Goal: Information Seeking & Learning: Learn about a topic

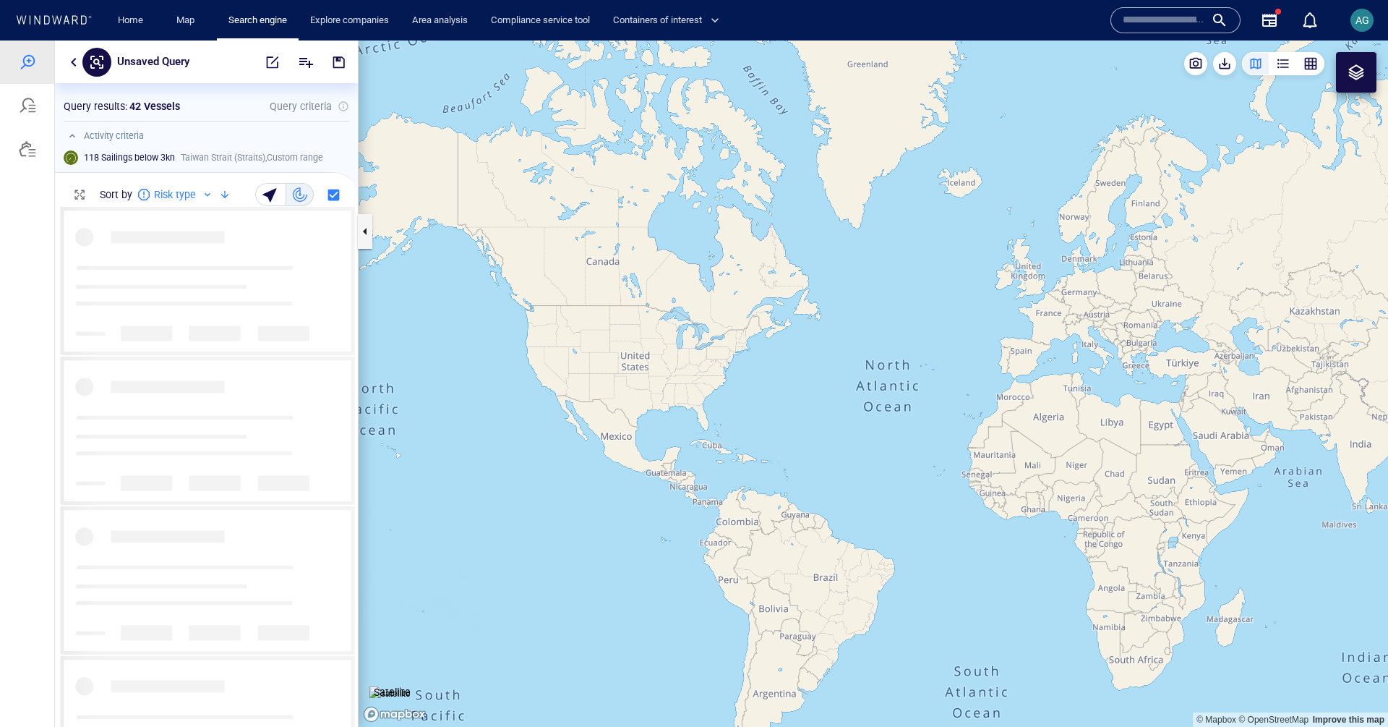
scroll to position [12, 12]
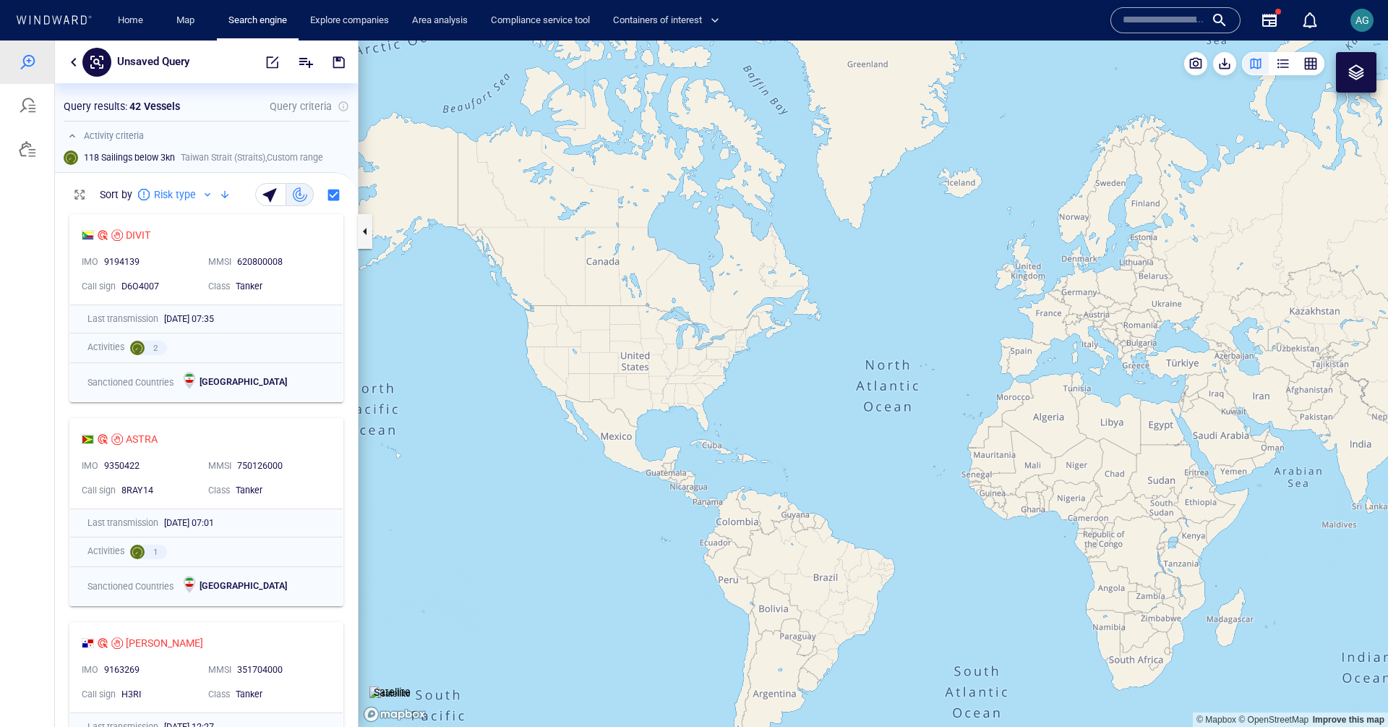
click at [75, 59] on button "button" at bounding box center [73, 61] width 17 height 17
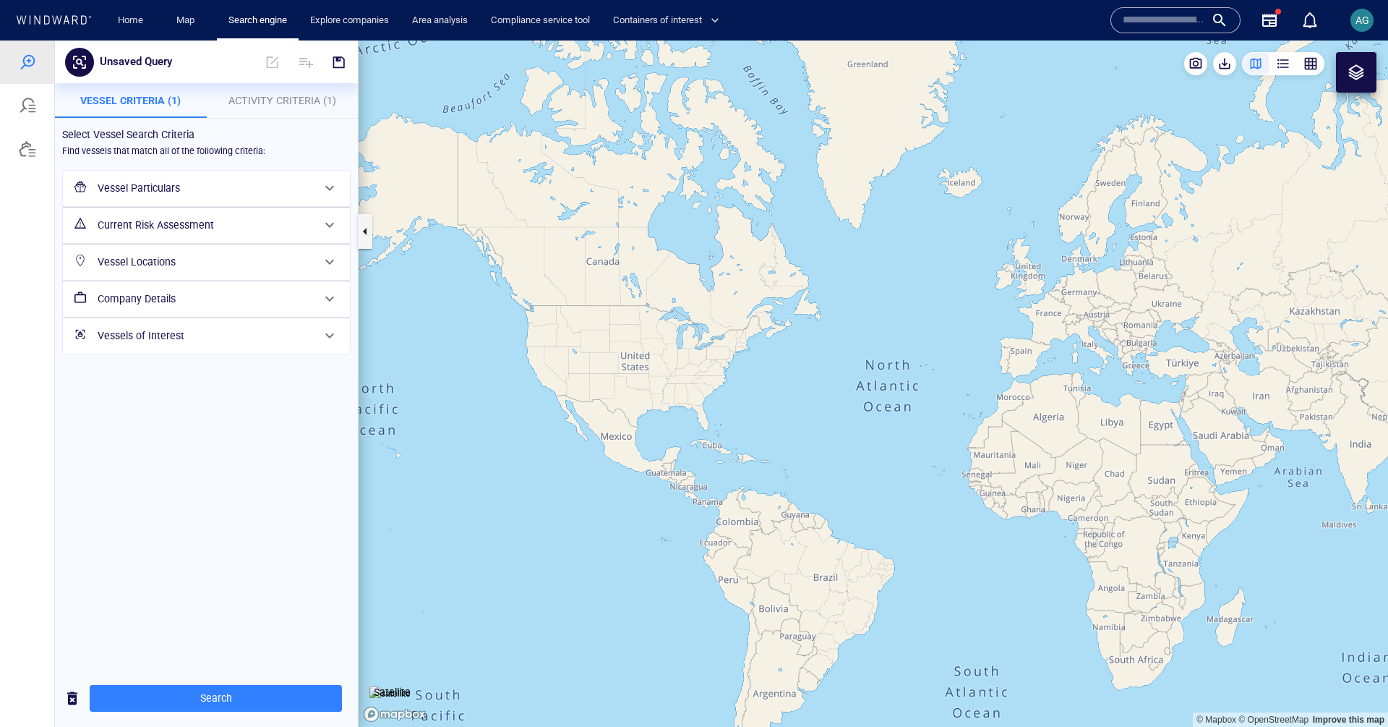
click at [168, 244] on div "Vessel Locations" at bounding box center [206, 261] width 287 height 35
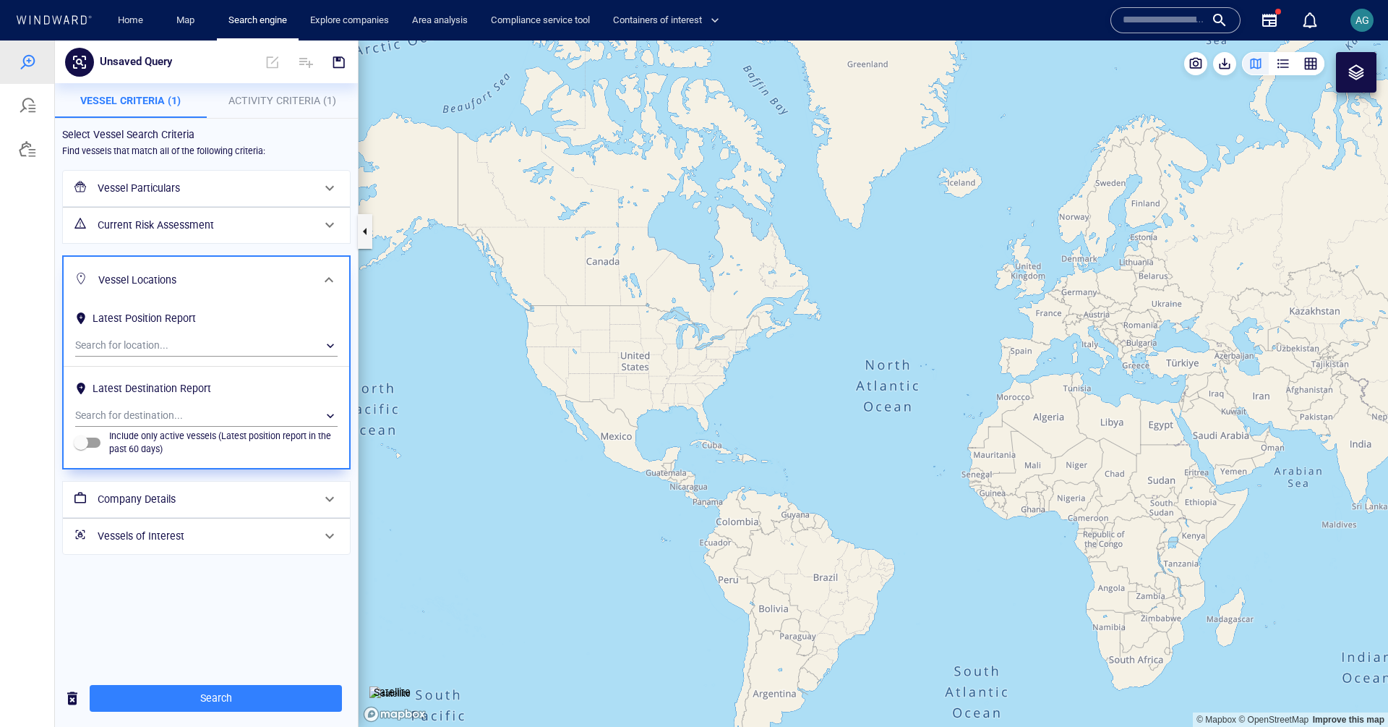
click at [185, 213] on div "Current Risk Assessment" at bounding box center [205, 225] width 226 height 30
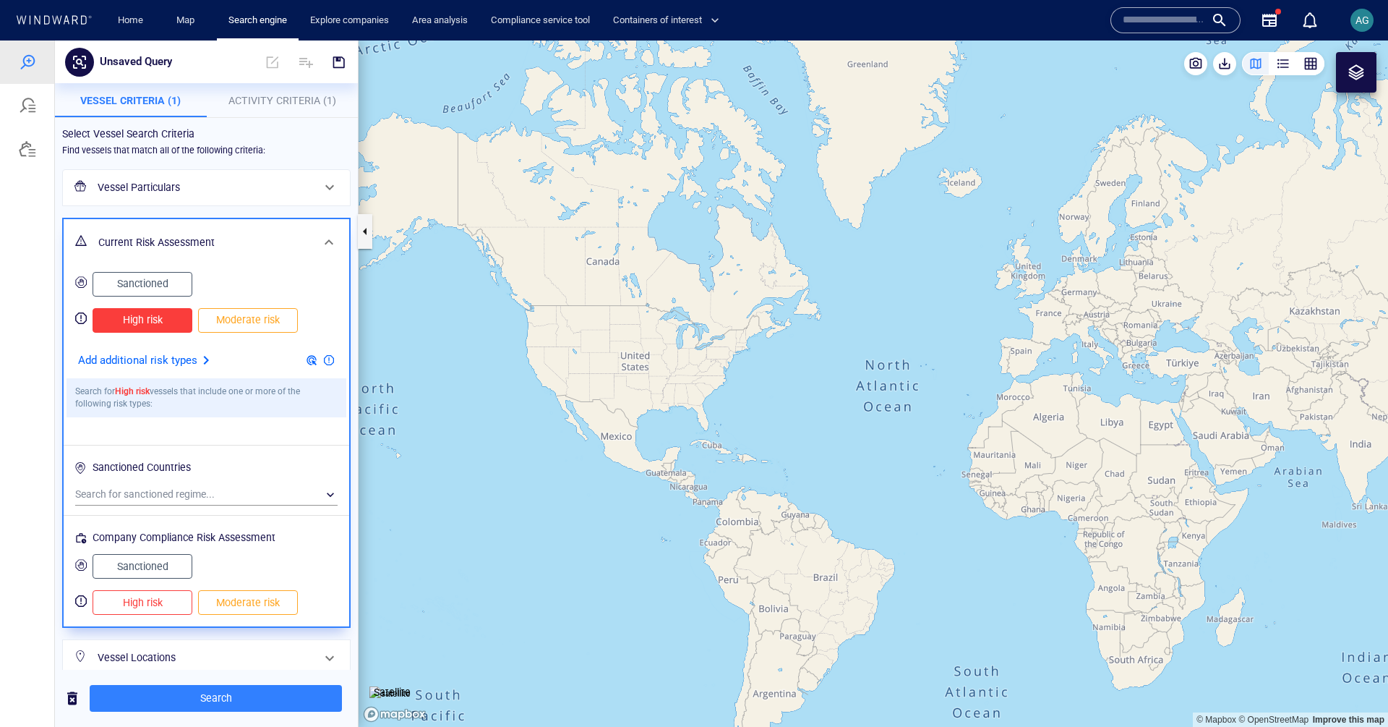
click at [142, 284] on span "Sanctioned" at bounding box center [142, 284] width 69 height 18
click at [148, 320] on span "High risk" at bounding box center [142, 320] width 69 height 18
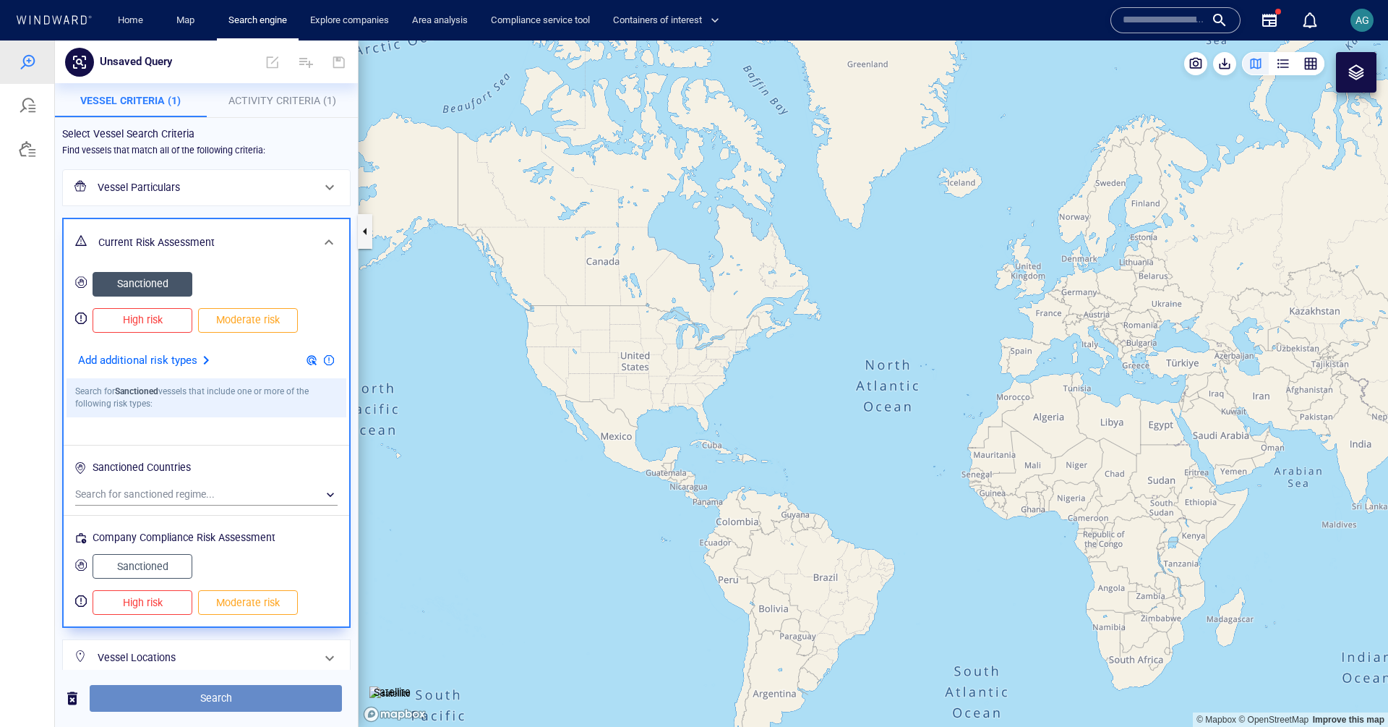
click at [215, 703] on span "Search" at bounding box center [215, 698] width 229 height 18
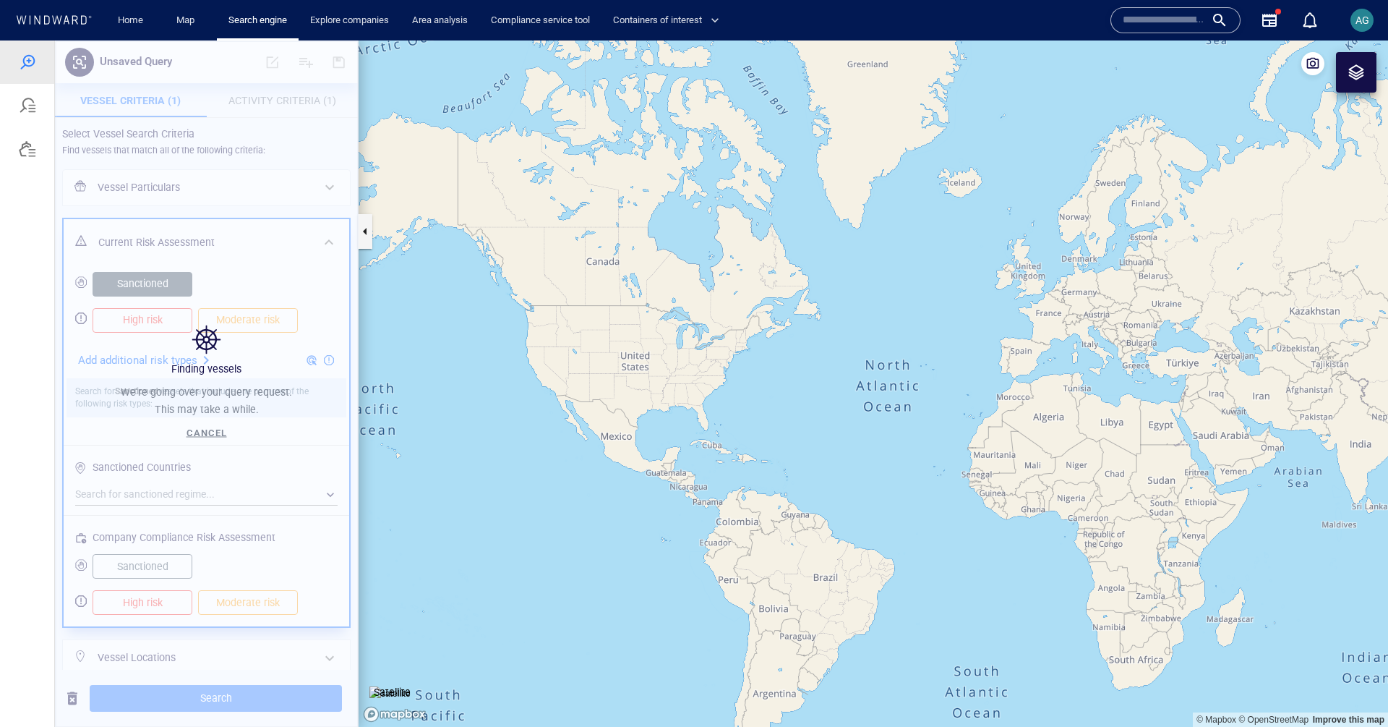
drag, startPoint x: 948, startPoint y: 454, endPoint x: 247, endPoint y: 473, distance: 701.5
click at [247, 473] on div "Unsaved Query Vessel Criteria (1) Activity Criteria (1) Select Vessel Search Cr…" at bounding box center [694, 383] width 1388 height 686
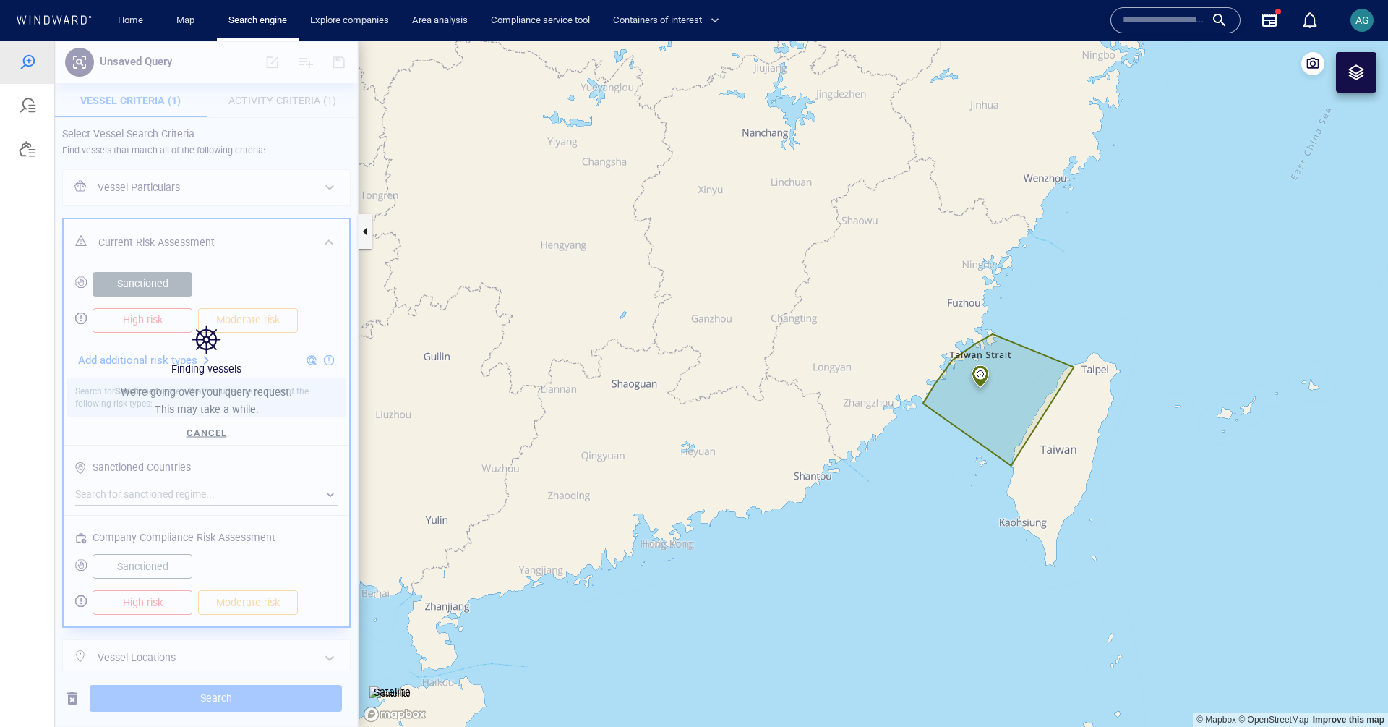
drag, startPoint x: 920, startPoint y: 473, endPoint x: 603, endPoint y: 473, distance: 316.6
click at [609, 509] on canvas "Map" at bounding box center [873, 383] width 1029 height 686
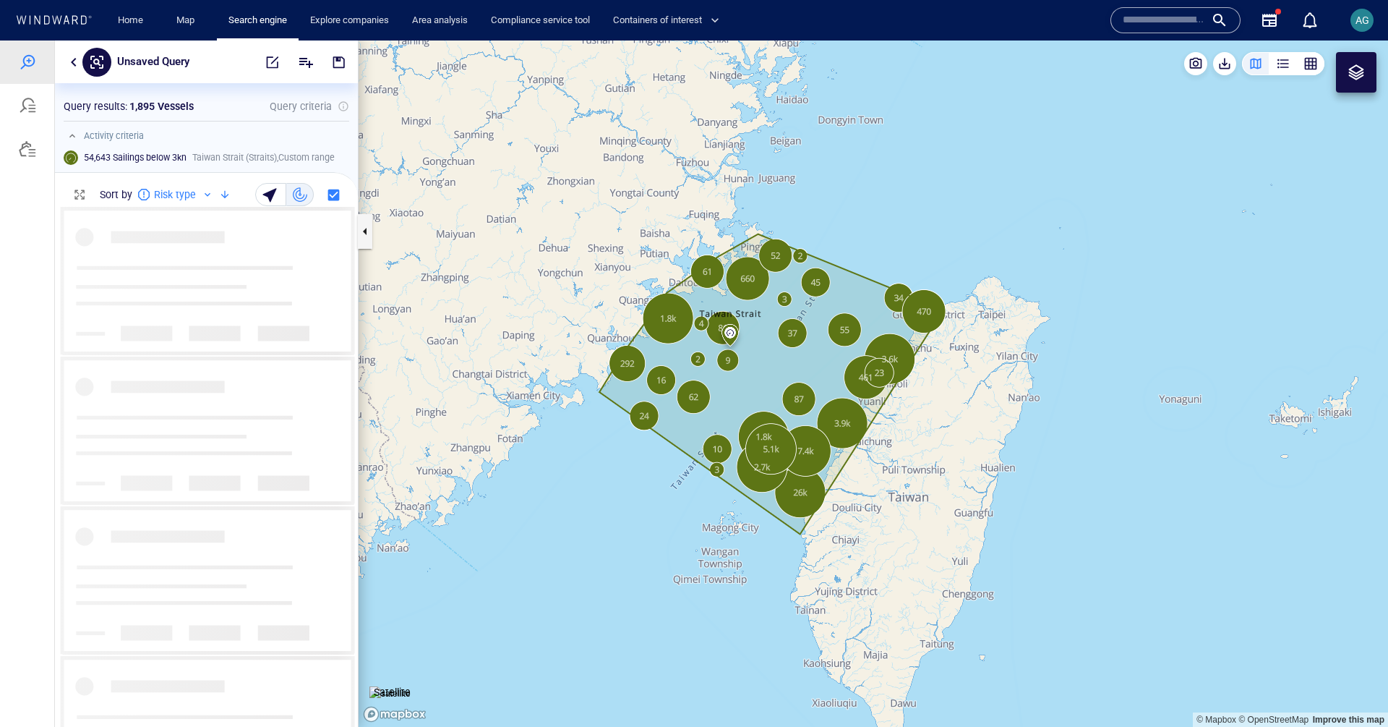
scroll to position [508, 292]
click at [69, 63] on button "button" at bounding box center [73, 61] width 17 height 17
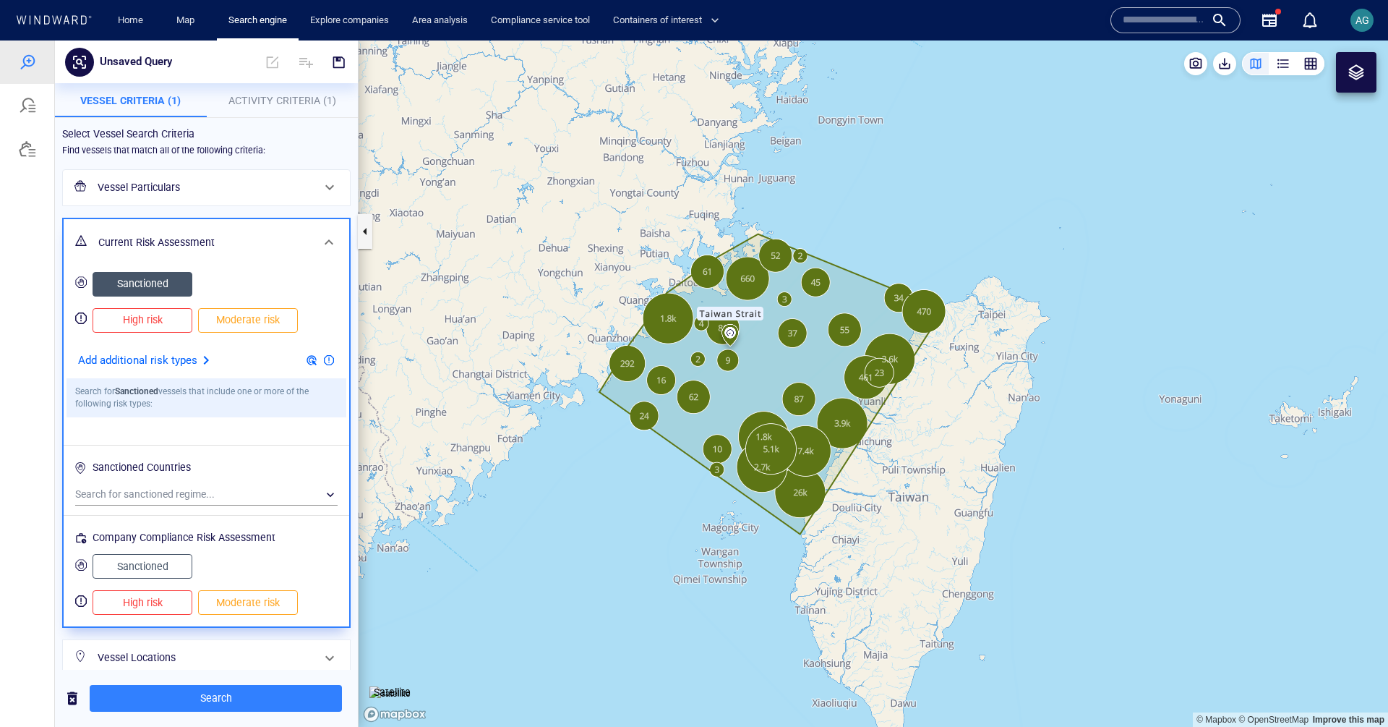
click at [163, 102] on span "Vessel Criteria (1)" at bounding box center [130, 101] width 100 height 12
click at [260, 96] on span "Activity Criteria (1)" at bounding box center [282, 101] width 108 height 12
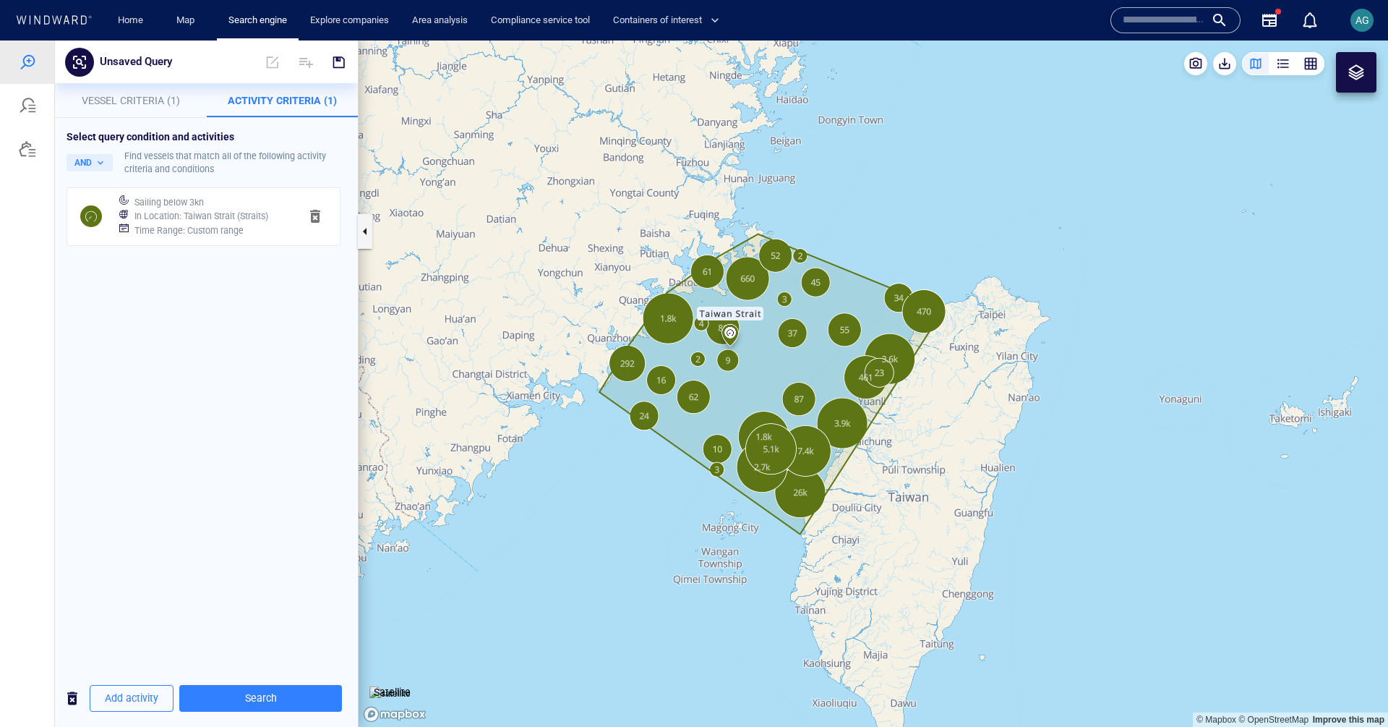
click at [210, 231] on h6 "Time Range : Custom range" at bounding box center [188, 230] width 109 height 14
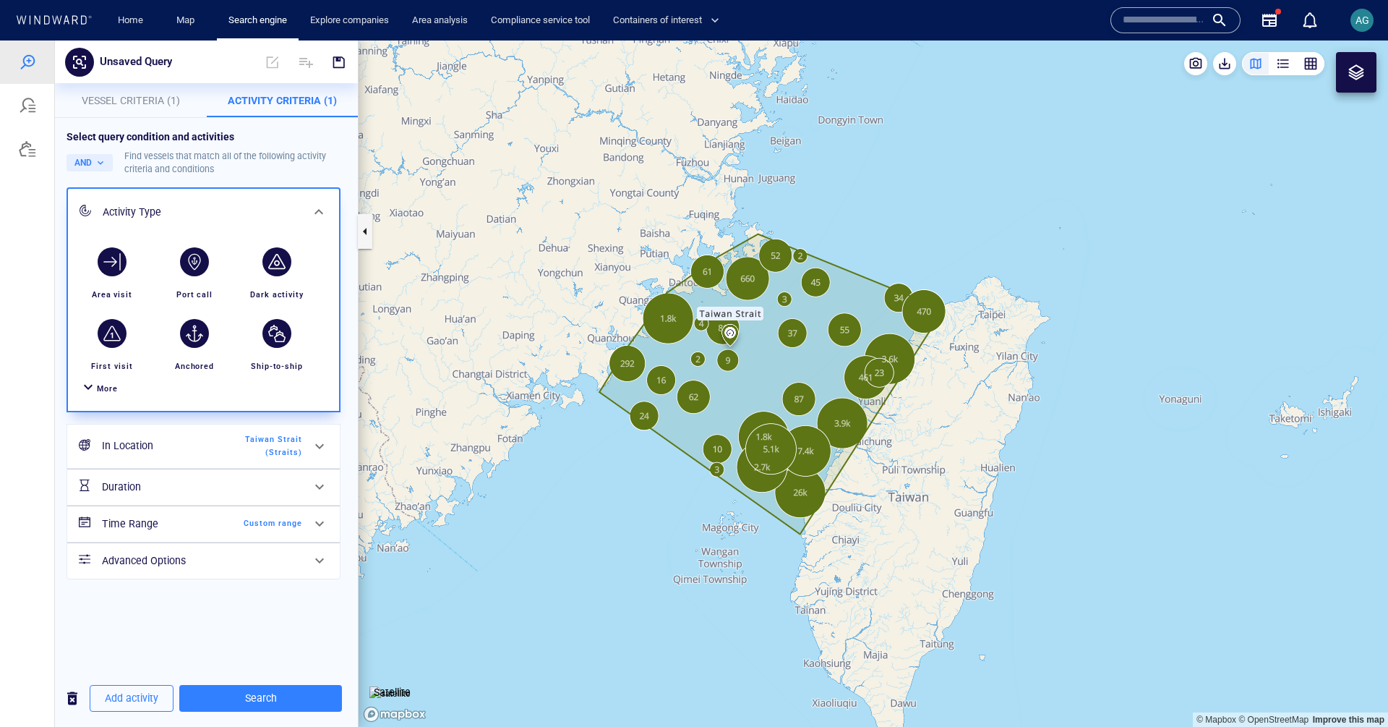
click at [267, 438] on span "Taiwan Strait (Straits)" at bounding box center [260, 446] width 83 height 26
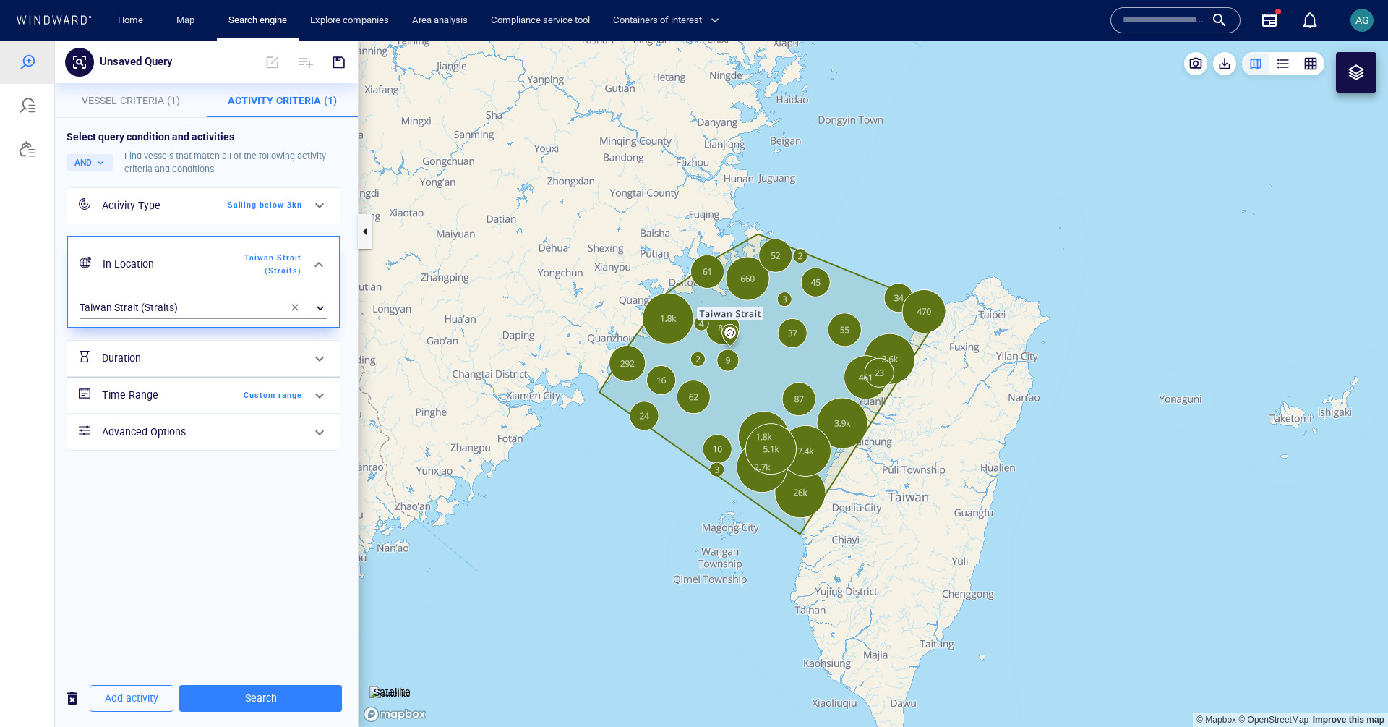
click at [220, 400] on span "Custom range" at bounding box center [260, 395] width 83 height 13
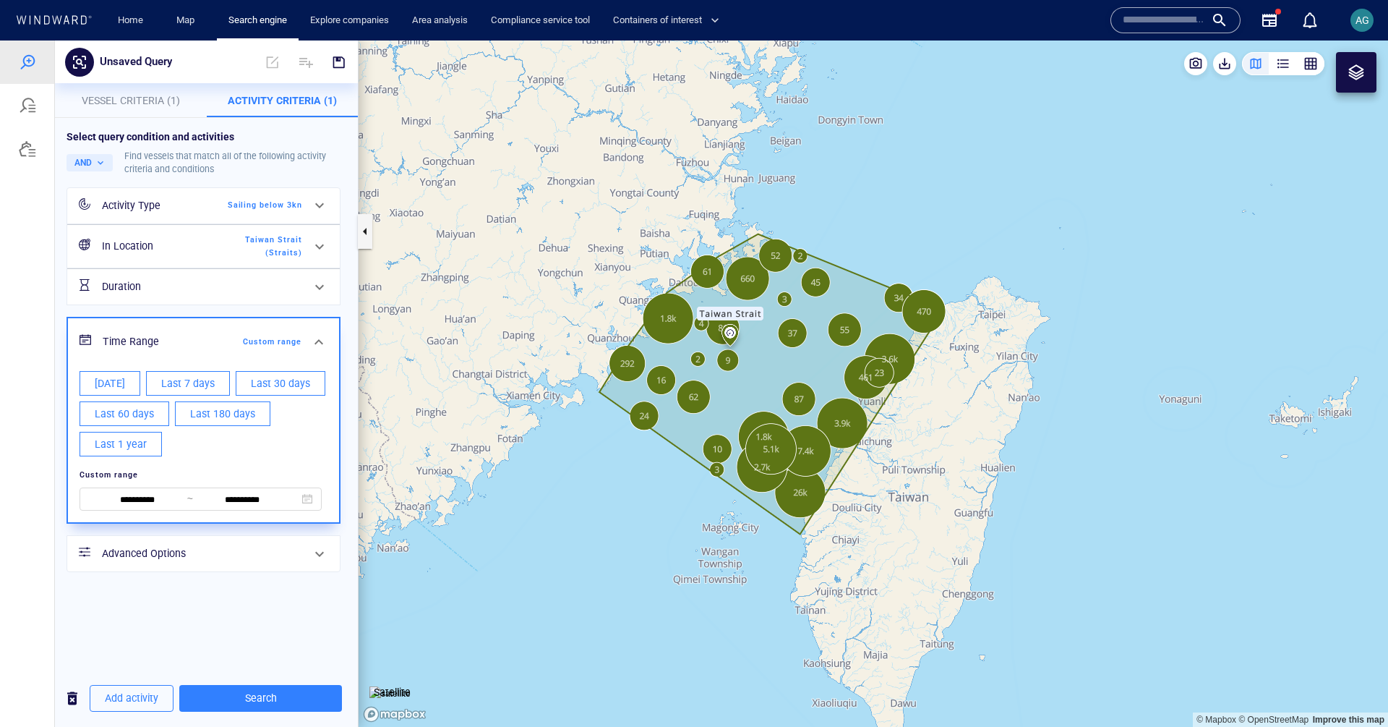
click at [497, 560] on canvas "Map" at bounding box center [873, 383] width 1029 height 686
click at [270, 703] on span "Search" at bounding box center [261, 698] width 140 height 18
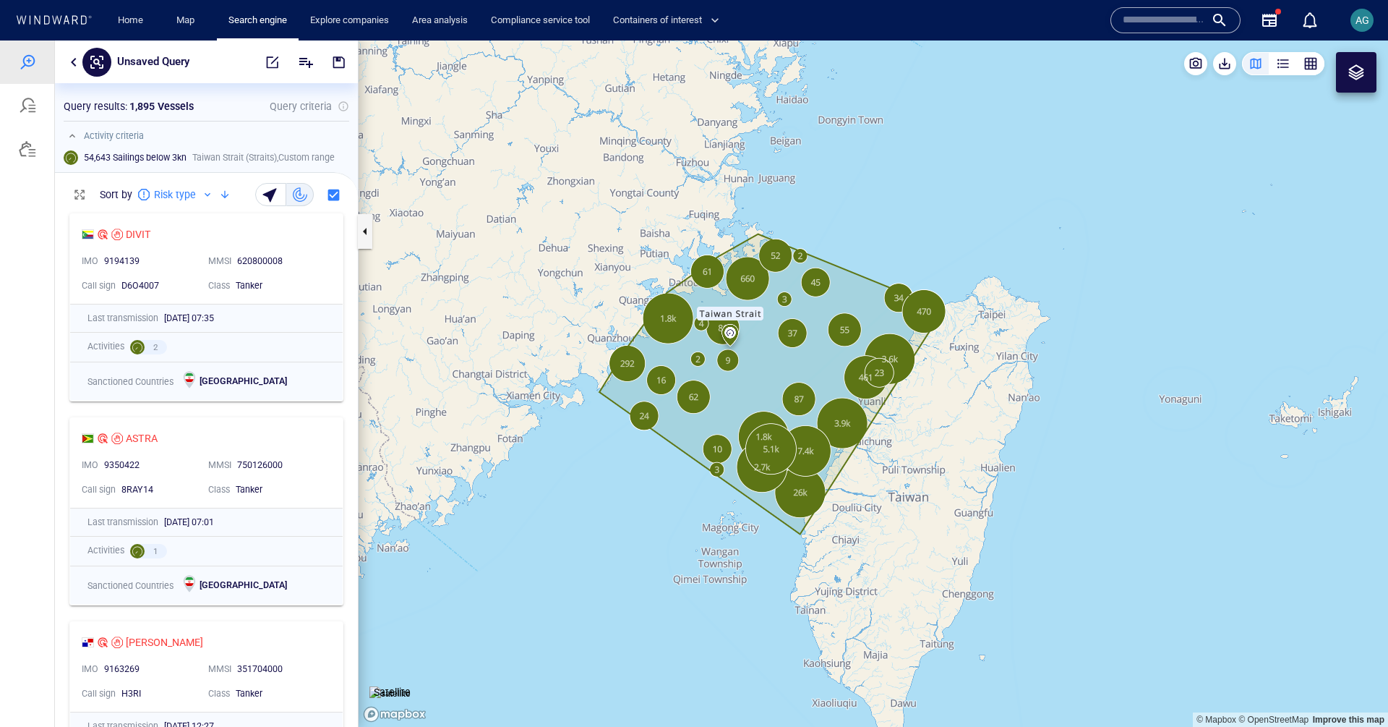
scroll to position [0, 0]
click at [250, 434] on div "ASTRA" at bounding box center [201, 438] width 238 height 17
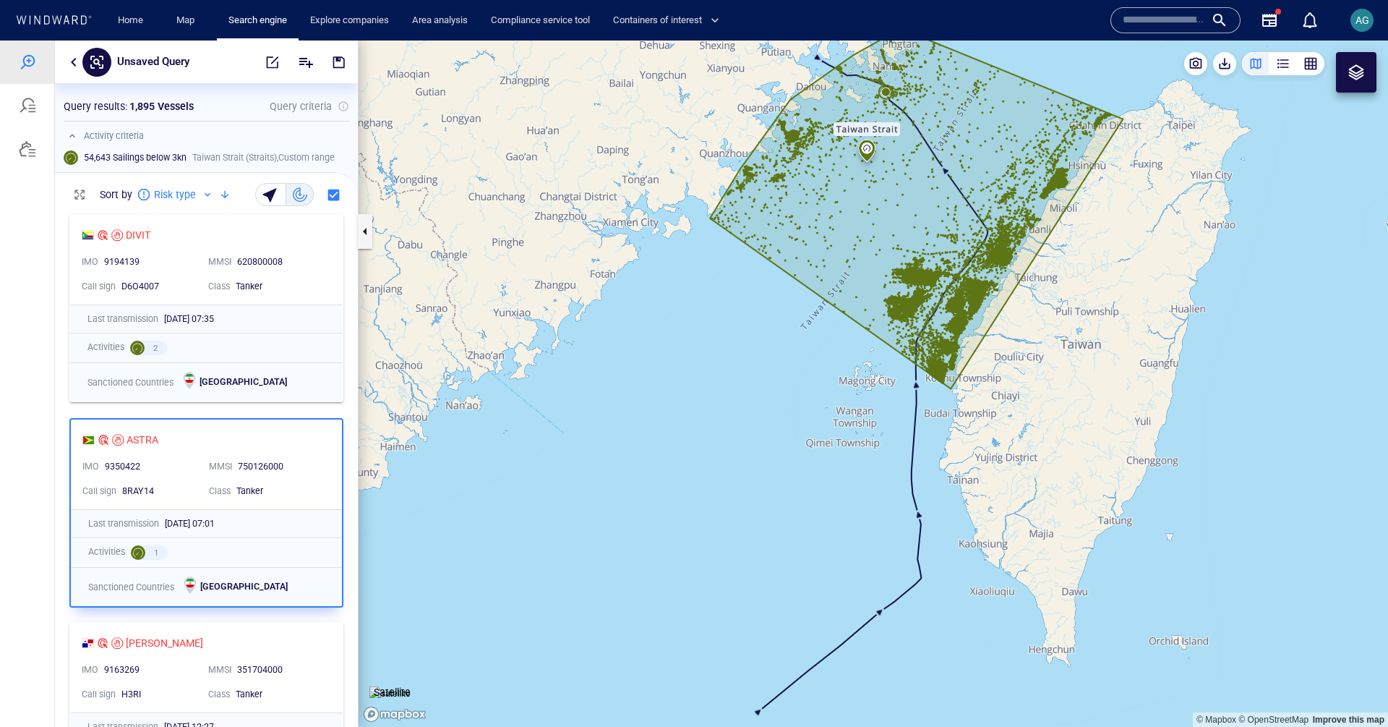
click at [74, 64] on button "button" at bounding box center [73, 61] width 17 height 17
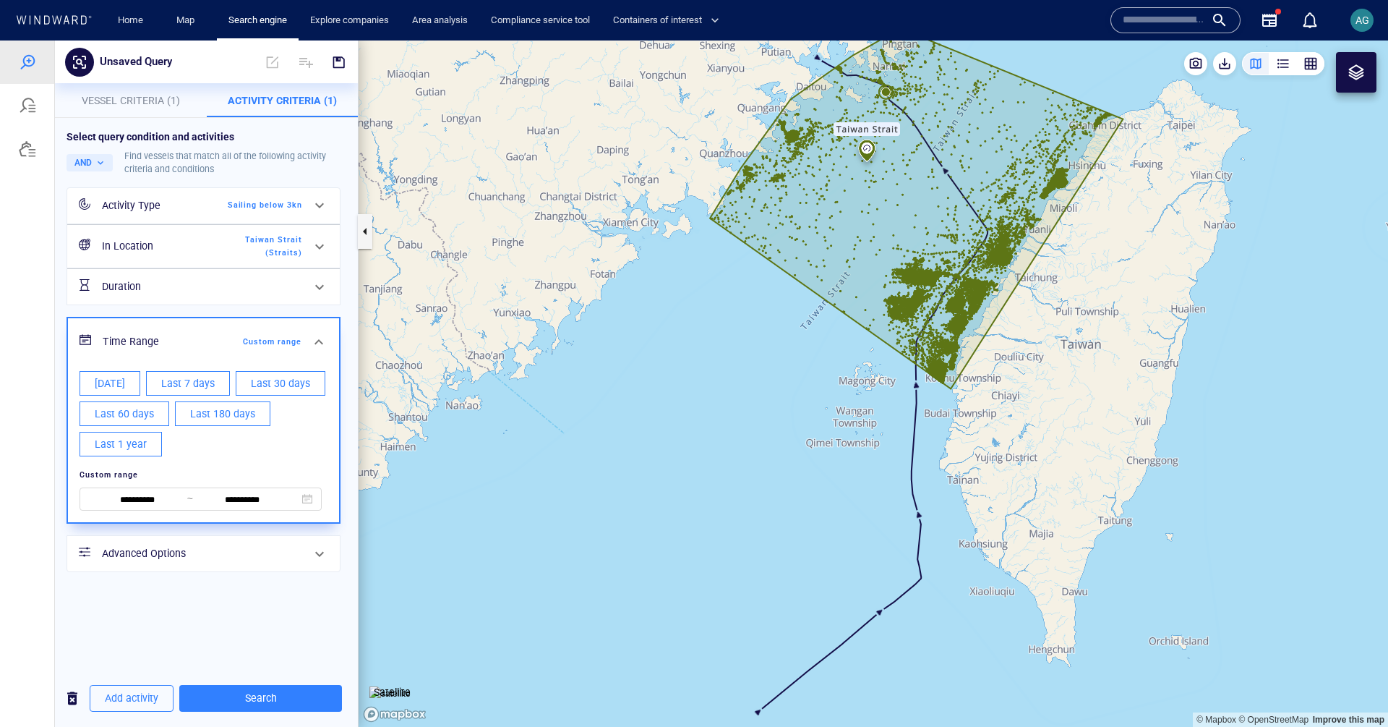
click at [213, 202] on div "Activity Type" at bounding box center [160, 206] width 117 height 18
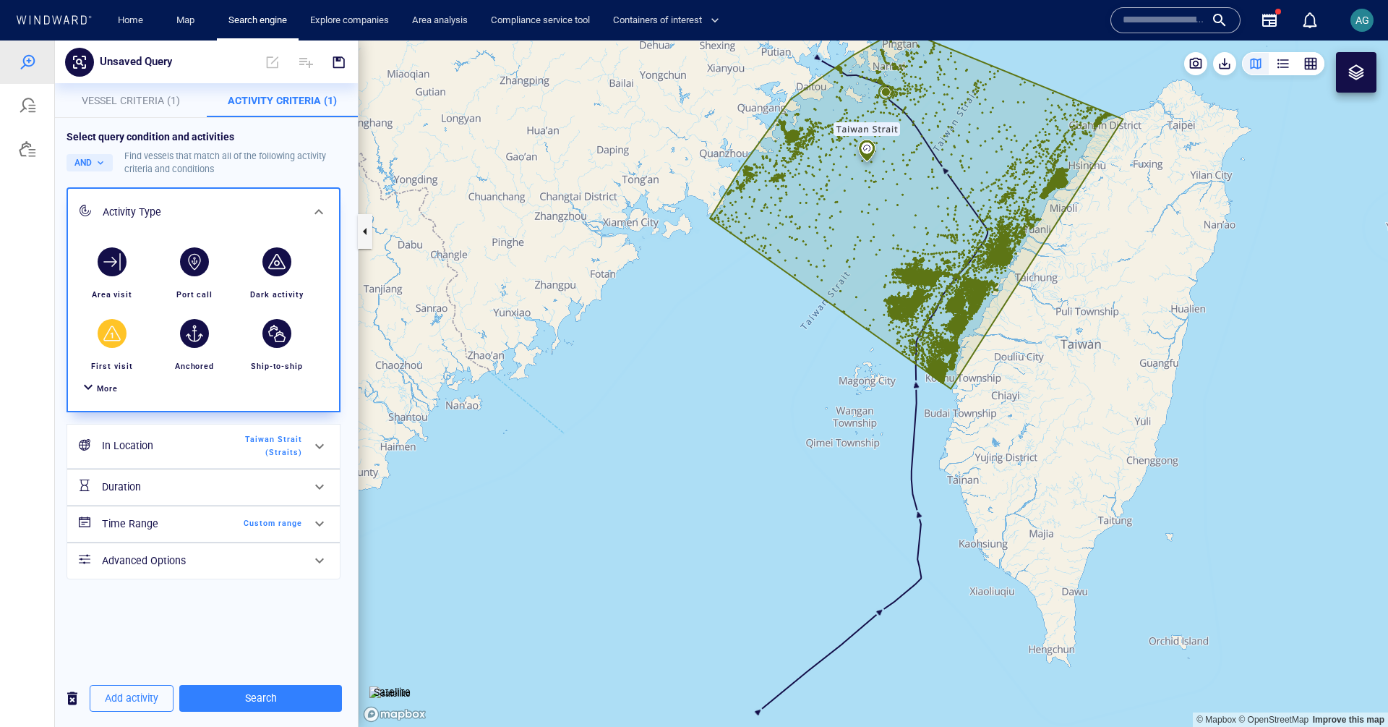
click at [111, 333] on div "button" at bounding box center [112, 333] width 29 height 29
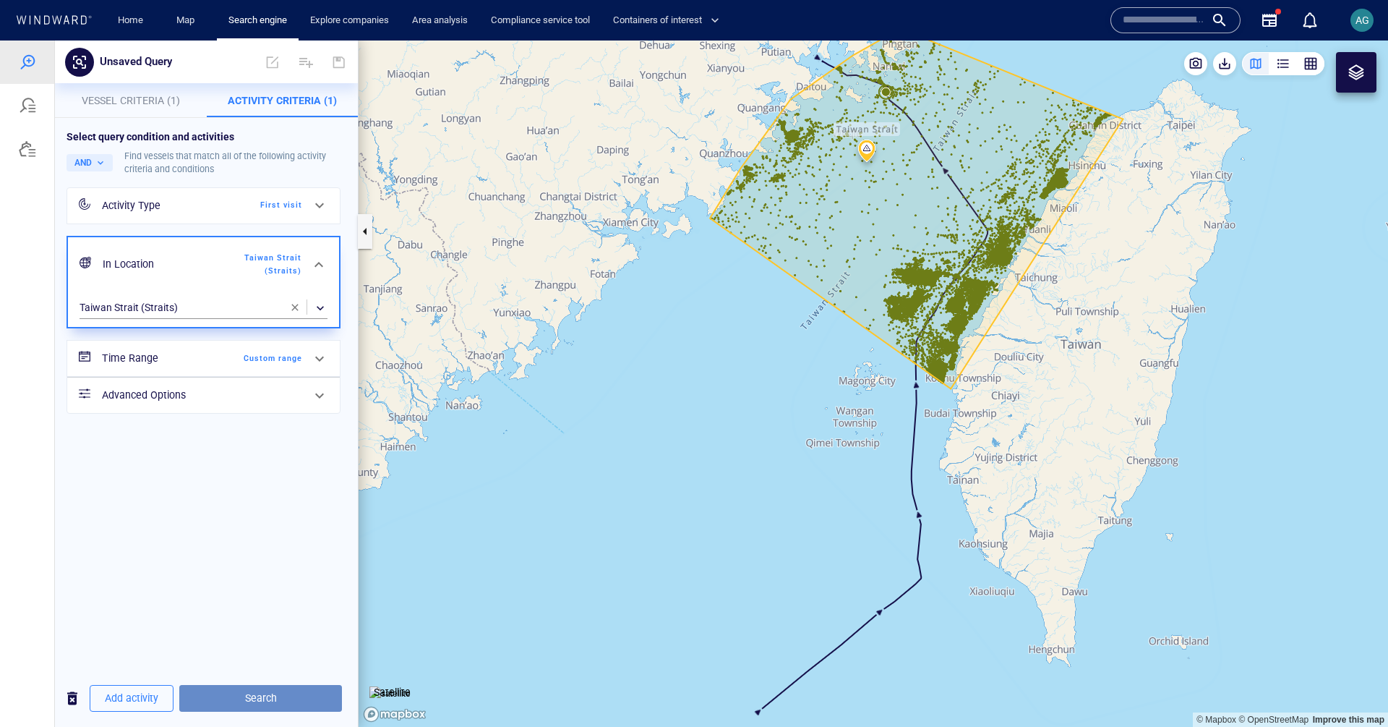
click at [291, 703] on span "Search" at bounding box center [261, 698] width 140 height 18
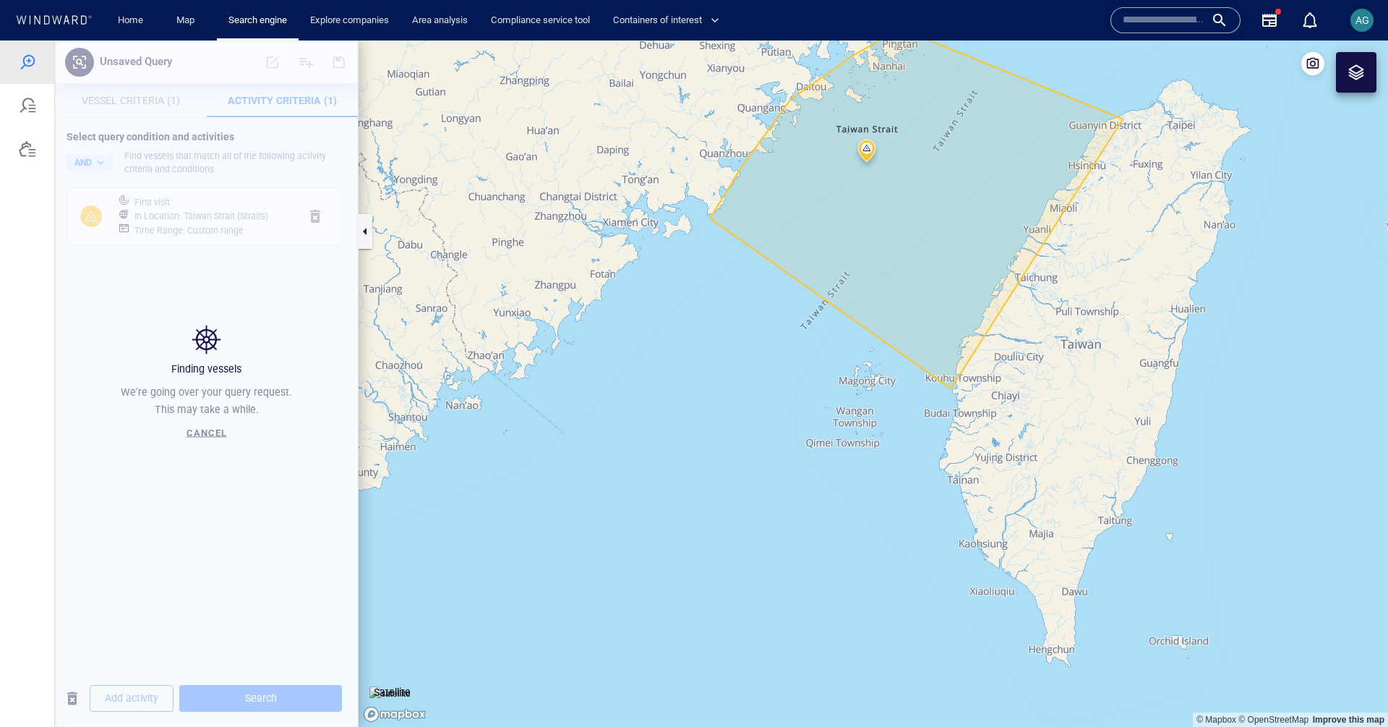
drag, startPoint x: 752, startPoint y: 385, endPoint x: 639, endPoint y: 543, distance: 193.8
click at [639, 543] on canvas "Map" at bounding box center [873, 383] width 1029 height 686
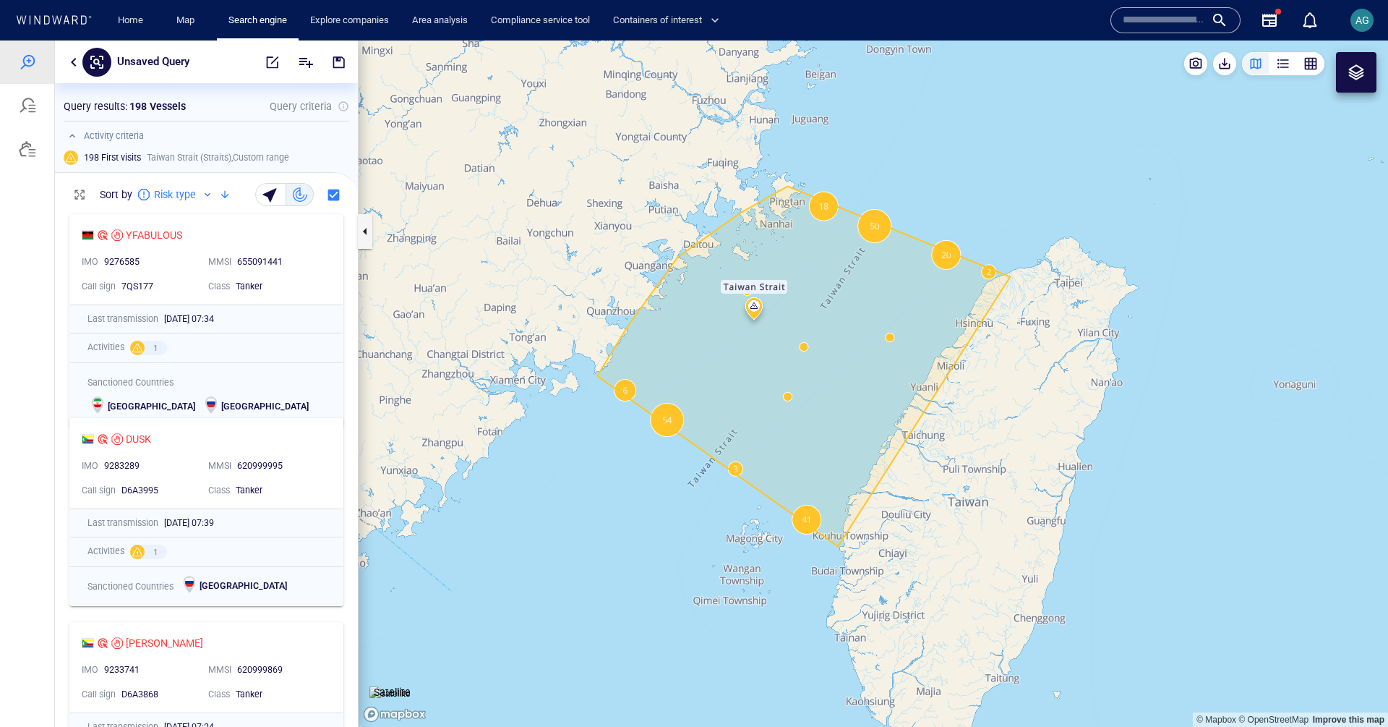
click at [74, 61] on button "button" at bounding box center [73, 61] width 17 height 17
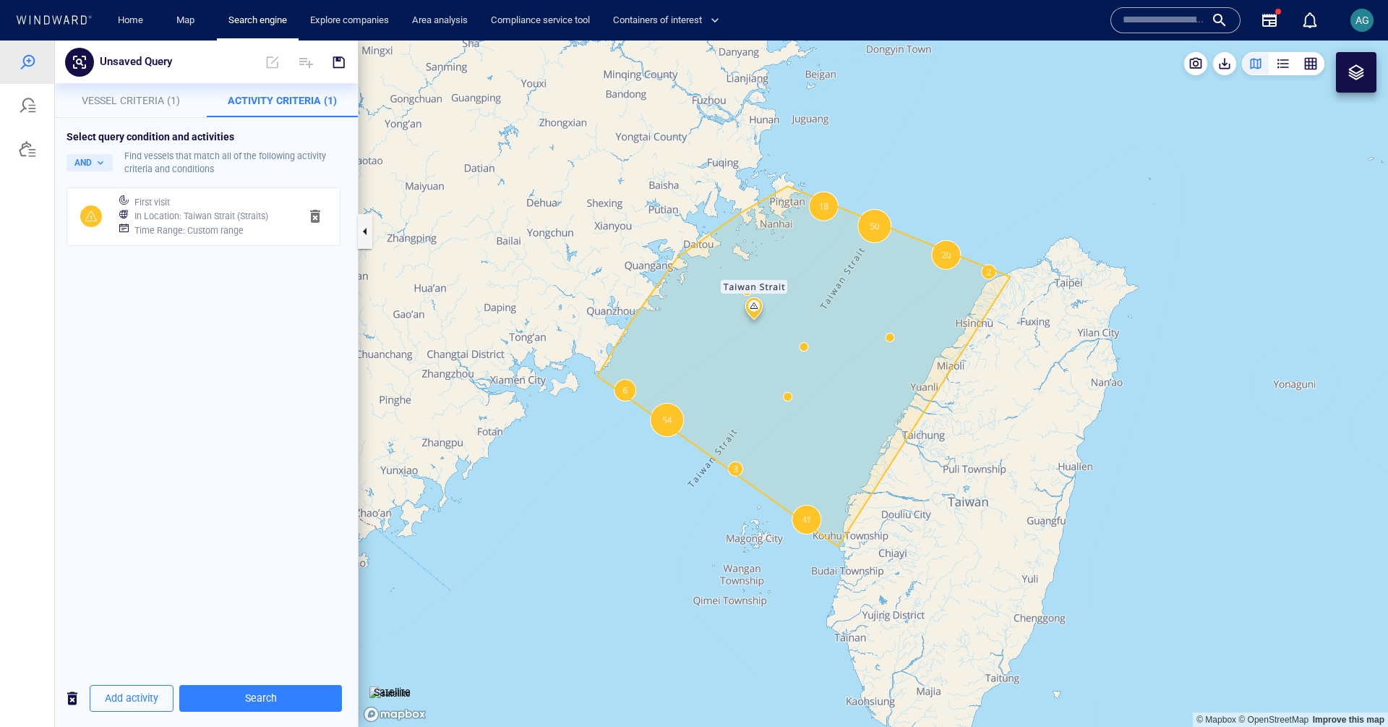
click at [150, 111] on button "Vessel Criteria (1)" at bounding box center [131, 100] width 152 height 35
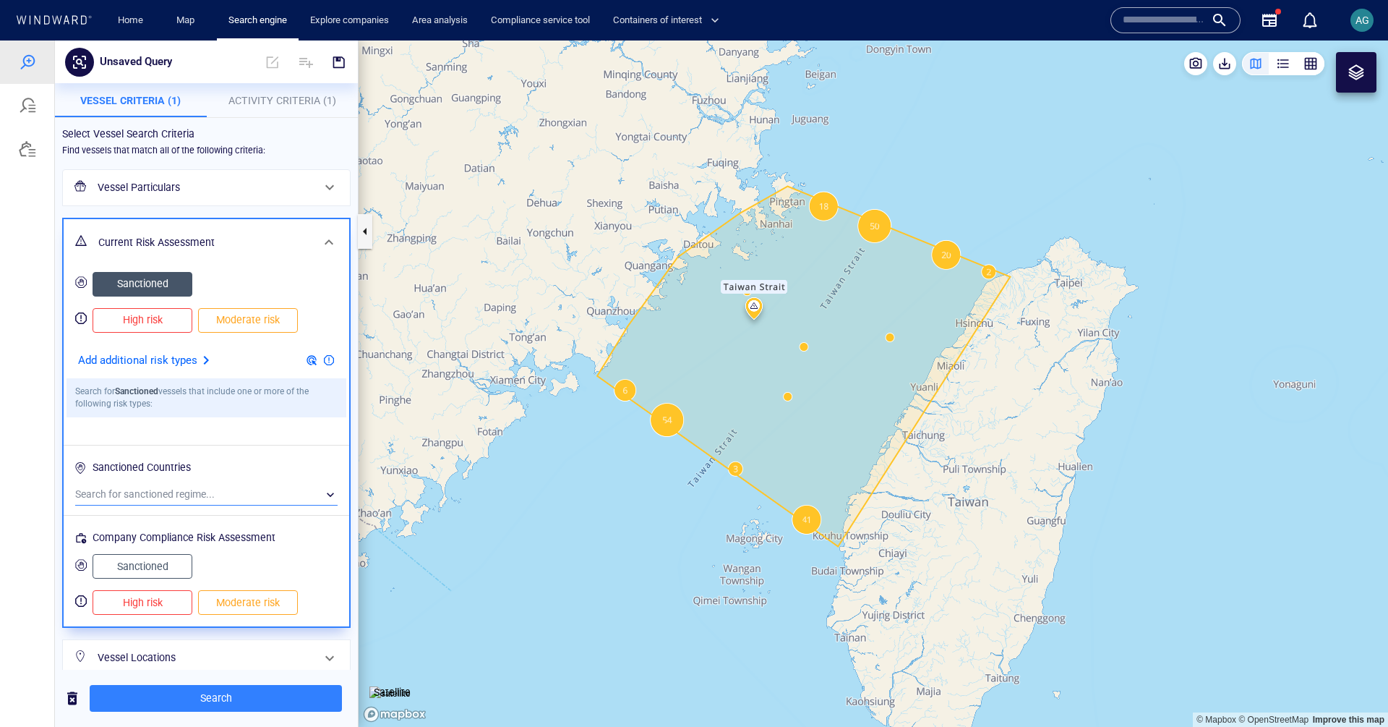
click at [189, 489] on div "​" at bounding box center [206, 495] width 262 height 22
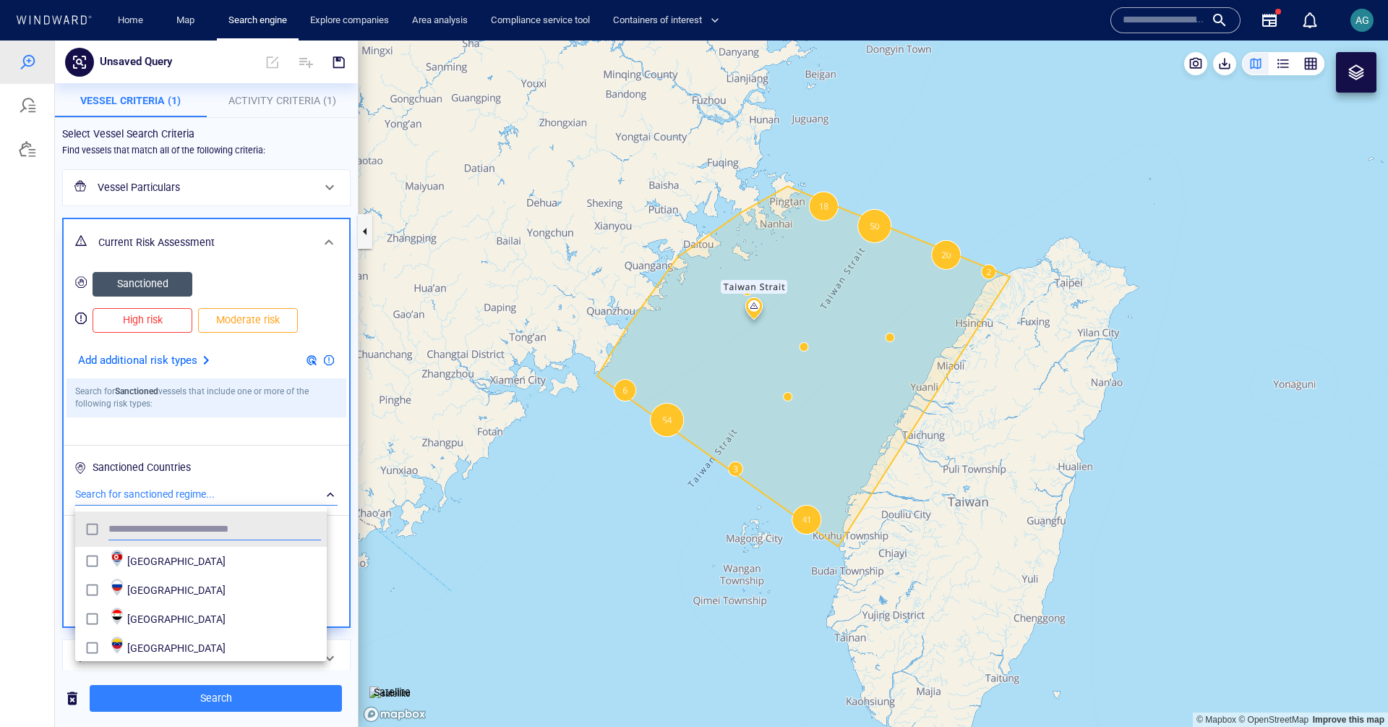
scroll to position [123, 0]
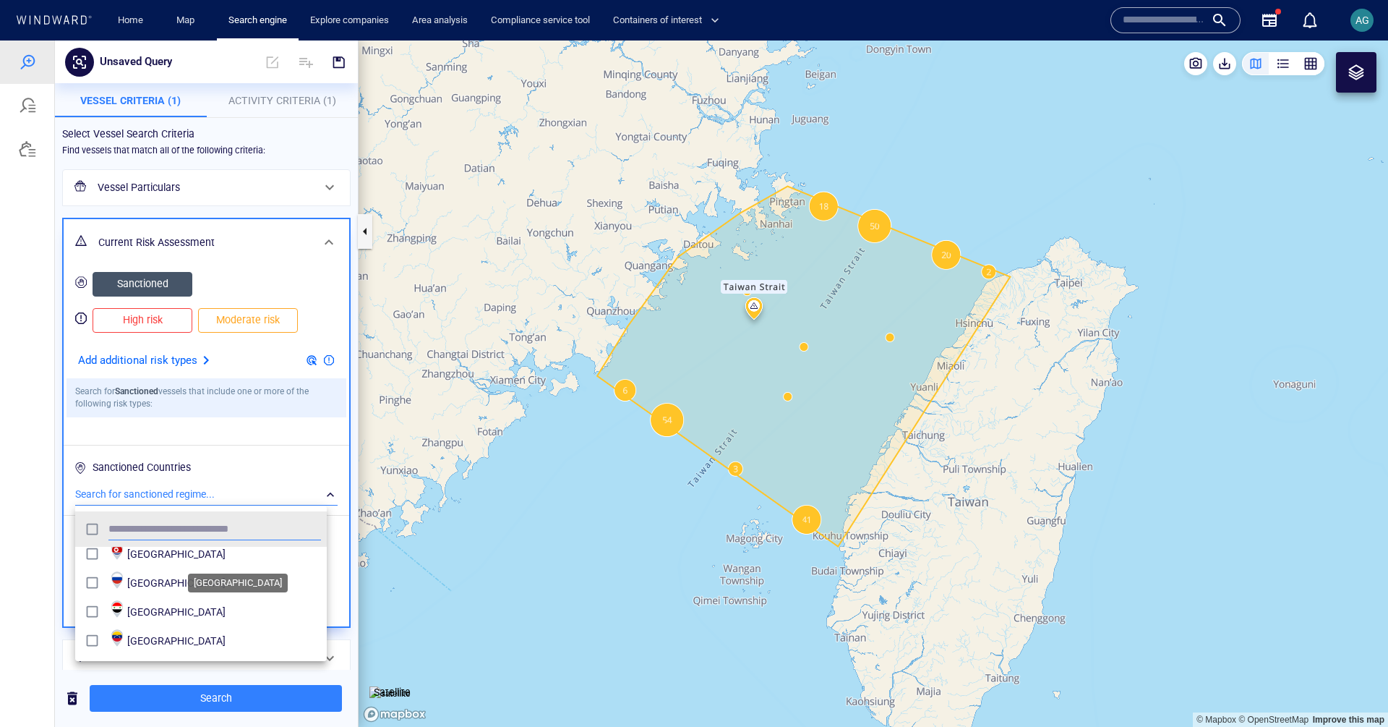
click at [136, 555] on span "North korea" at bounding box center [224, 553] width 194 height 17
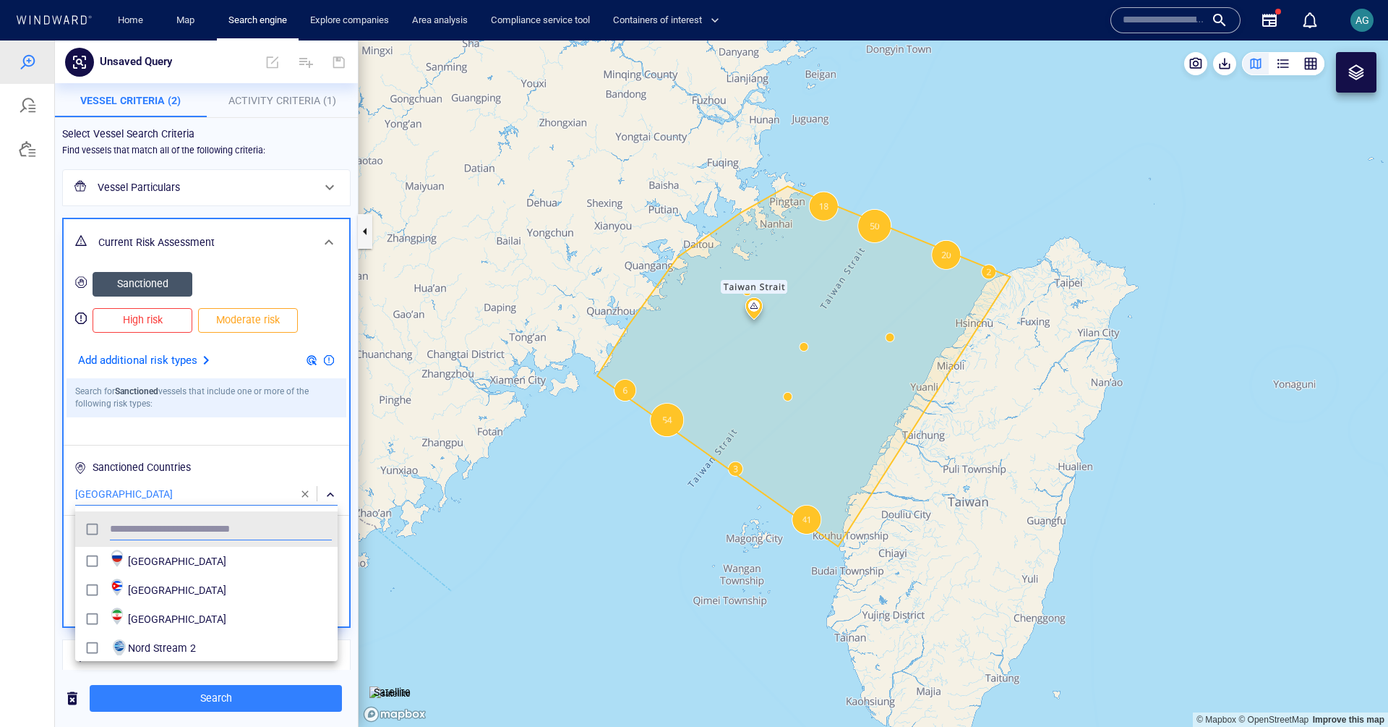
click at [262, 685] on div at bounding box center [694, 383] width 1388 height 686
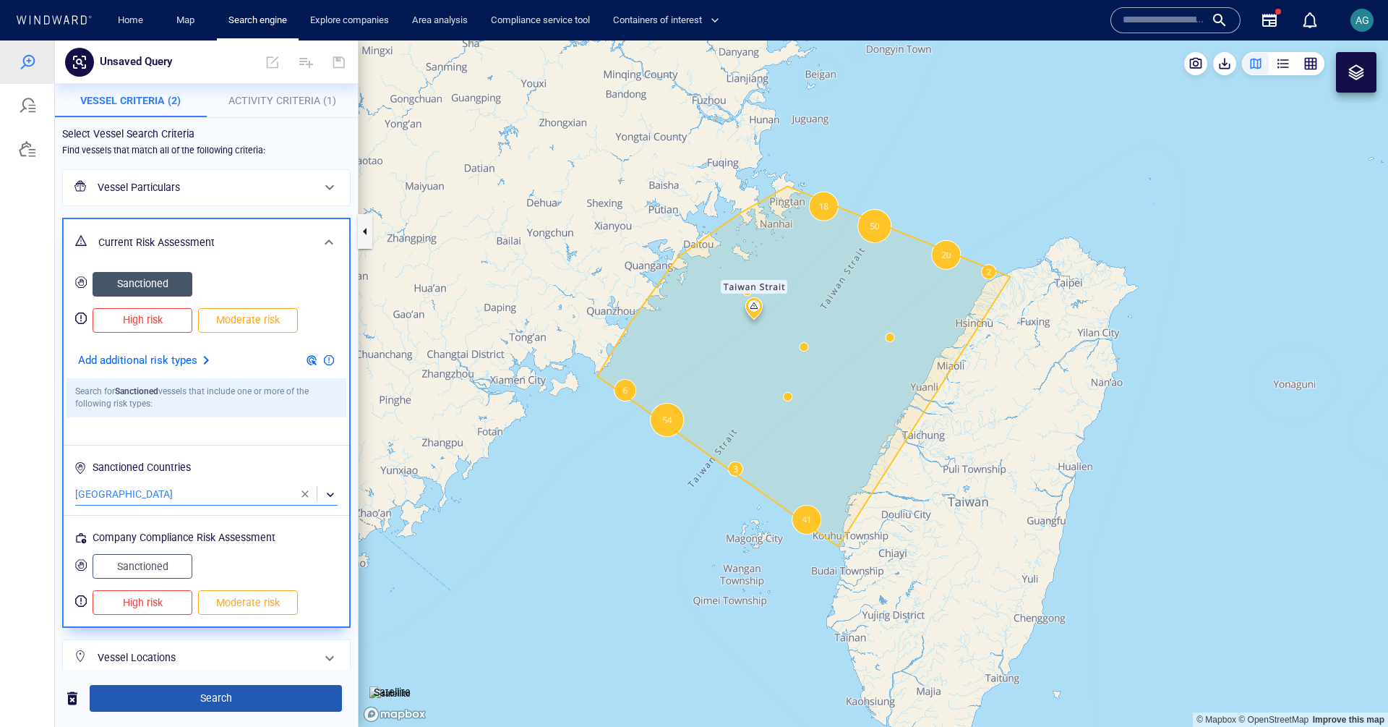
click at [262, 690] on span "Search" at bounding box center [215, 698] width 229 height 18
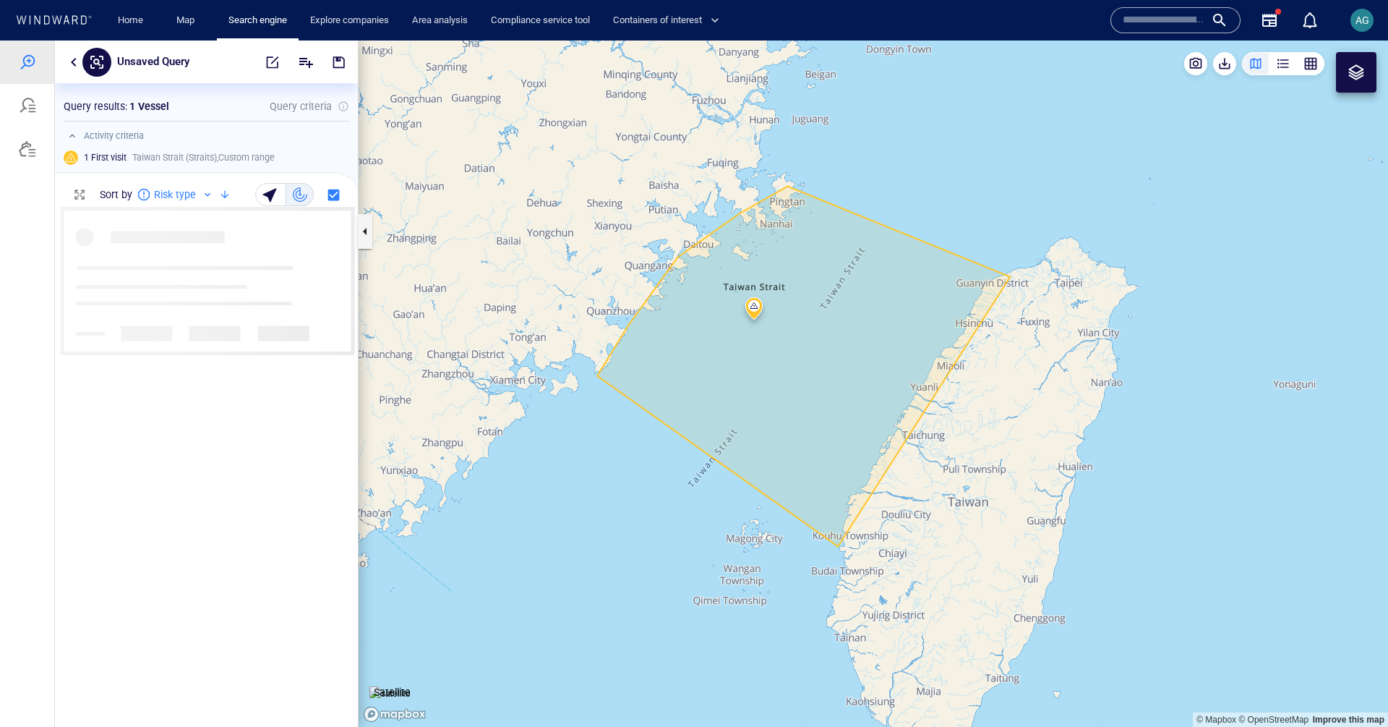
scroll to position [508, 292]
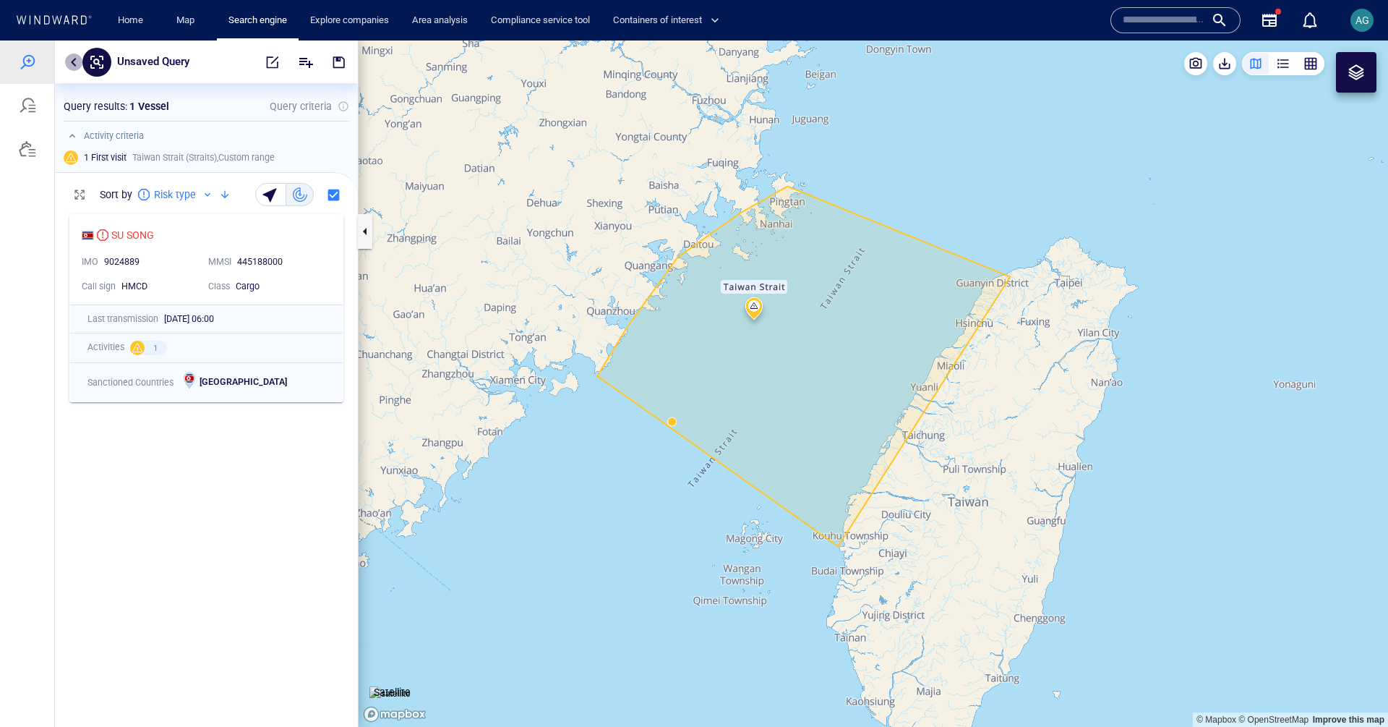
click at [77, 65] on button "button" at bounding box center [73, 61] width 17 height 17
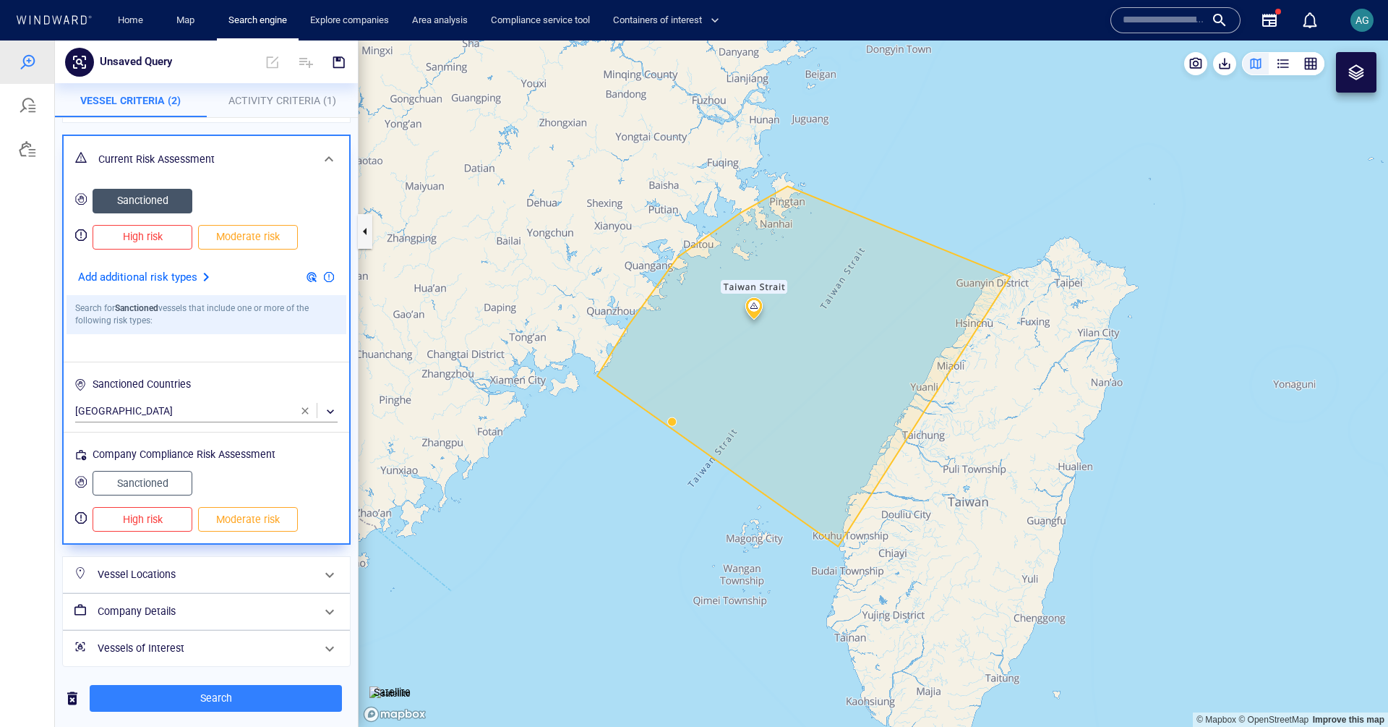
scroll to position [87, 0]
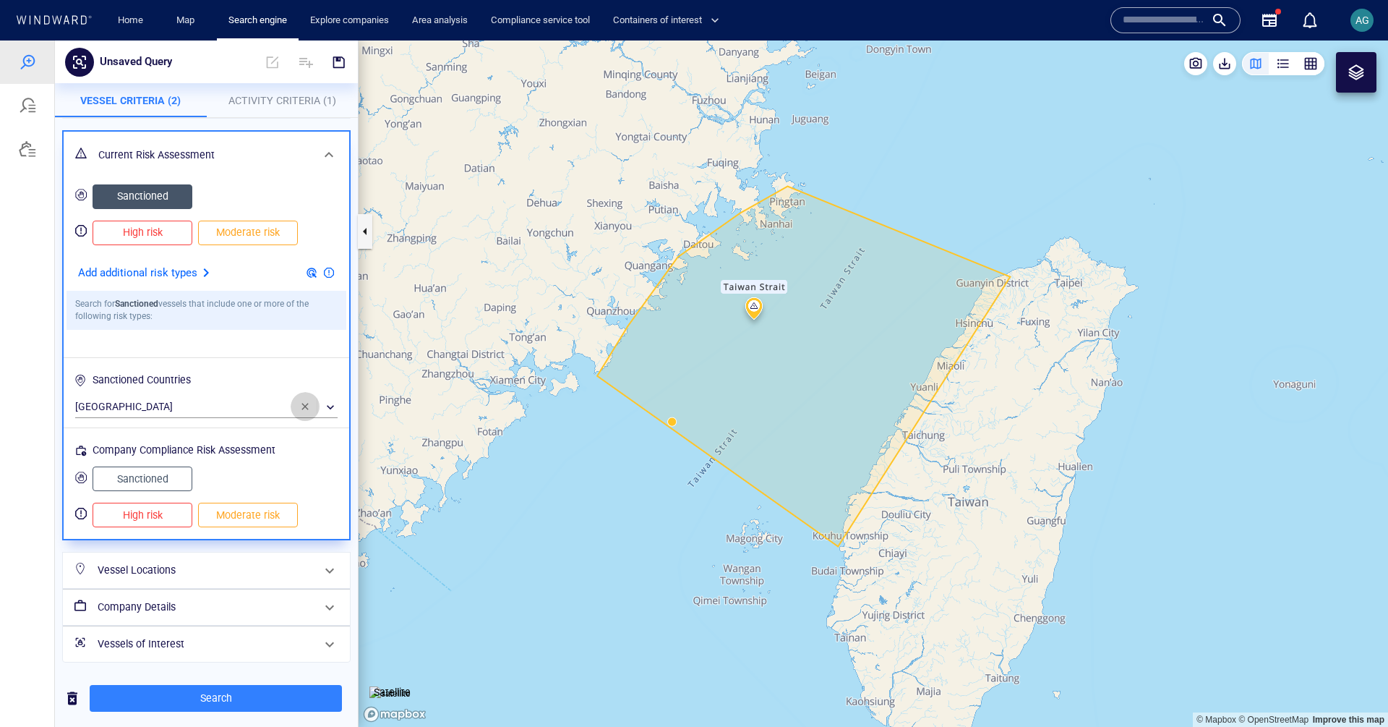
click at [299, 403] on span "button" at bounding box center [305, 406] width 12 height 12
click at [260, 702] on span "Search" at bounding box center [215, 698] width 229 height 18
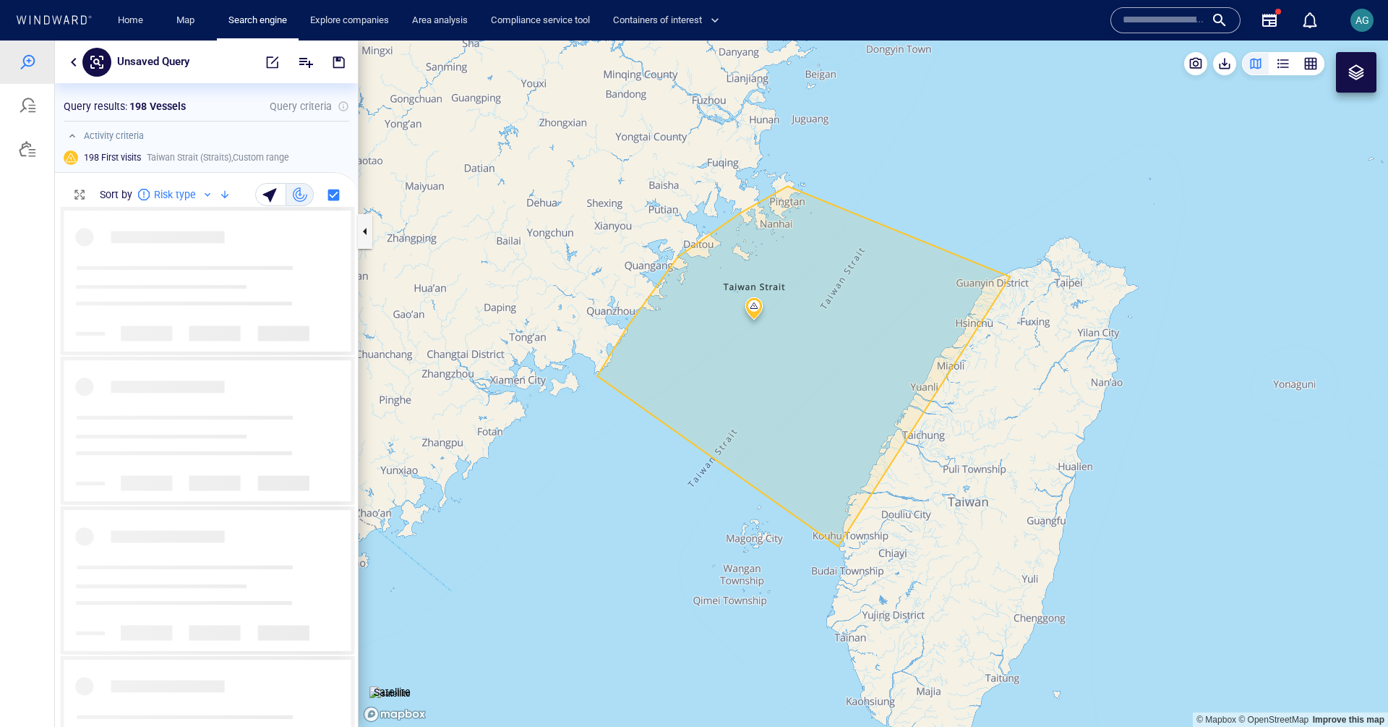
scroll to position [508, 292]
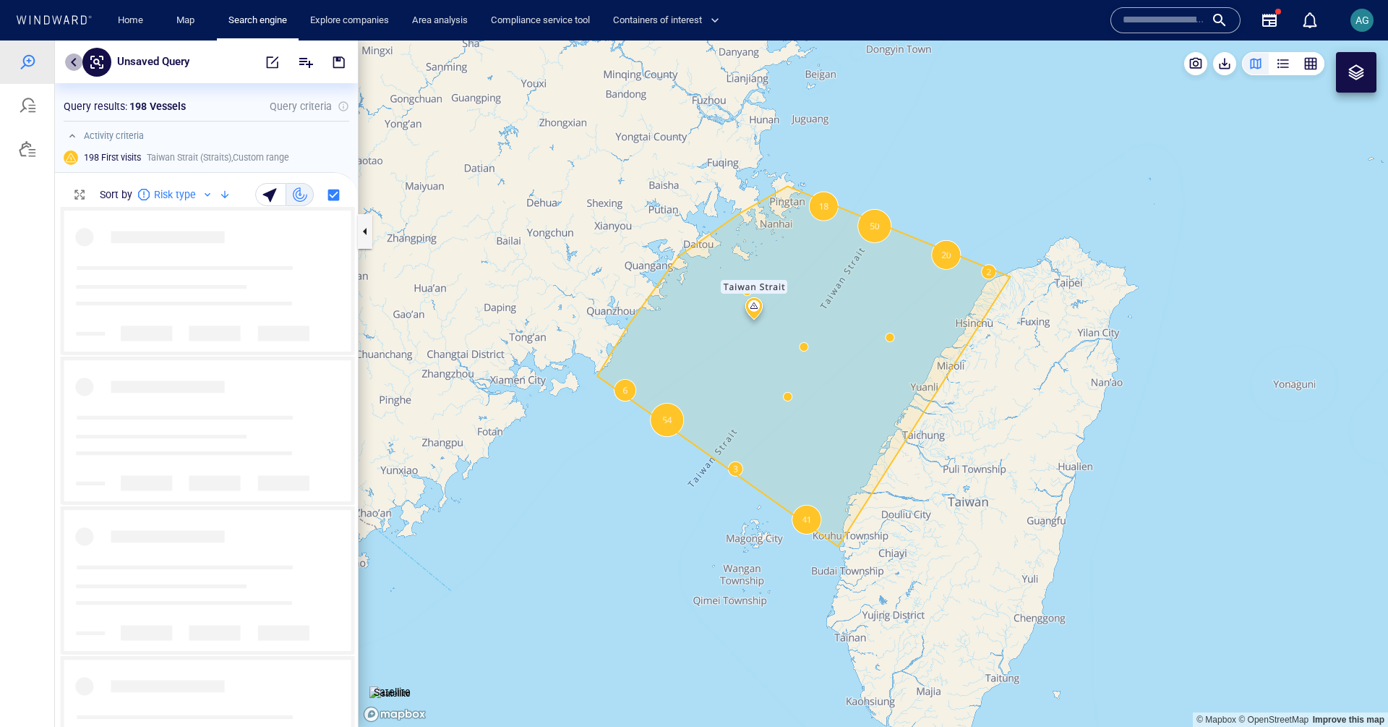
click at [71, 58] on button "button" at bounding box center [73, 61] width 17 height 17
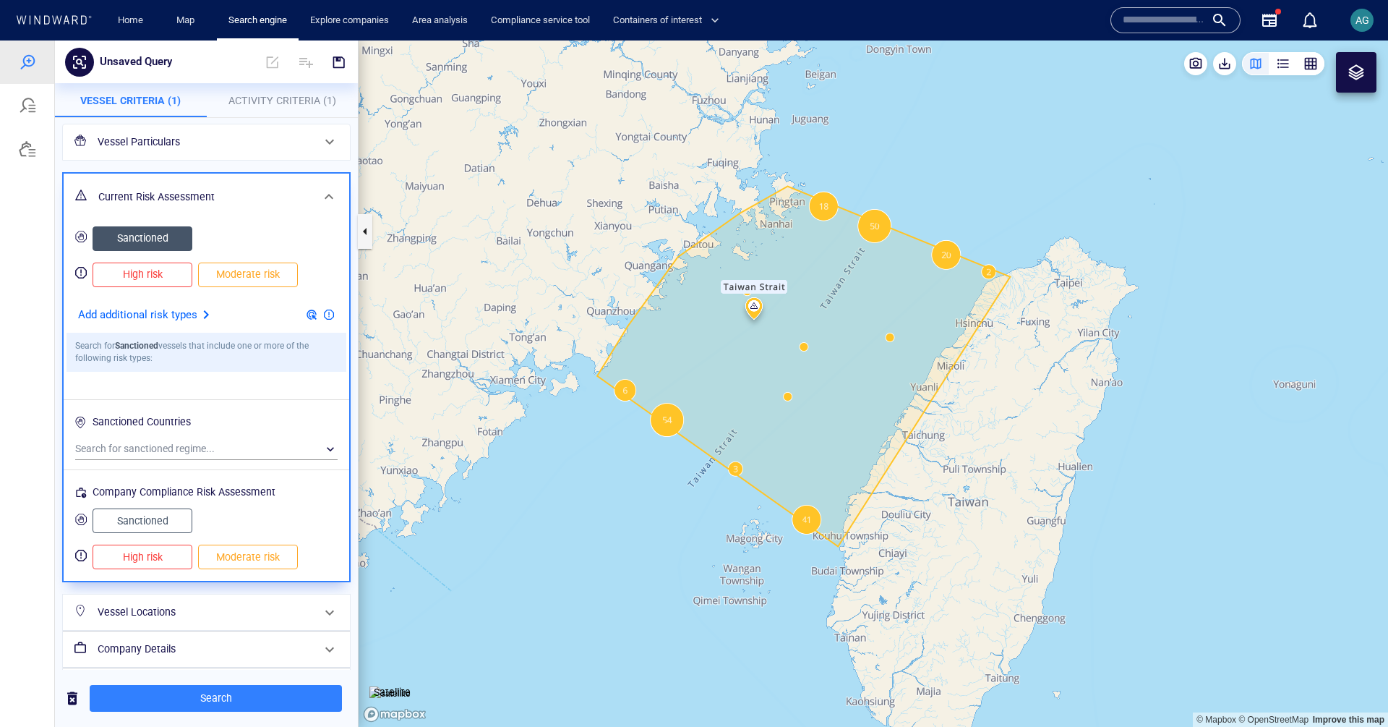
scroll to position [0, 0]
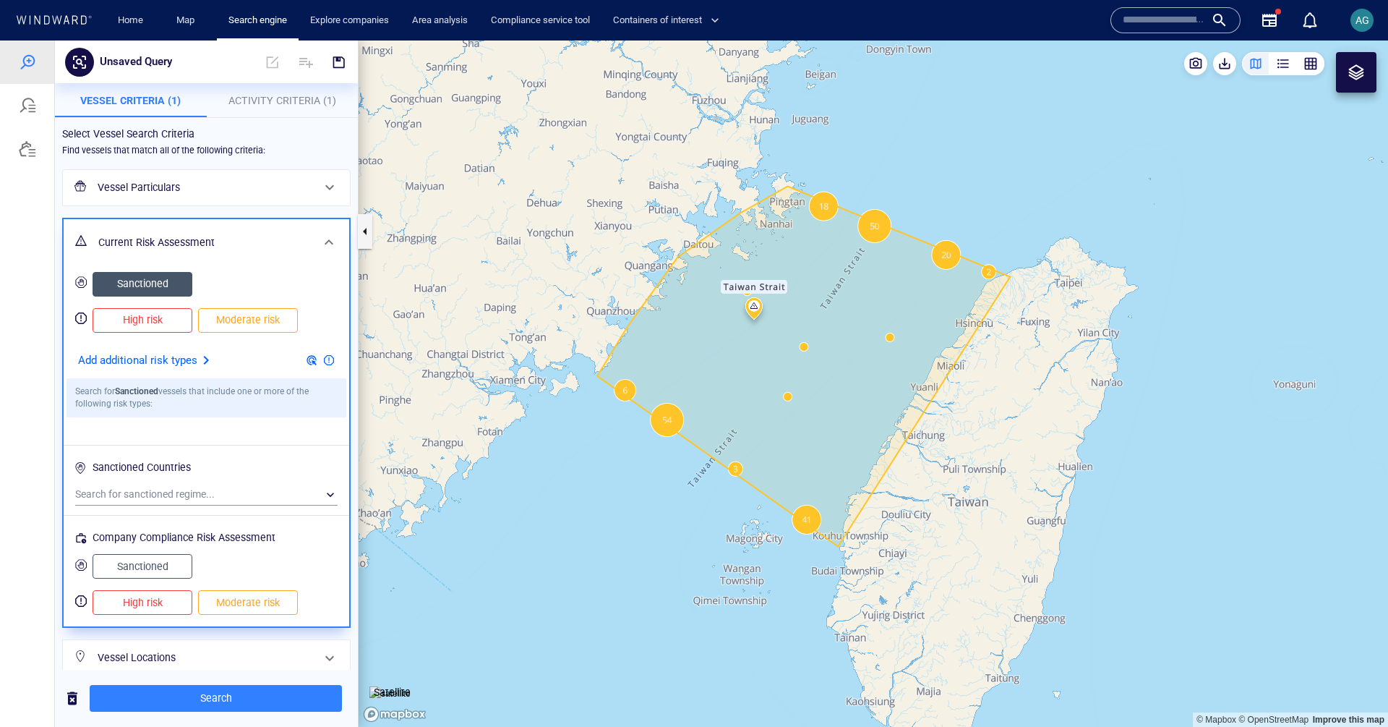
click at [175, 175] on div "Vessel Particulars" at bounding box center [205, 188] width 226 height 30
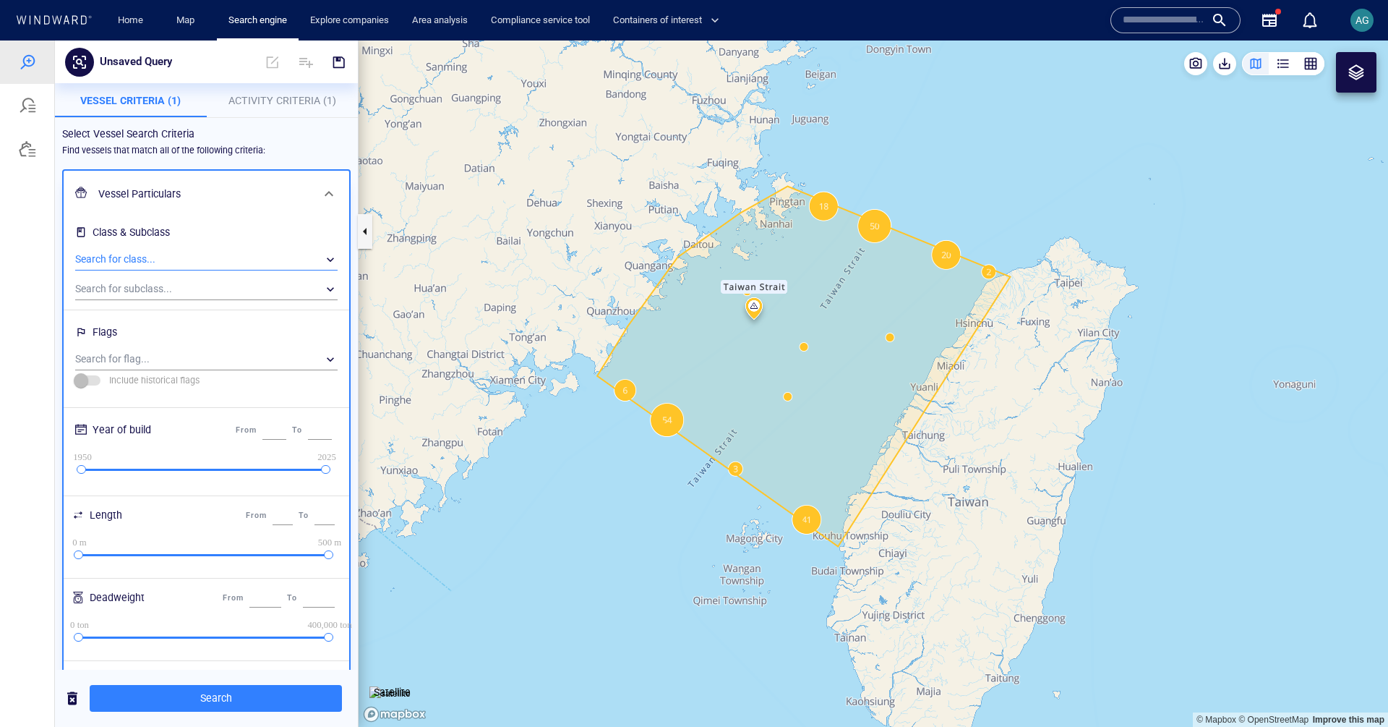
click at [203, 261] on div "​" at bounding box center [206, 260] width 262 height 22
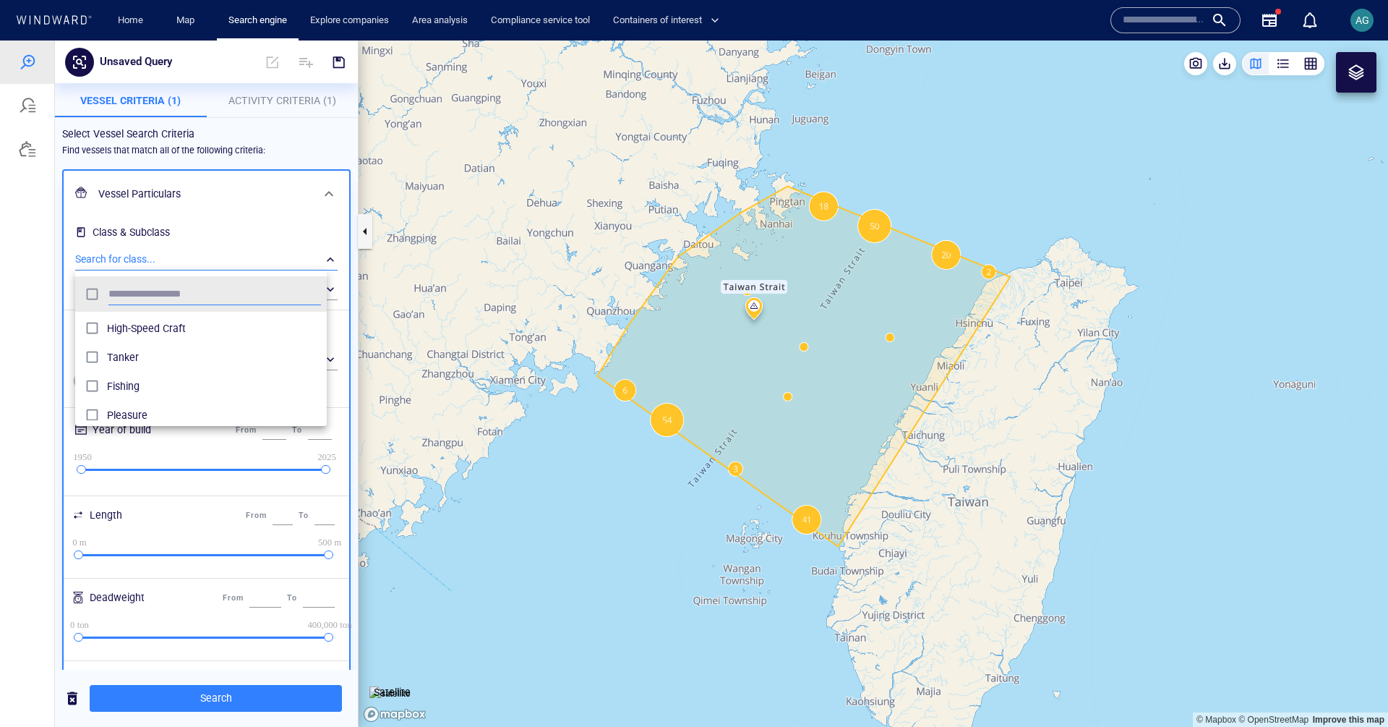
scroll to position [181, 0]
click at [125, 398] on span "Cargo" at bounding box center [214, 405] width 214 height 17
click at [256, 711] on div at bounding box center [694, 383] width 1388 height 686
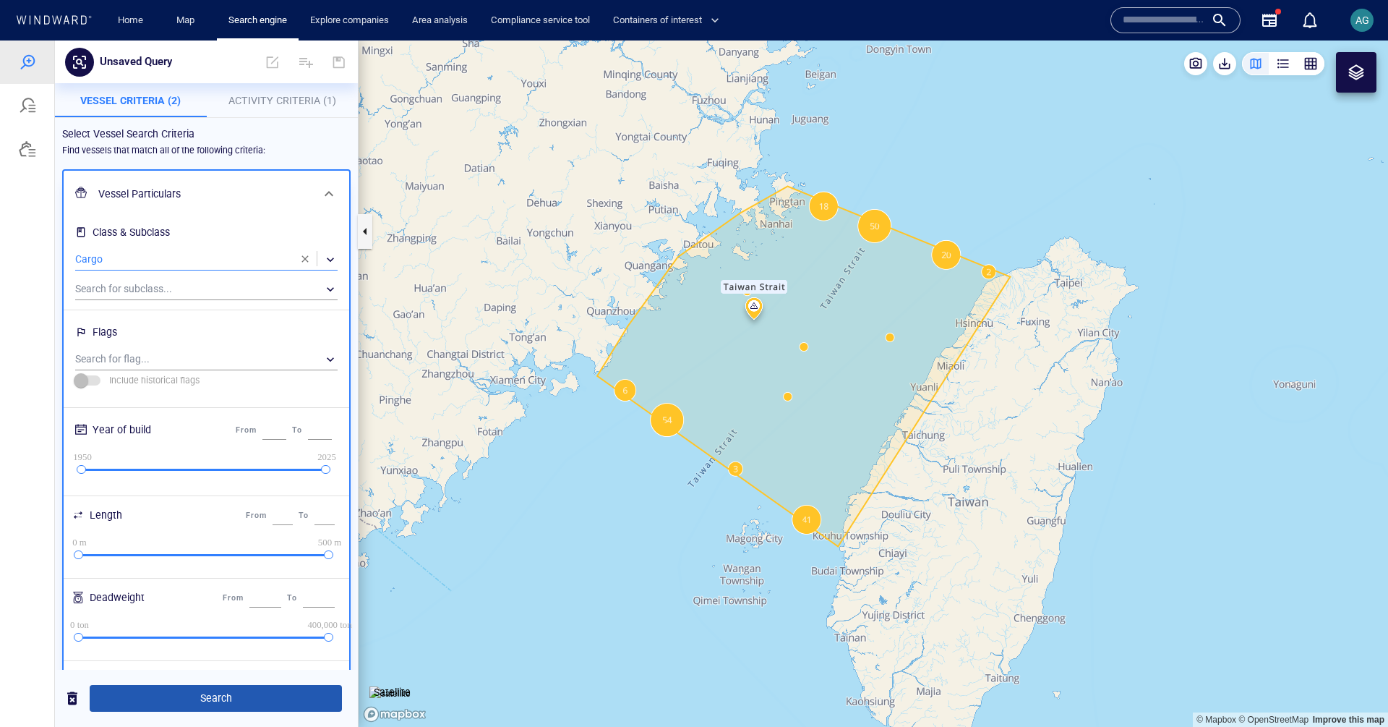
click at [237, 703] on span "Search" at bounding box center [215, 698] width 229 height 18
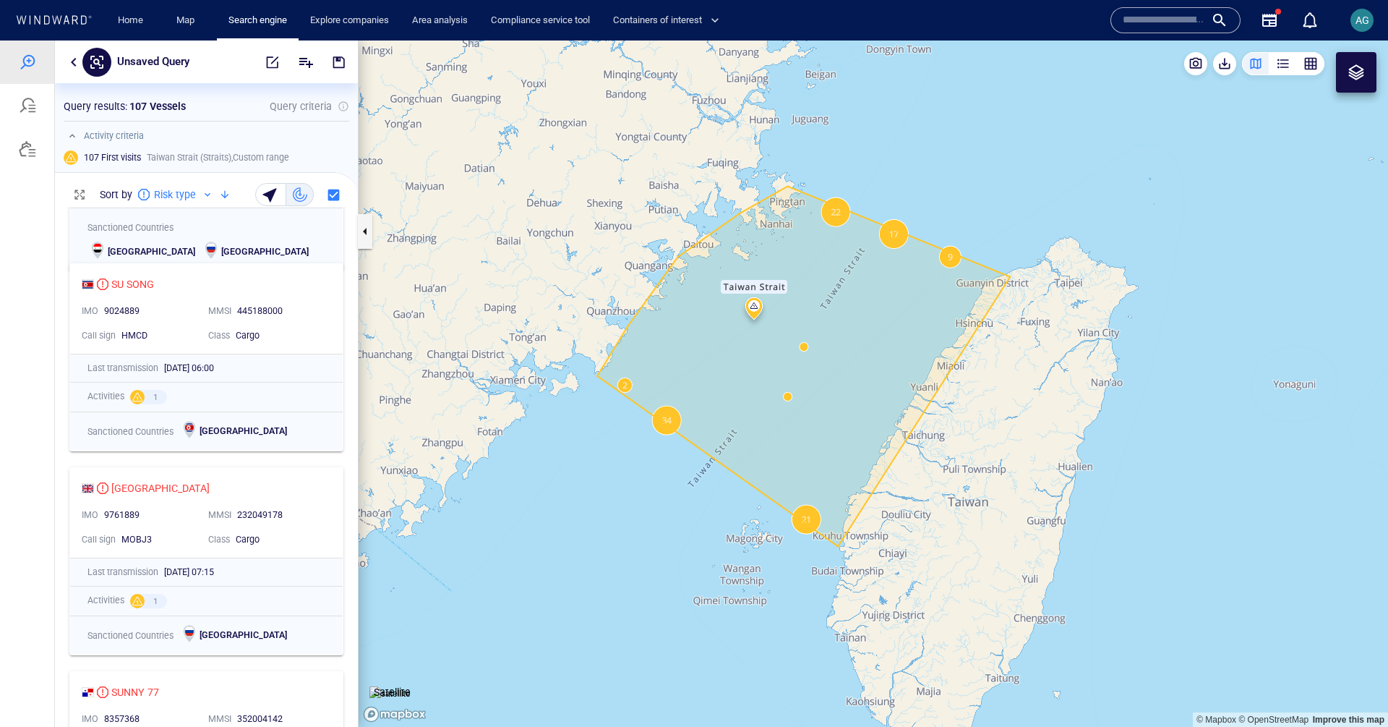
scroll to position [787, 0]
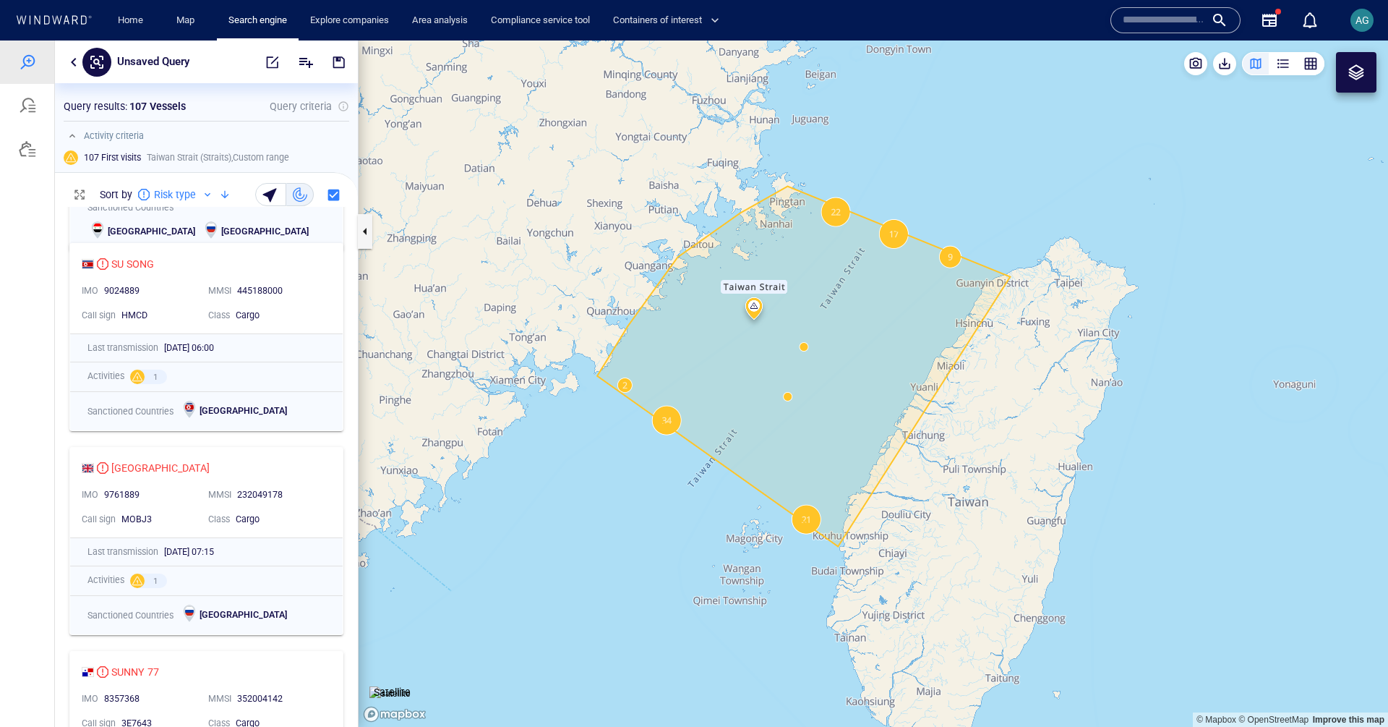
click at [181, 299] on div "9024889" at bounding box center [150, 291] width 98 height 19
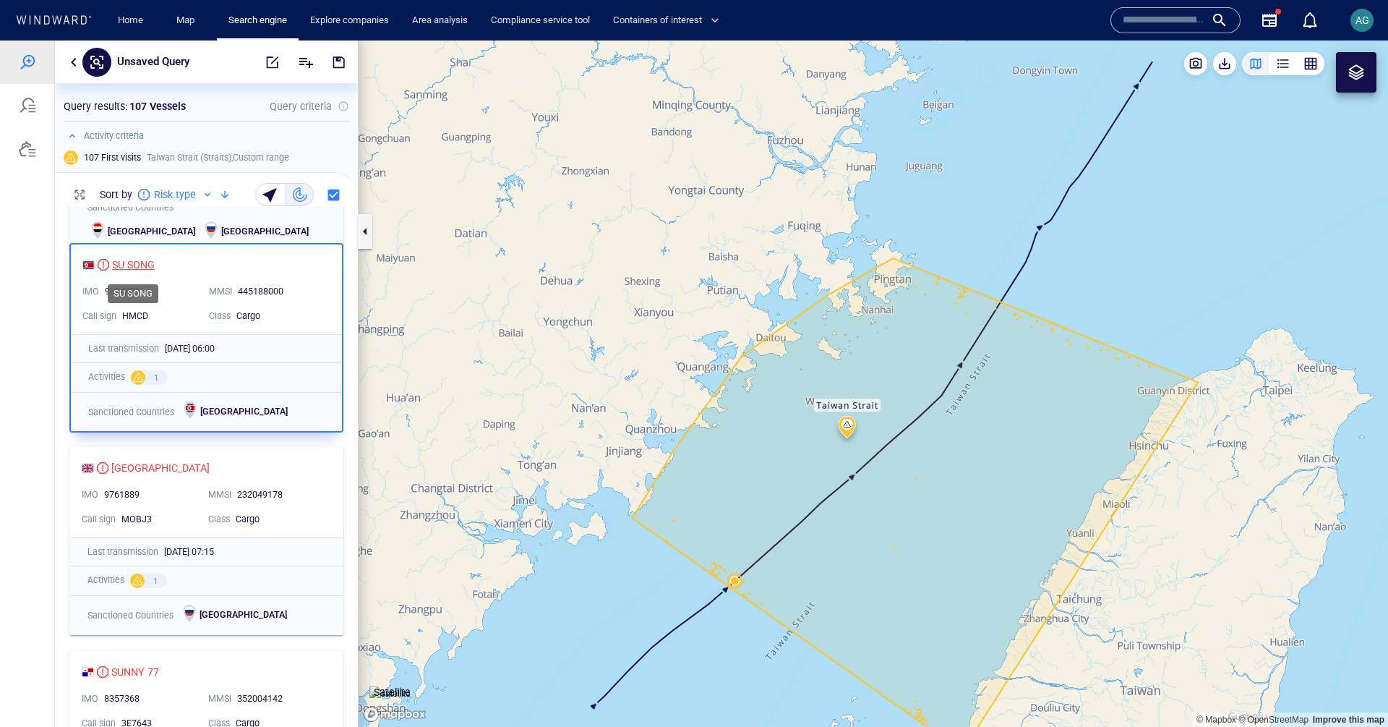
click at [140, 261] on div "SU SONG" at bounding box center [133, 264] width 43 height 17
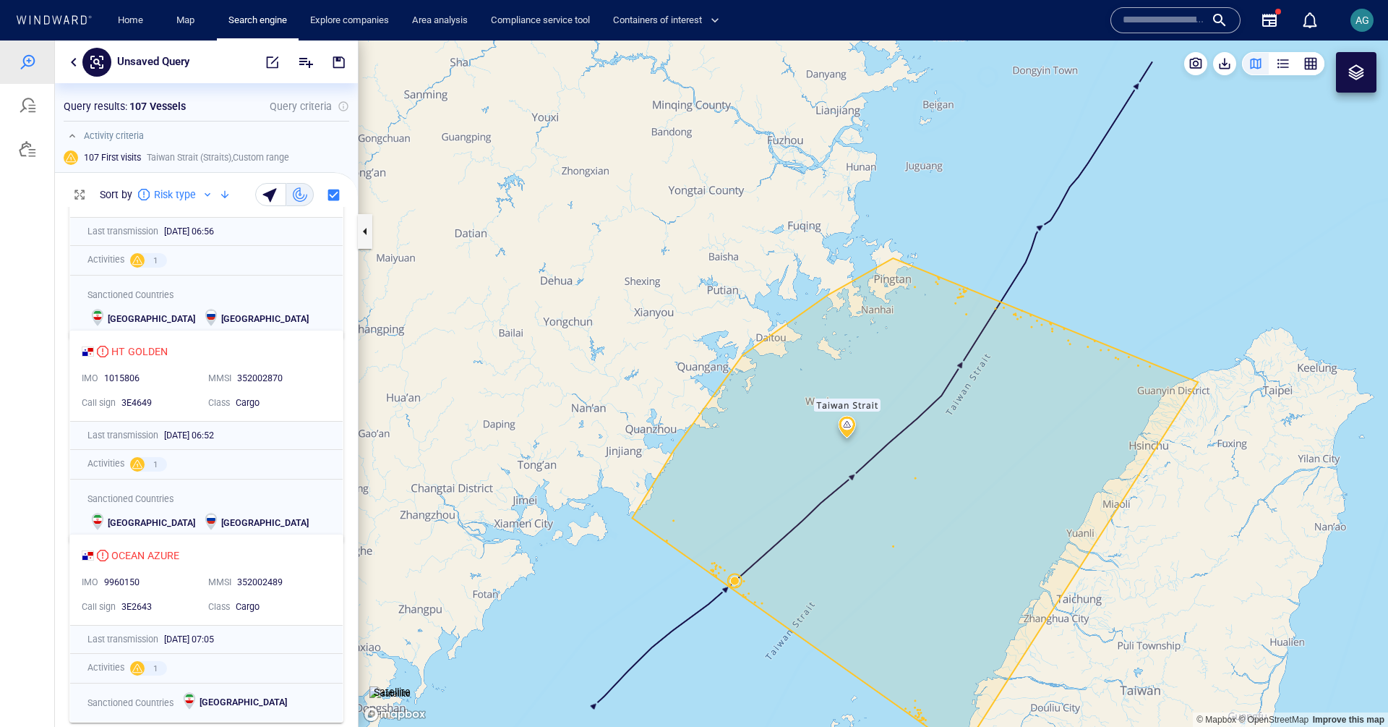
scroll to position [1594, 0]
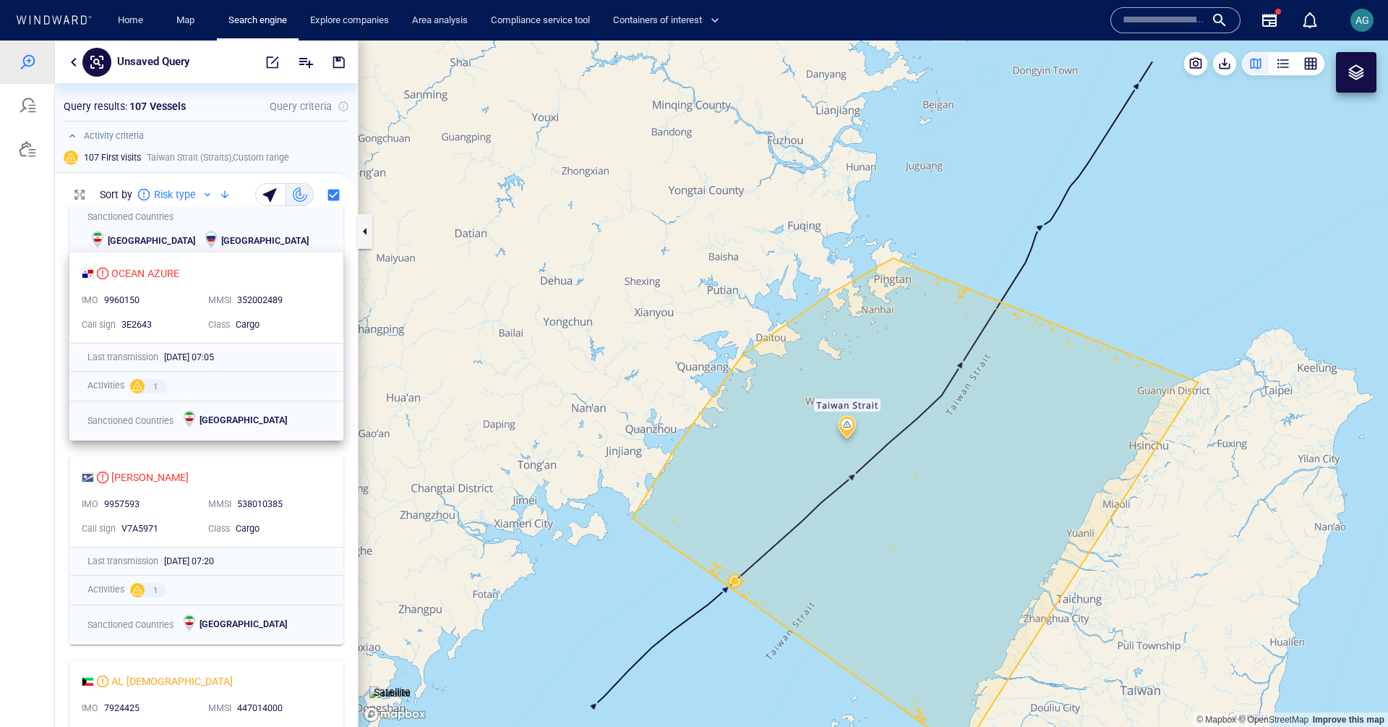
click at [216, 273] on div "OCEAN AZURE" at bounding box center [201, 273] width 238 height 17
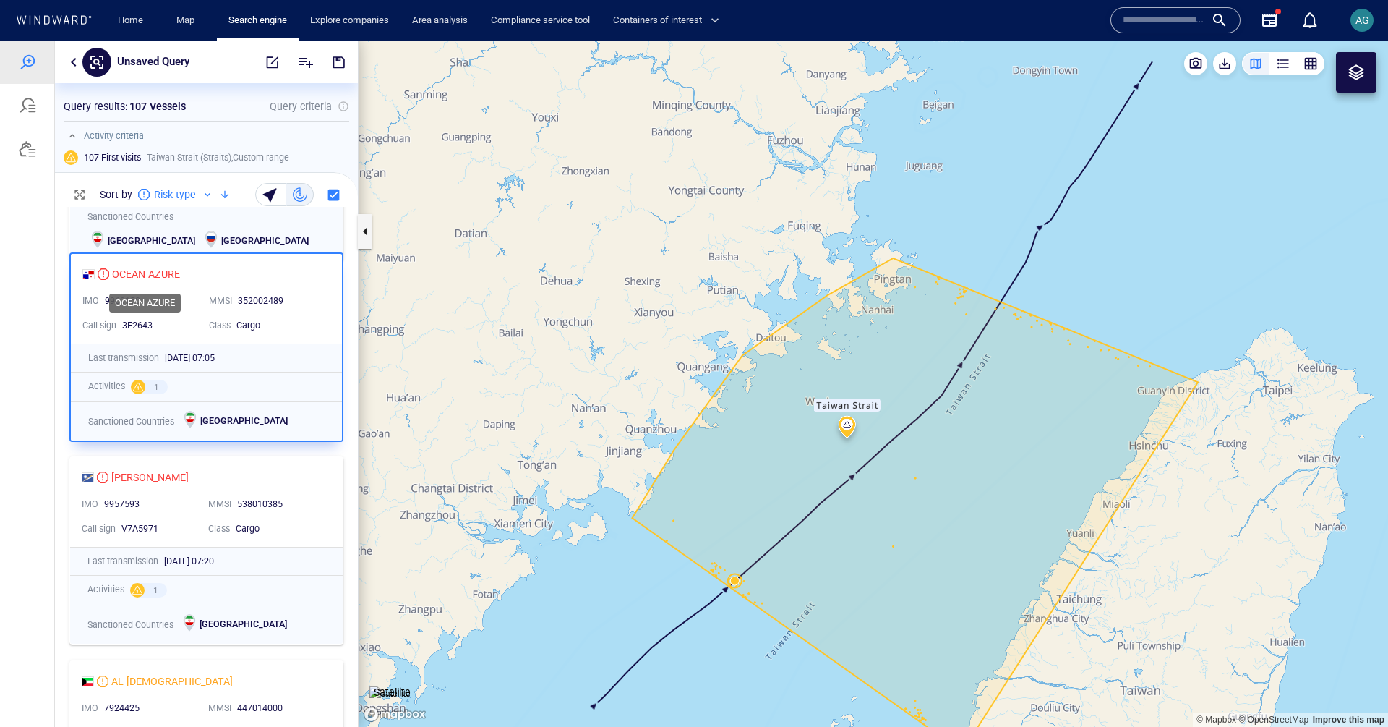
click at [137, 275] on div "OCEAN AZURE" at bounding box center [146, 273] width 68 height 17
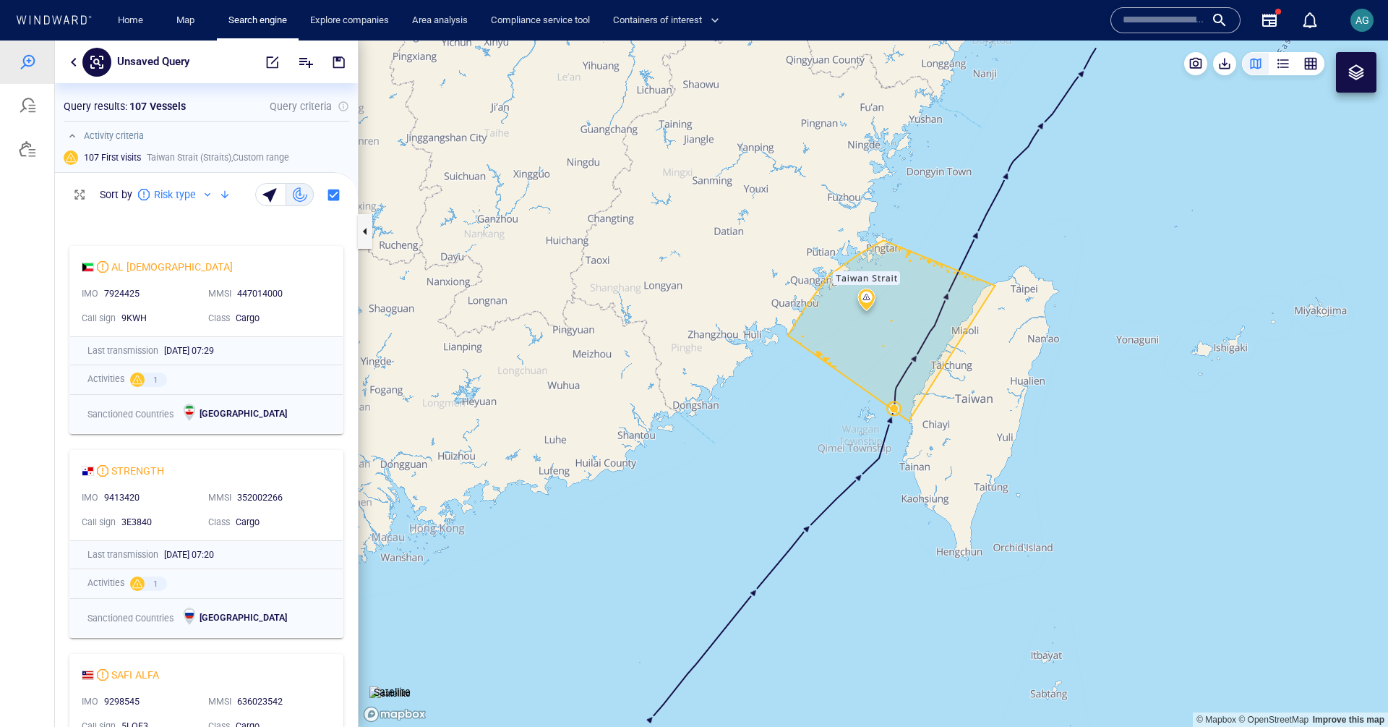
scroll to position [2664, 0]
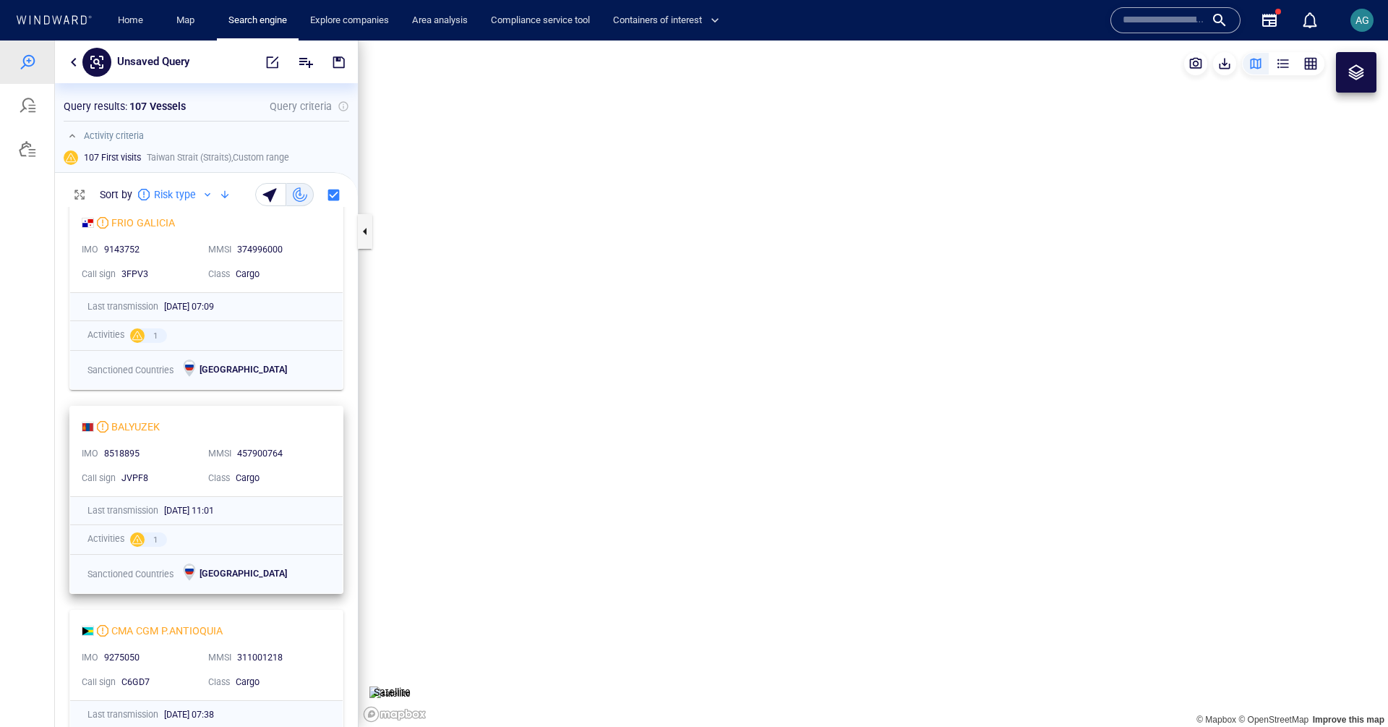
click at [205, 430] on div "BALYUZEK" at bounding box center [201, 426] width 238 height 17
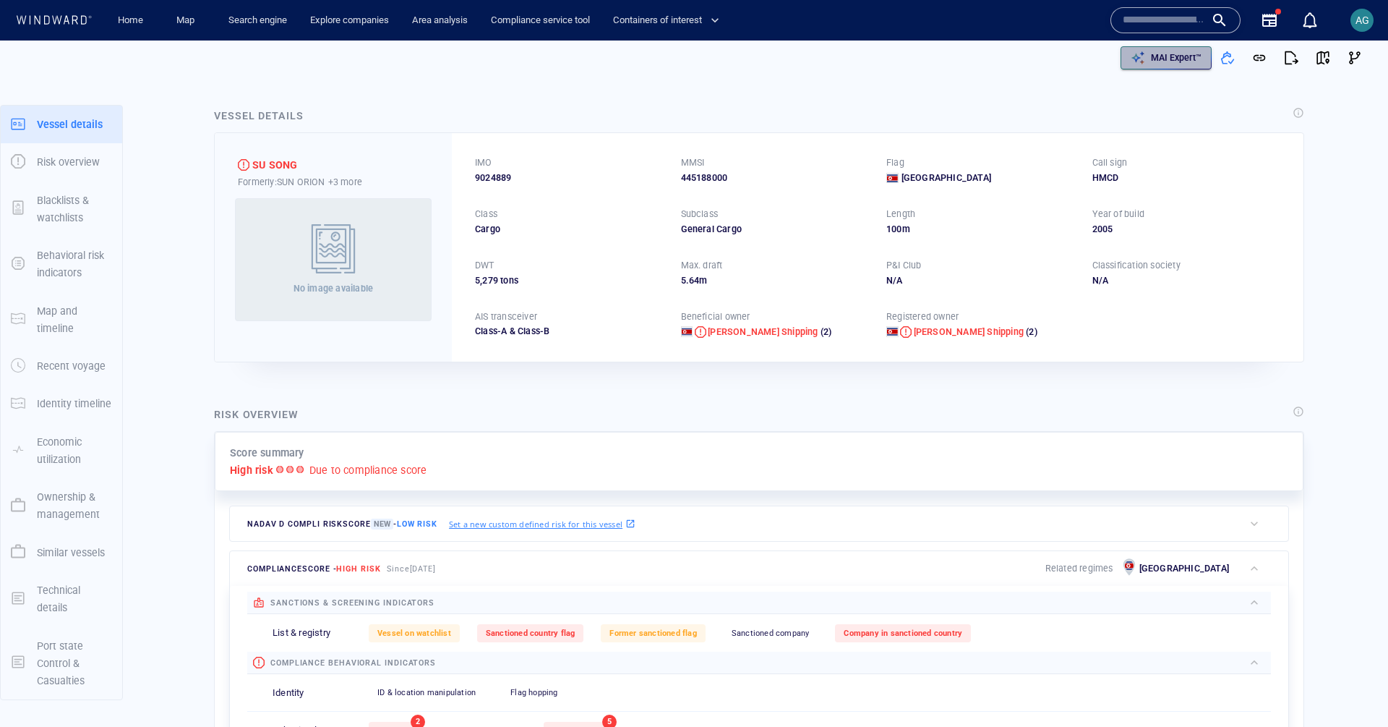
click at [1155, 52] on p "MAI Expert™" at bounding box center [1176, 57] width 51 height 13
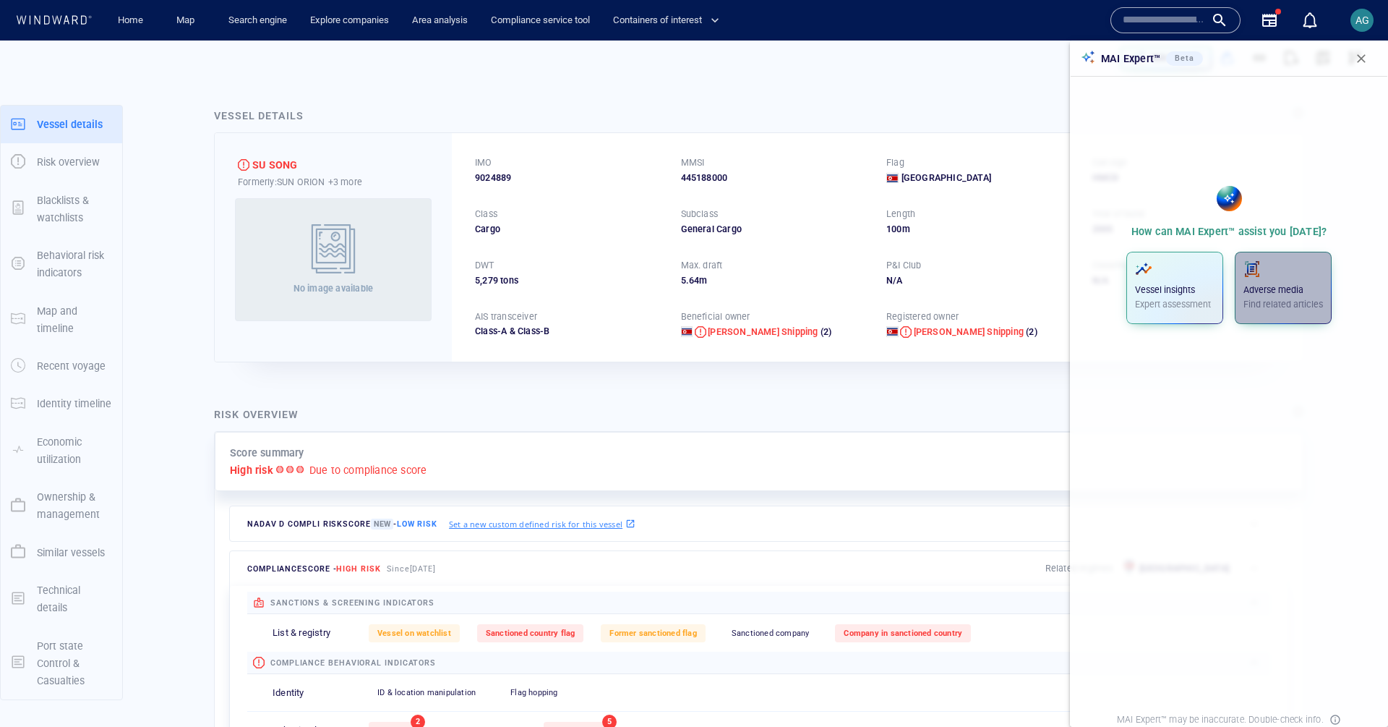
click at [1281, 307] on p "Find related articles" at bounding box center [1283, 304] width 80 height 13
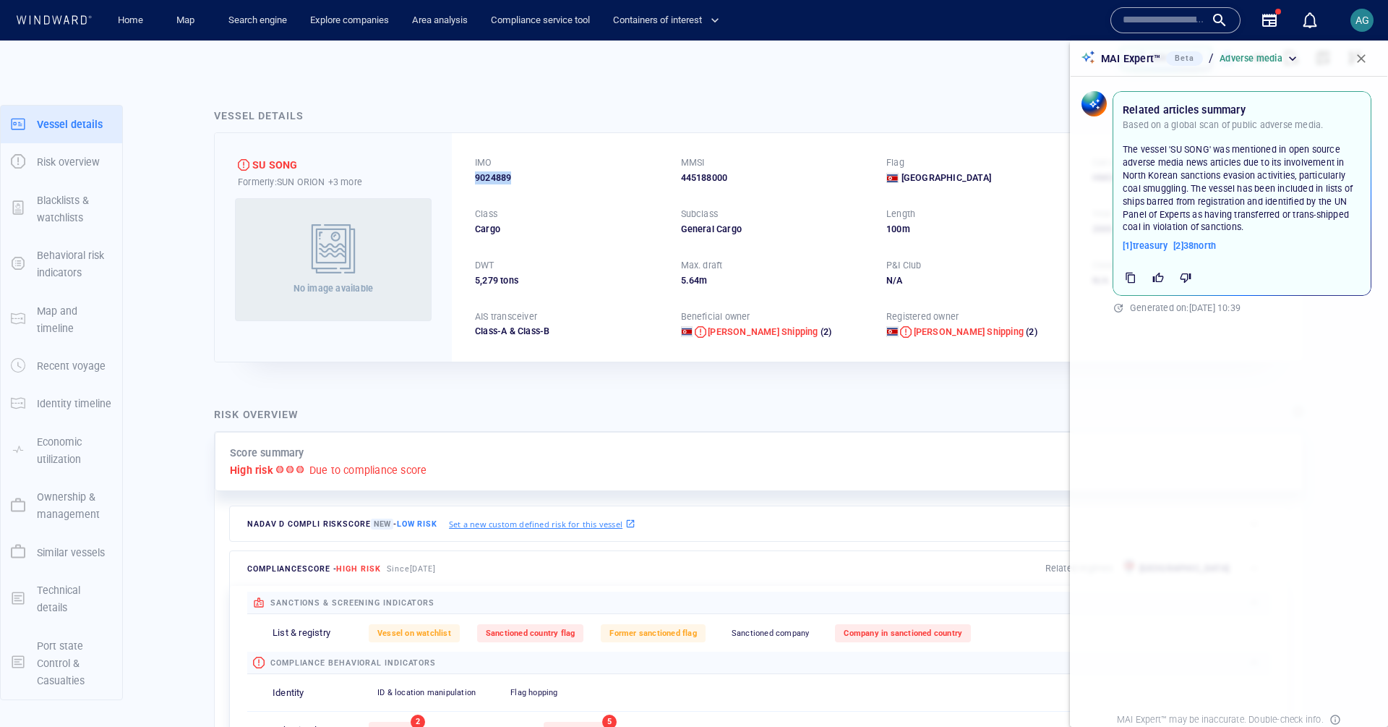
drag, startPoint x: 514, startPoint y: 176, endPoint x: 466, endPoint y: 179, distance: 48.5
click at [466, 179] on div "IMO 9024889 MMSI 445188000 Flag North Korea Call sign HMCD Class Cargo Subclass…" at bounding box center [878, 247] width 852 height 228
copy span "9024889"
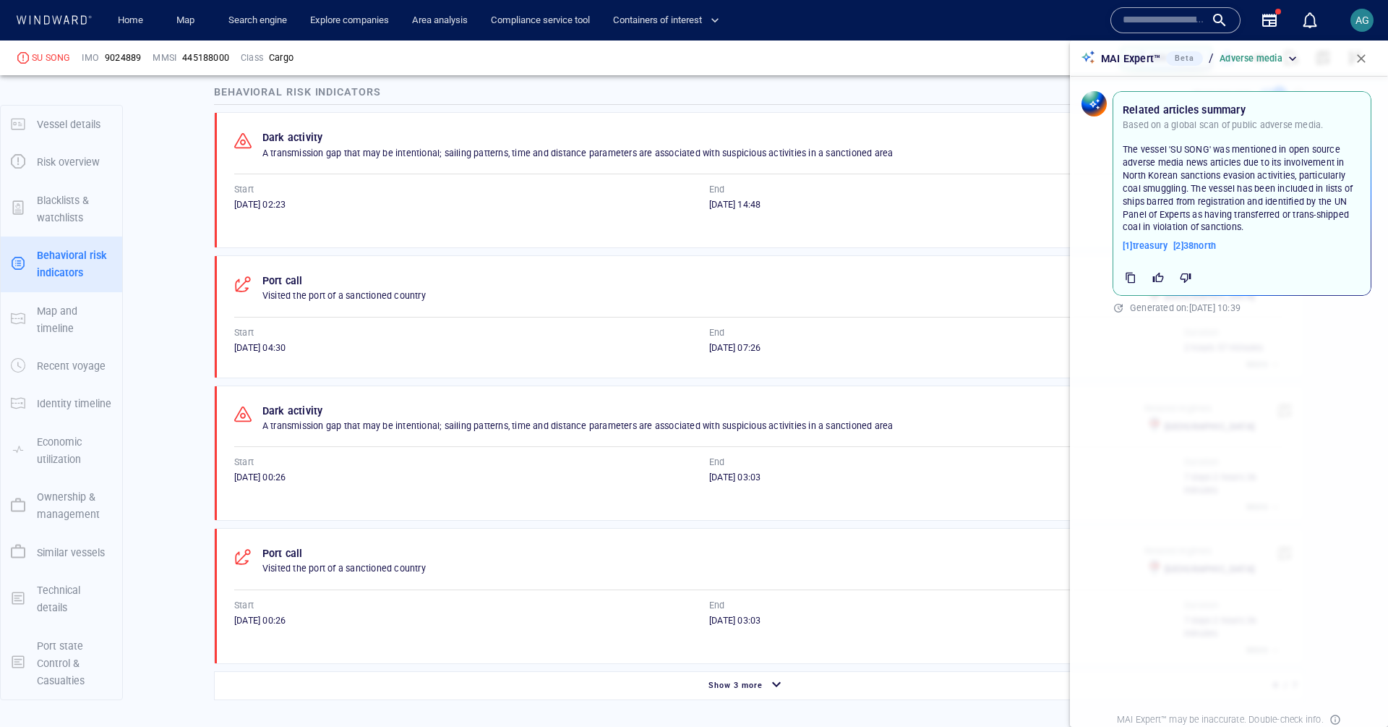
scroll to position [1749, 0]
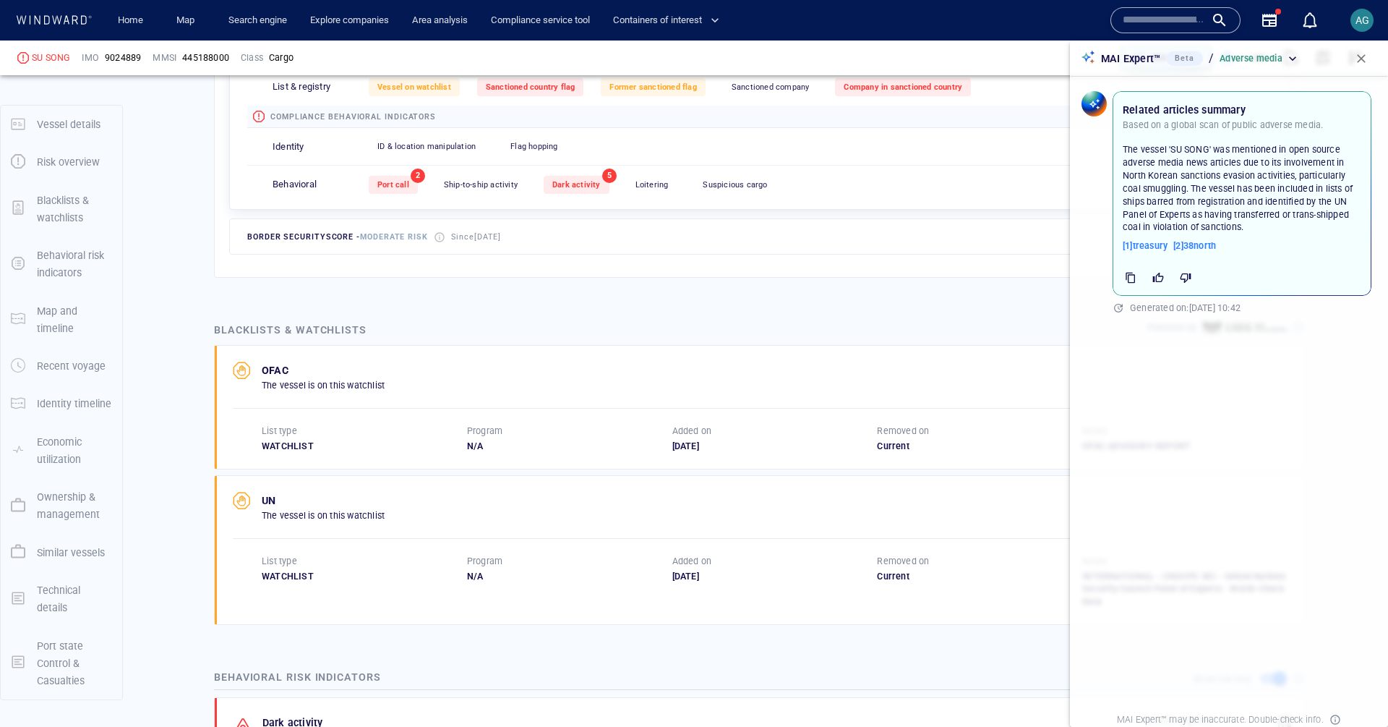
scroll to position [546, 0]
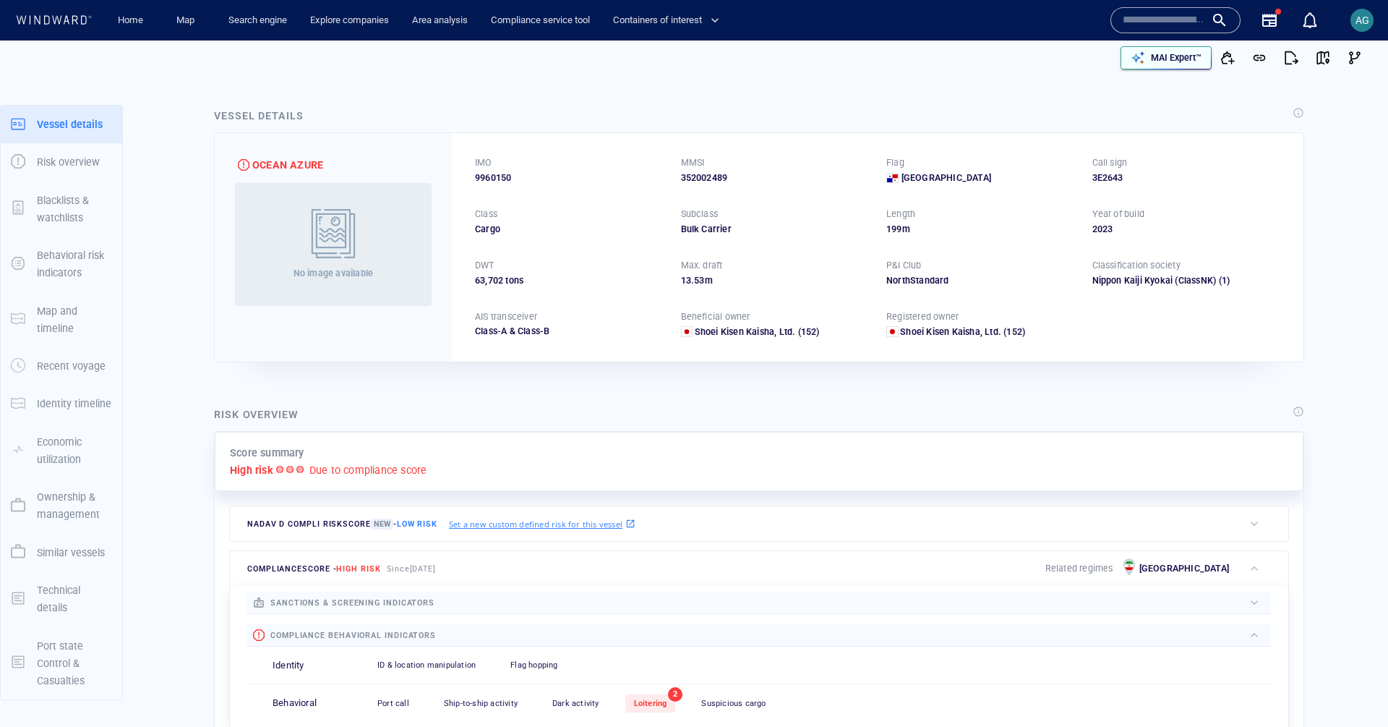
click at [1162, 63] on p "MAI Expert™" at bounding box center [1176, 57] width 51 height 13
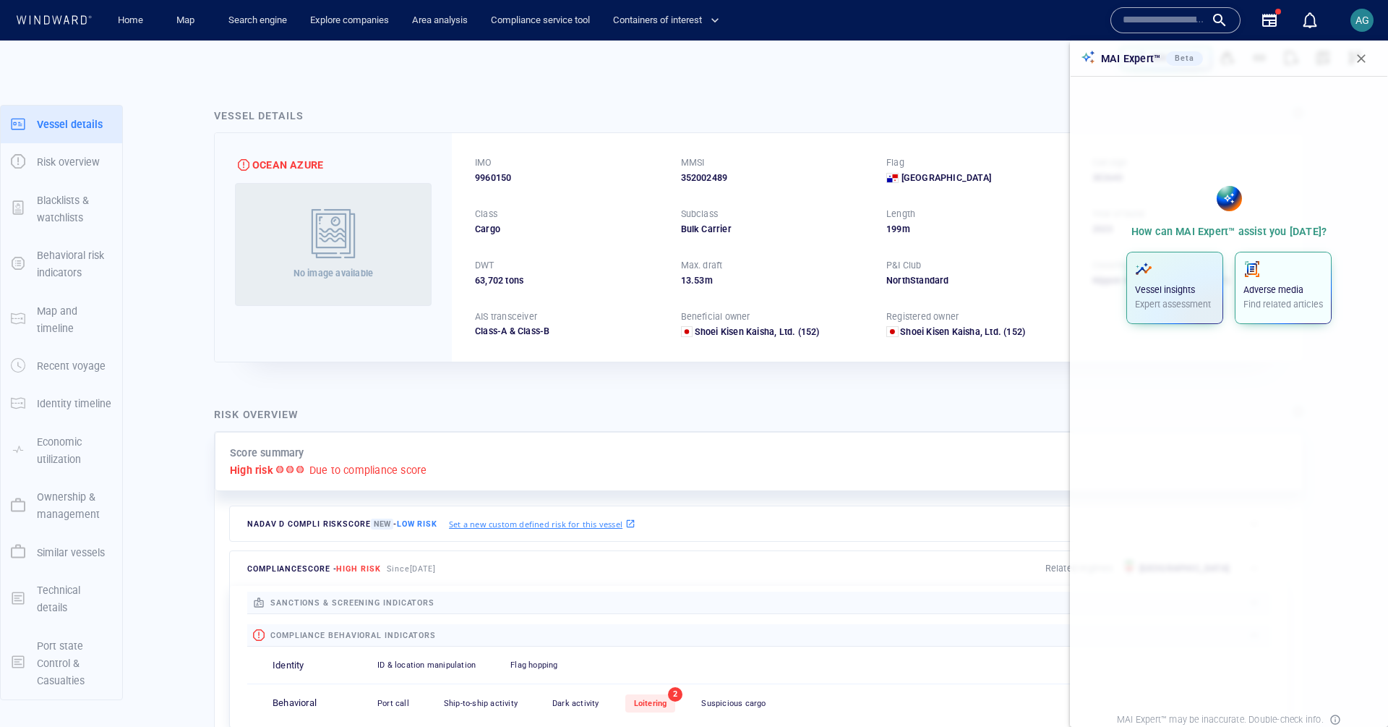
click at [1257, 291] on p "Adverse media" at bounding box center [1283, 289] width 80 height 13
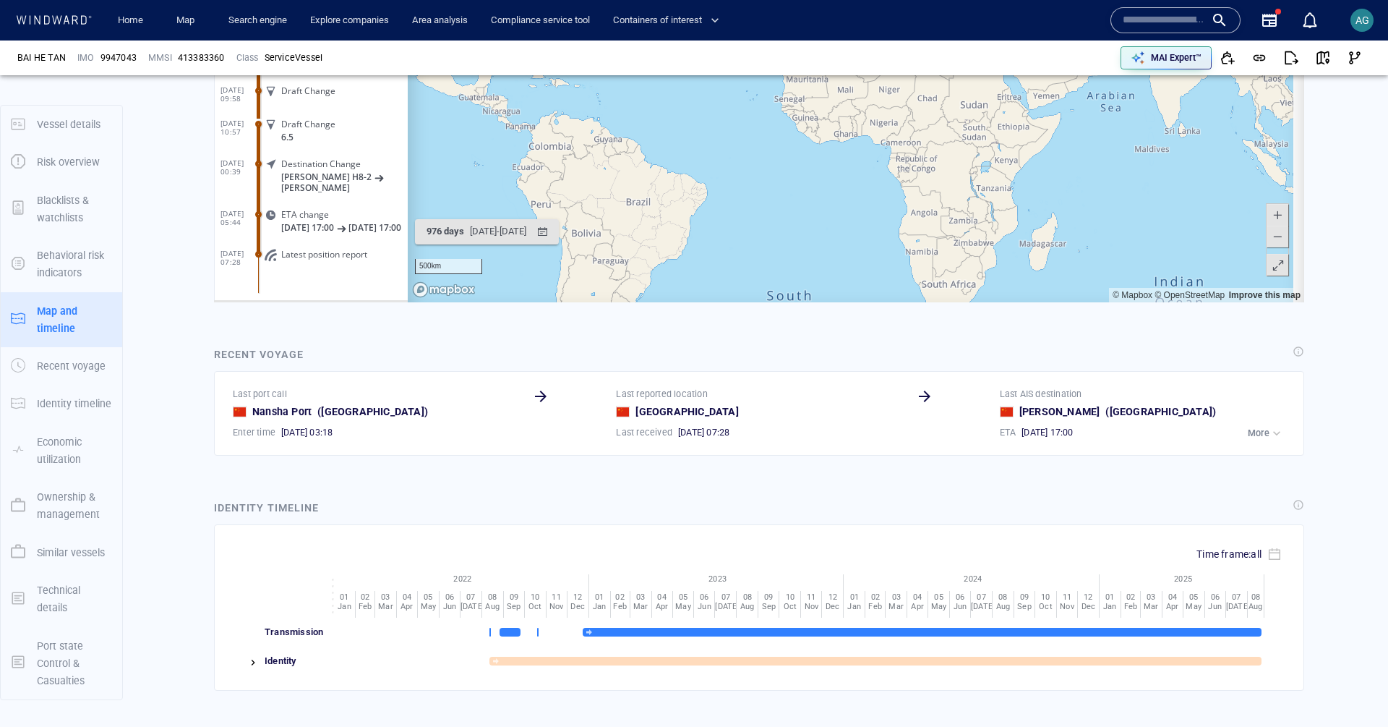
scroll to position [828, 0]
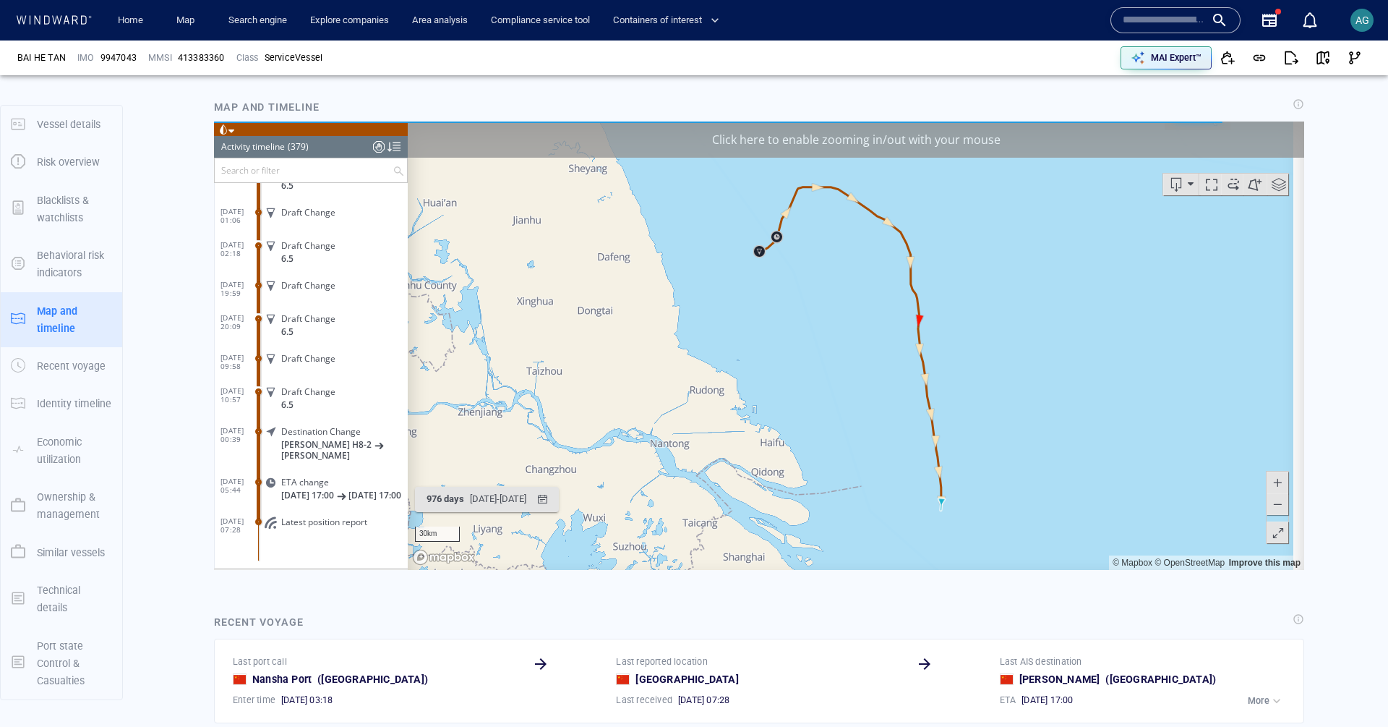
click at [779, 126] on div "Click here to enable zooming in/out with your mouse" at bounding box center [856, 139] width 896 height 36
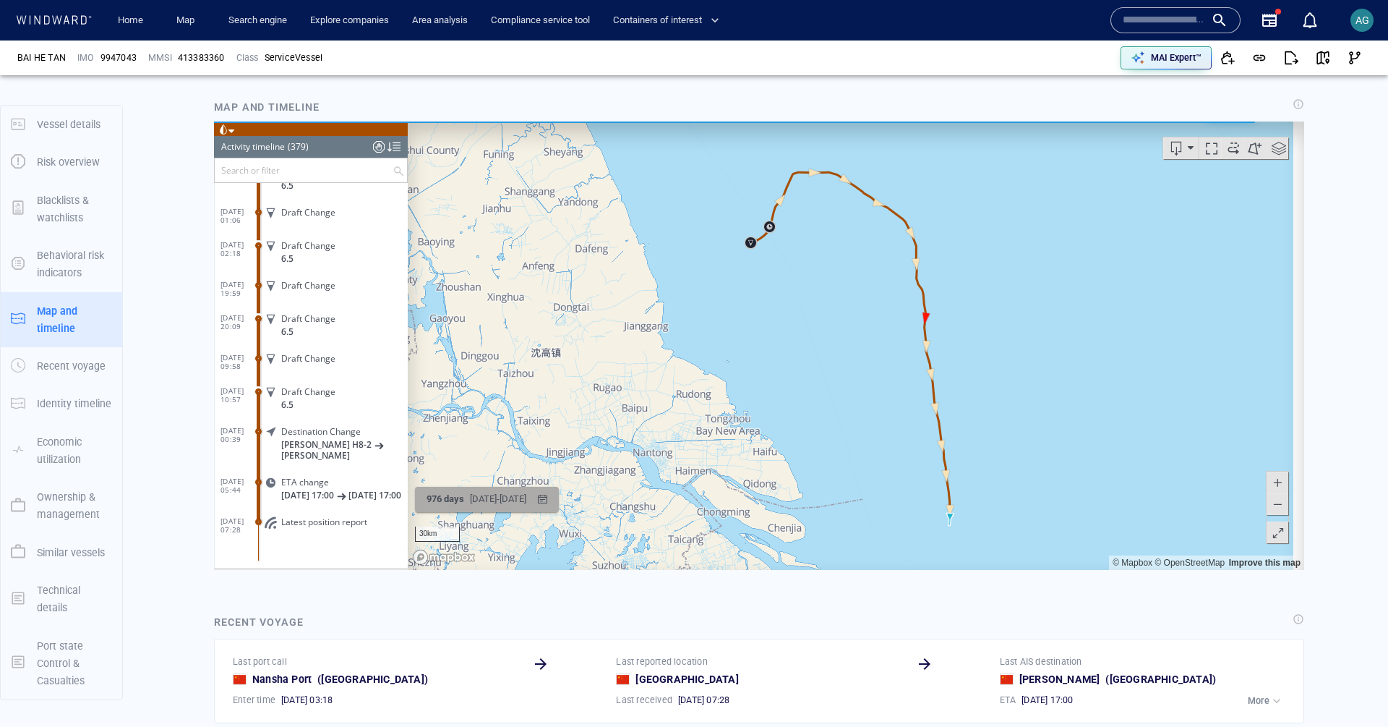
click at [483, 489] on div "23/12/2022 - 25/08/2025" at bounding box center [498, 498] width 62 height 22
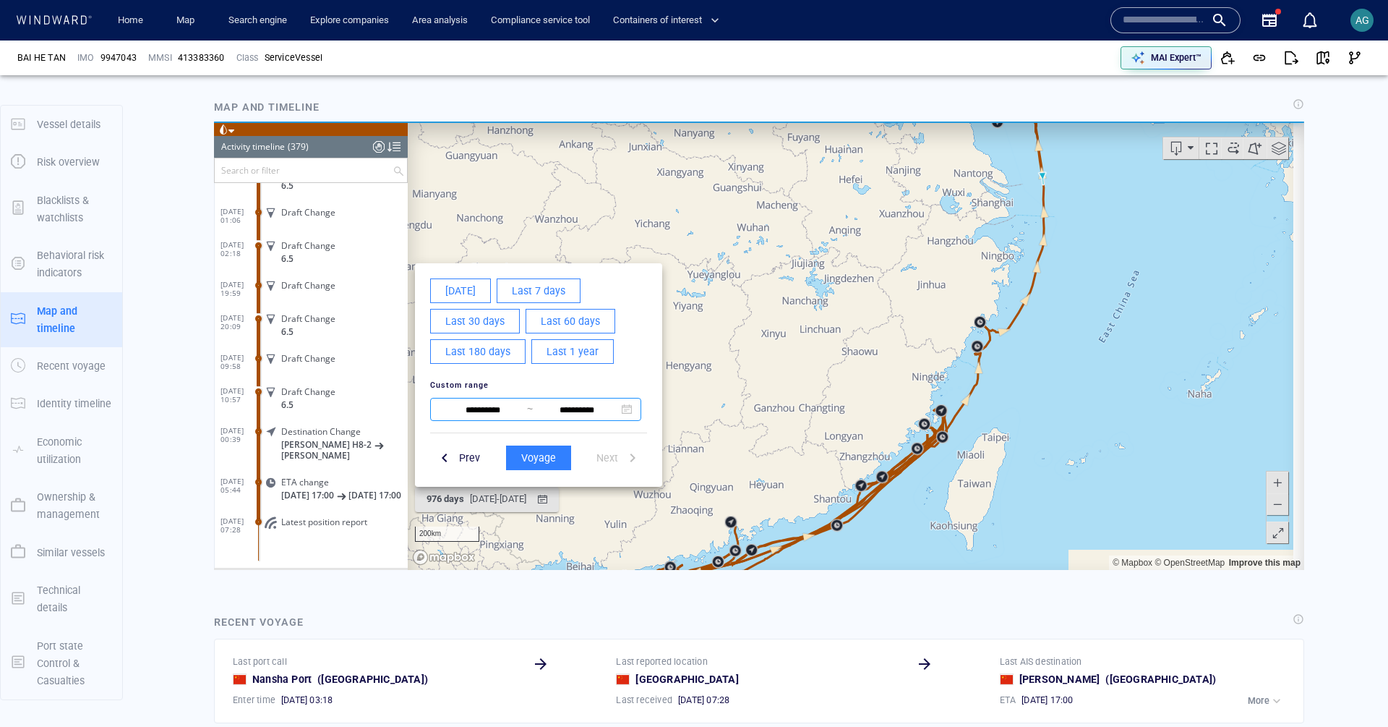
click at [552, 410] on input "**********" at bounding box center [577, 408] width 88 height 17
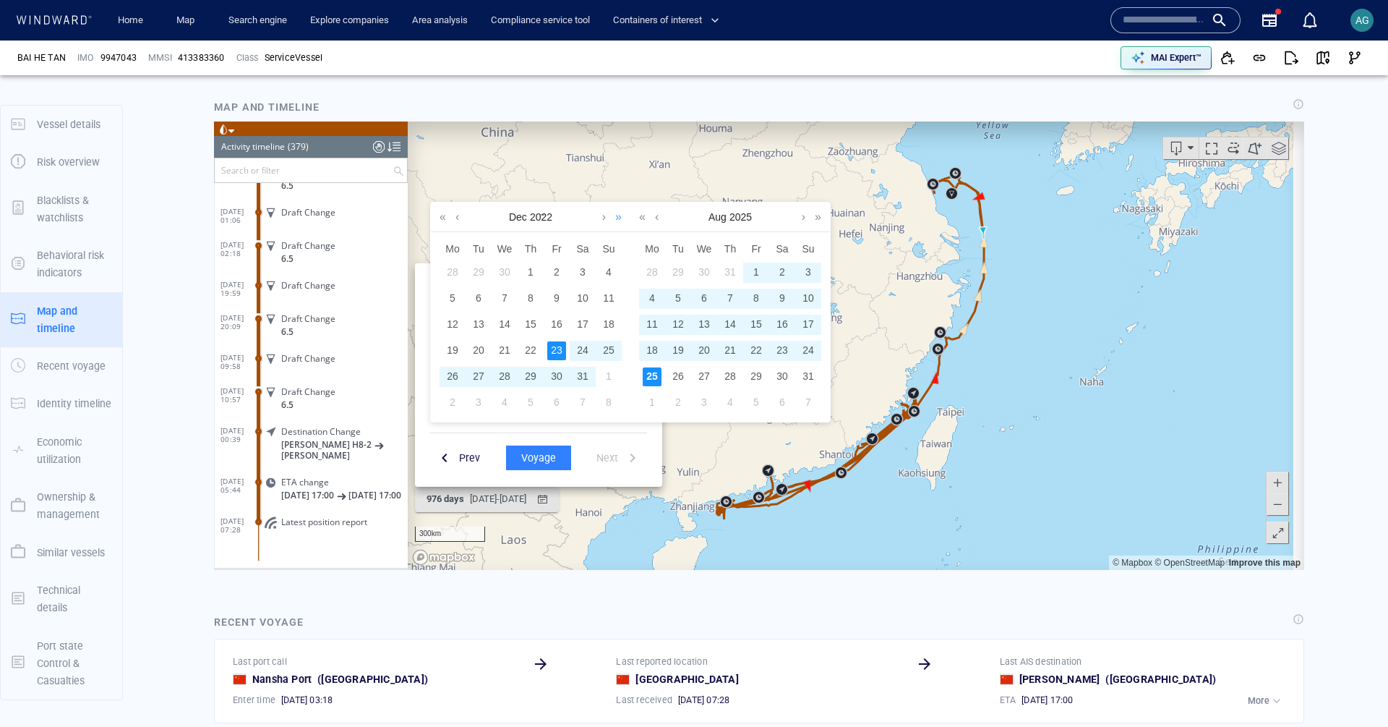
click at [619, 214] on link at bounding box center [619, 216] width 14 height 29
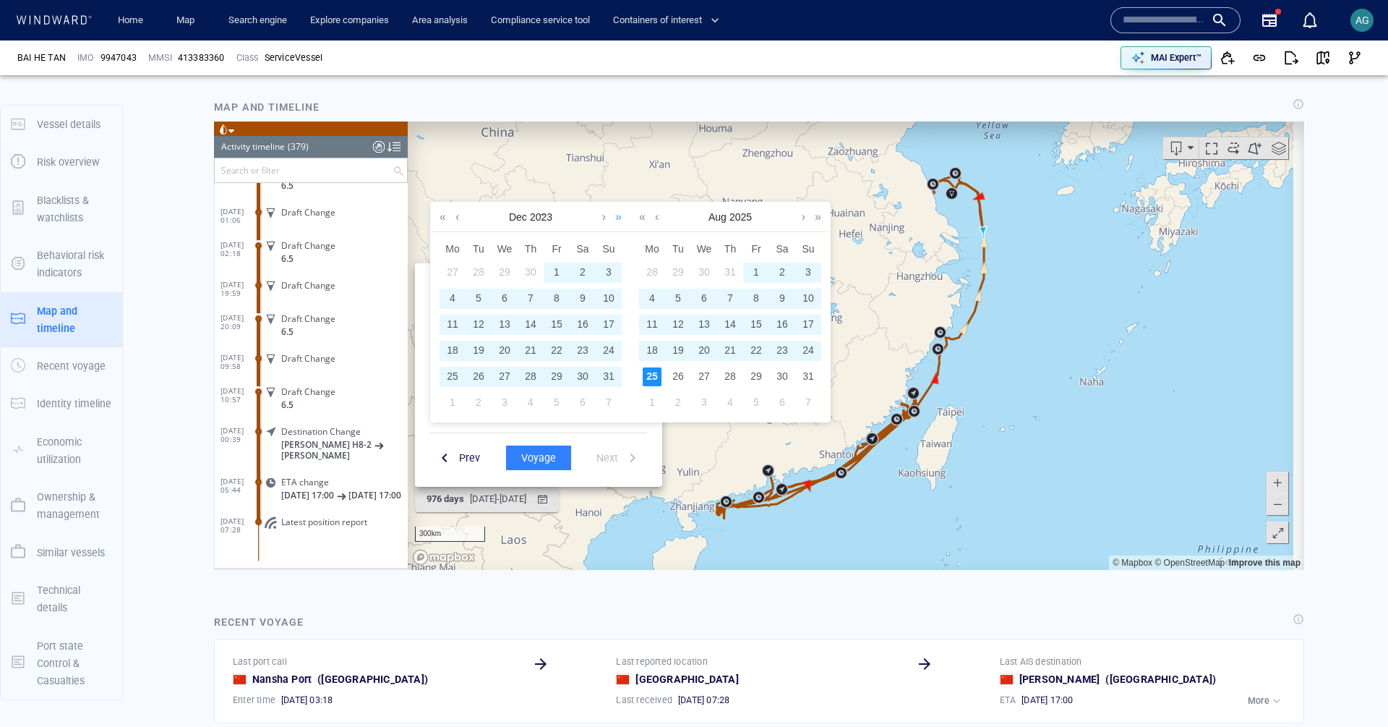
click at [619, 214] on link at bounding box center [619, 216] width 14 height 29
click at [619, 215] on link at bounding box center [619, 216] width 14 height 29
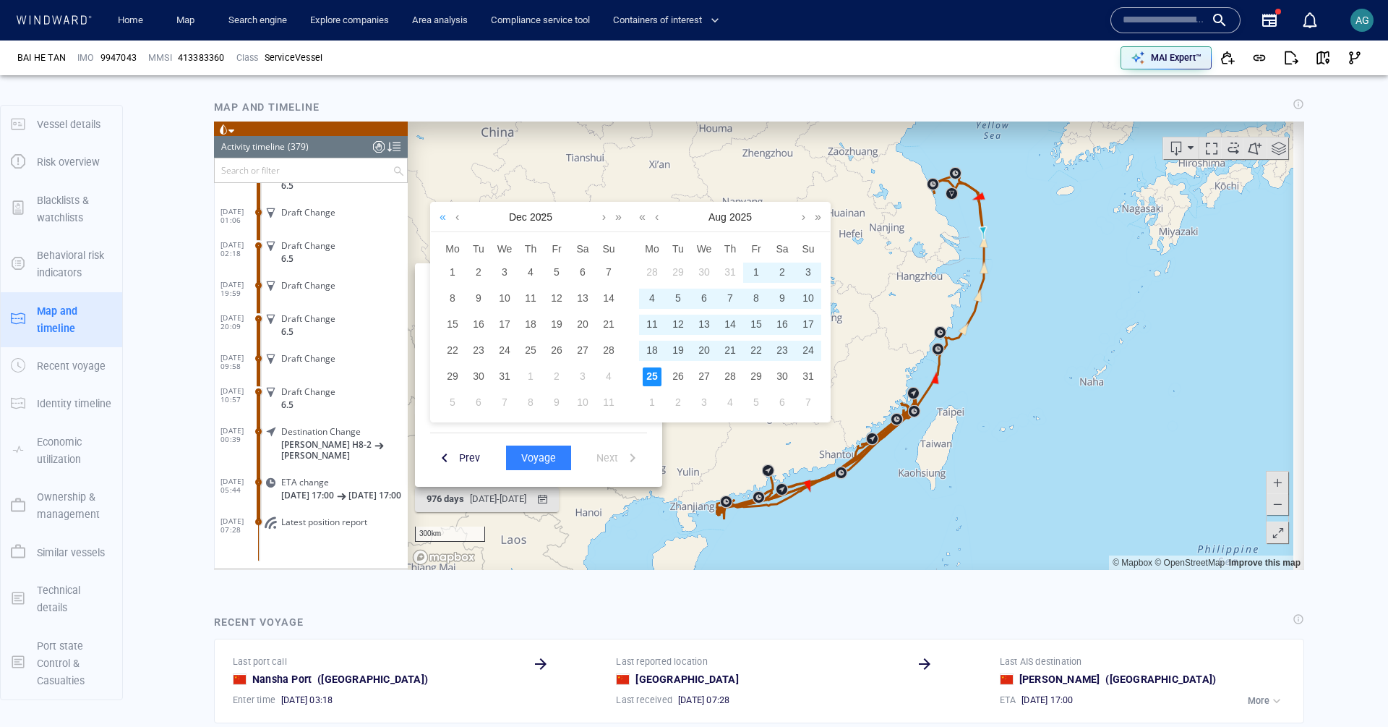
click at [440, 215] on link at bounding box center [443, 216] width 14 height 29
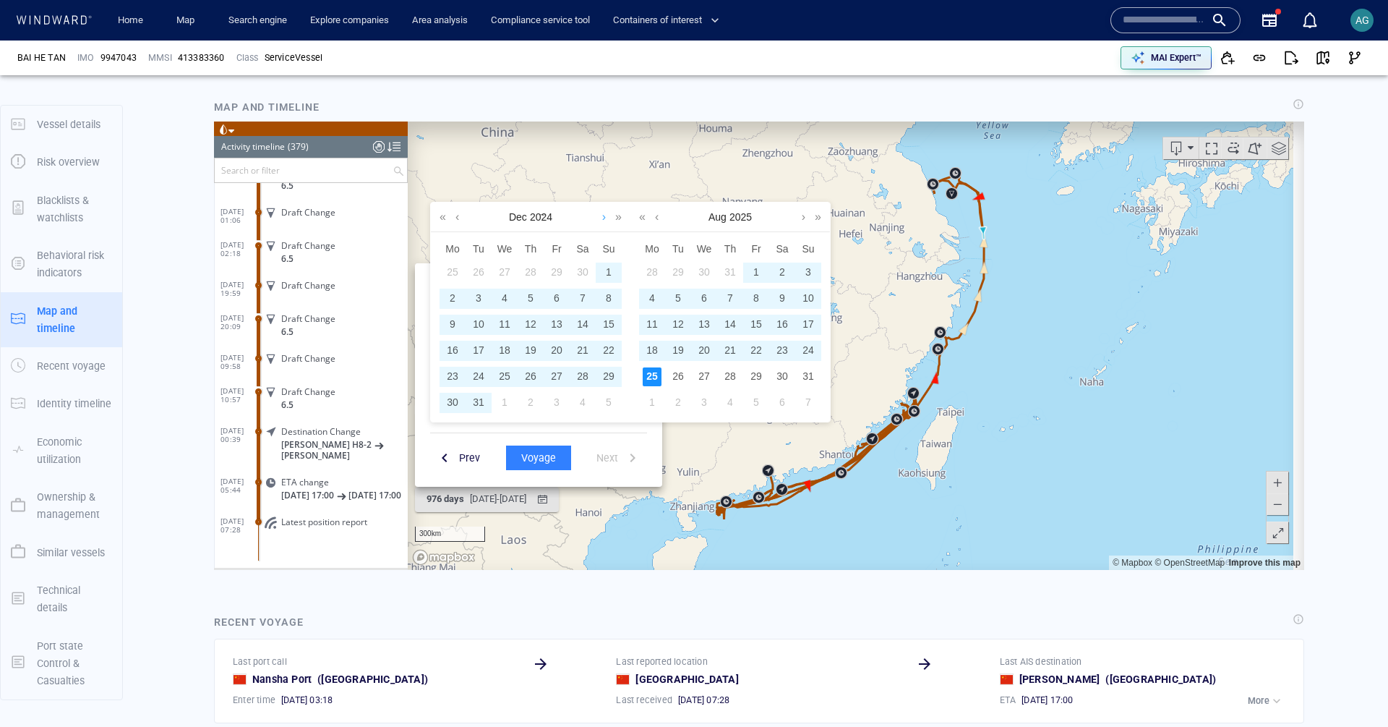
click at [604, 218] on link at bounding box center [604, 216] width 11 height 29
drag, startPoint x: 601, startPoint y: 216, endPoint x: 593, endPoint y: 220, distance: 8.1
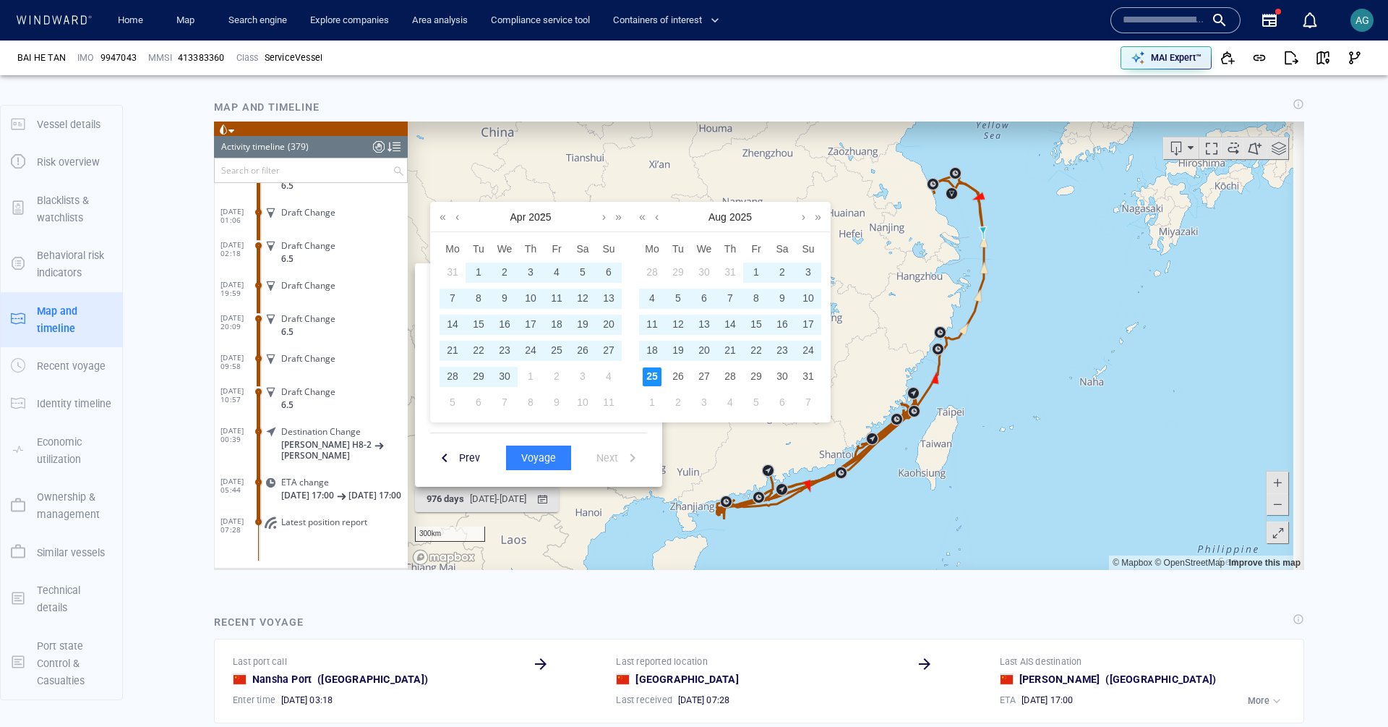
click at [601, 216] on link at bounding box center [604, 216] width 11 height 29
click at [529, 276] on div "1" at bounding box center [530, 271] width 19 height 19
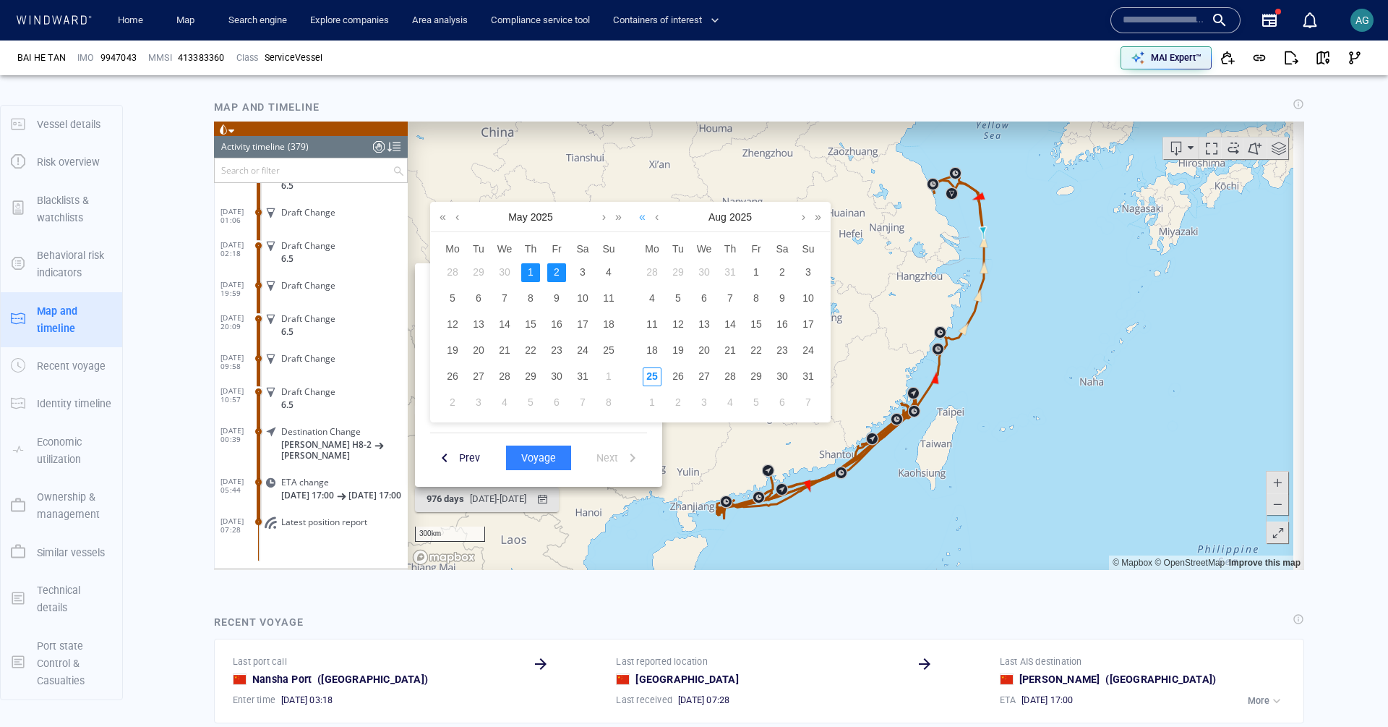
click at [638, 219] on link at bounding box center [642, 216] width 14 height 29
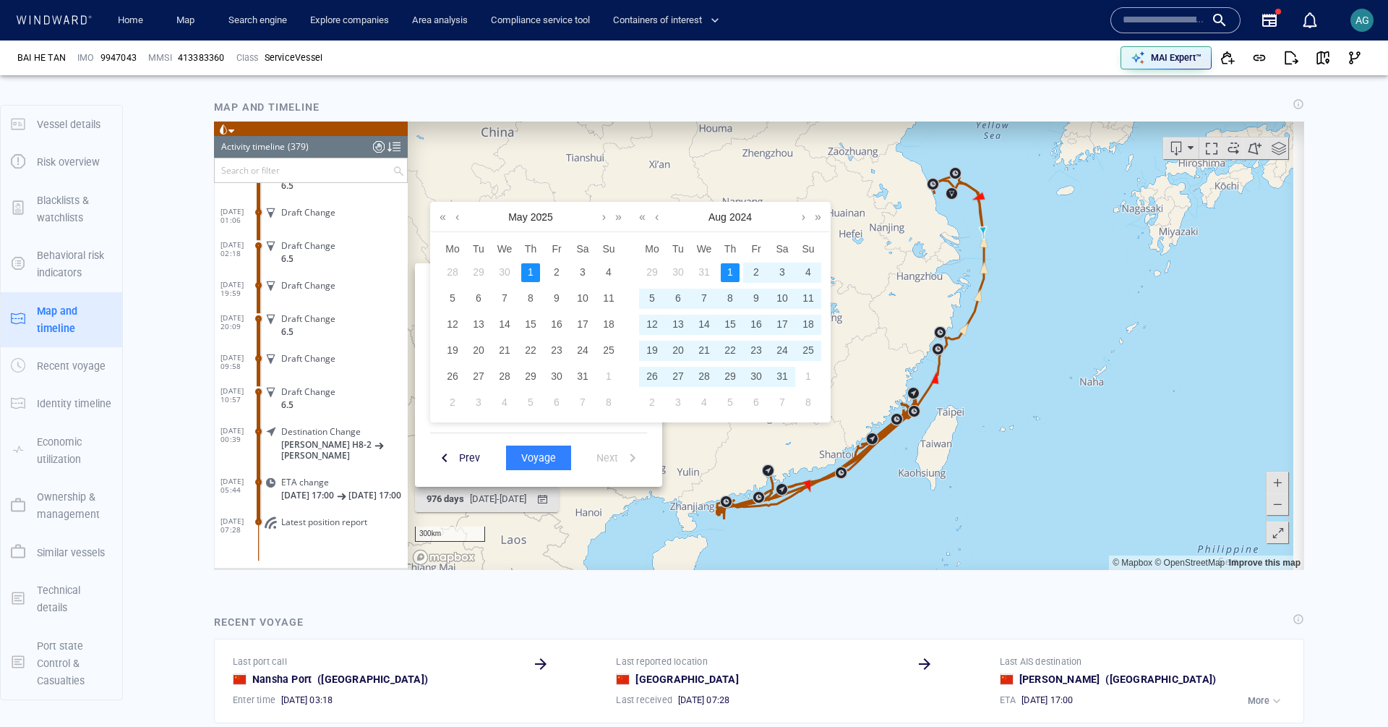
click at [724, 267] on div "1" at bounding box center [730, 271] width 19 height 19
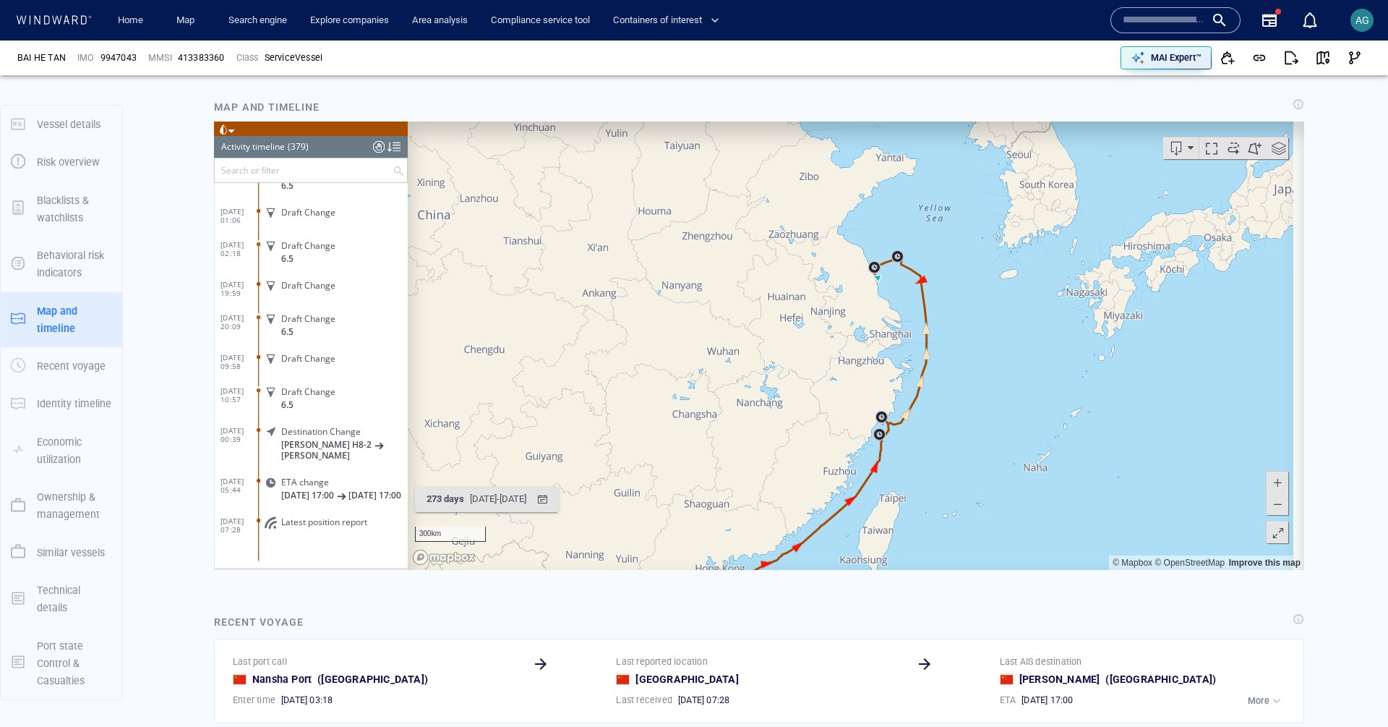
drag, startPoint x: 1074, startPoint y: 293, endPoint x: 1030, endPoint y: 270, distance: 49.5
click at [1030, 270] on canvas "Map" at bounding box center [851, 345] width 886 height 448
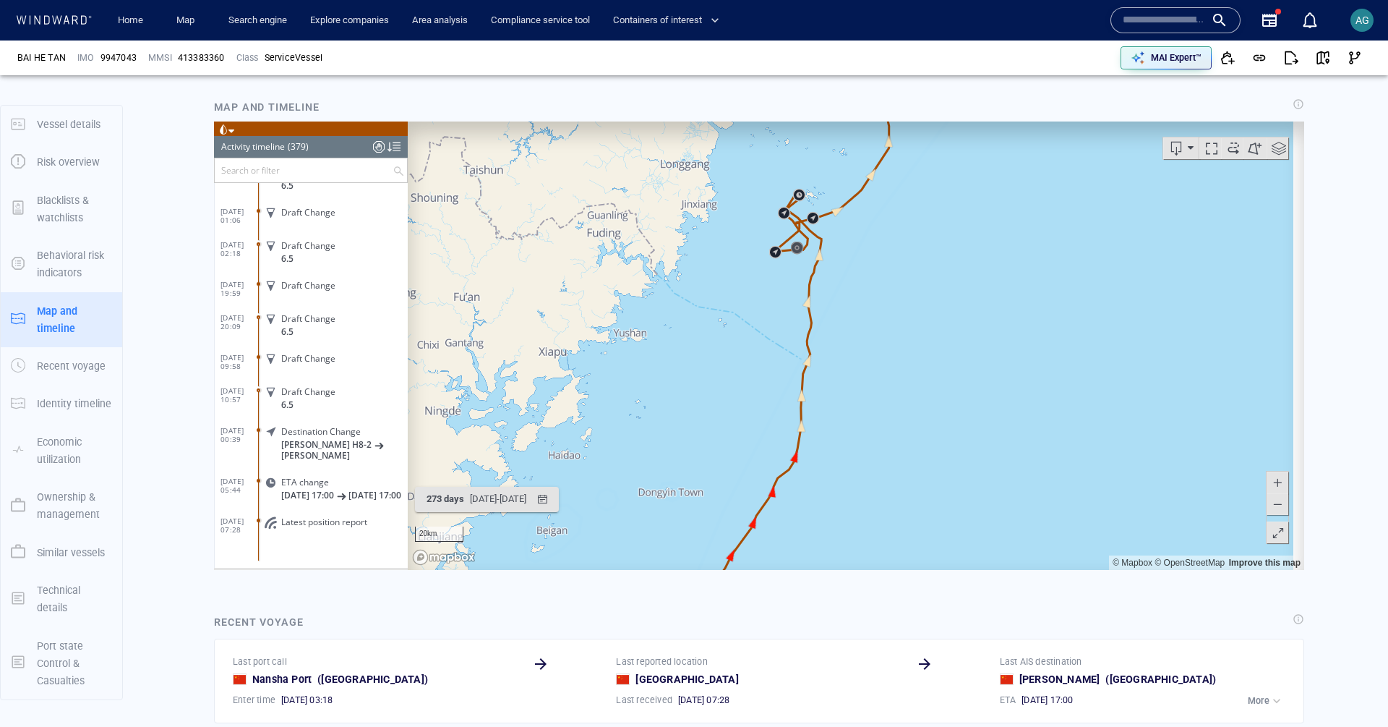
click at [1268, 146] on span at bounding box center [1279, 148] width 22 height 22
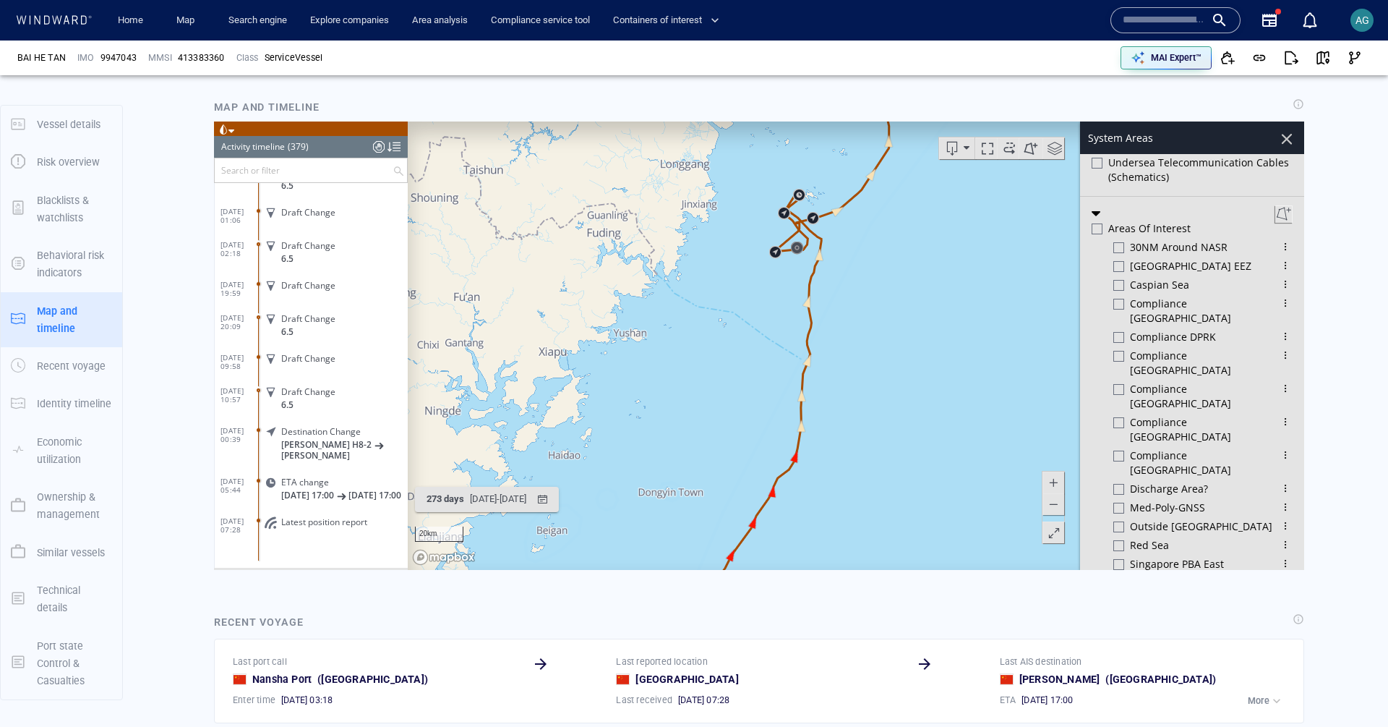
scroll to position [531, 0]
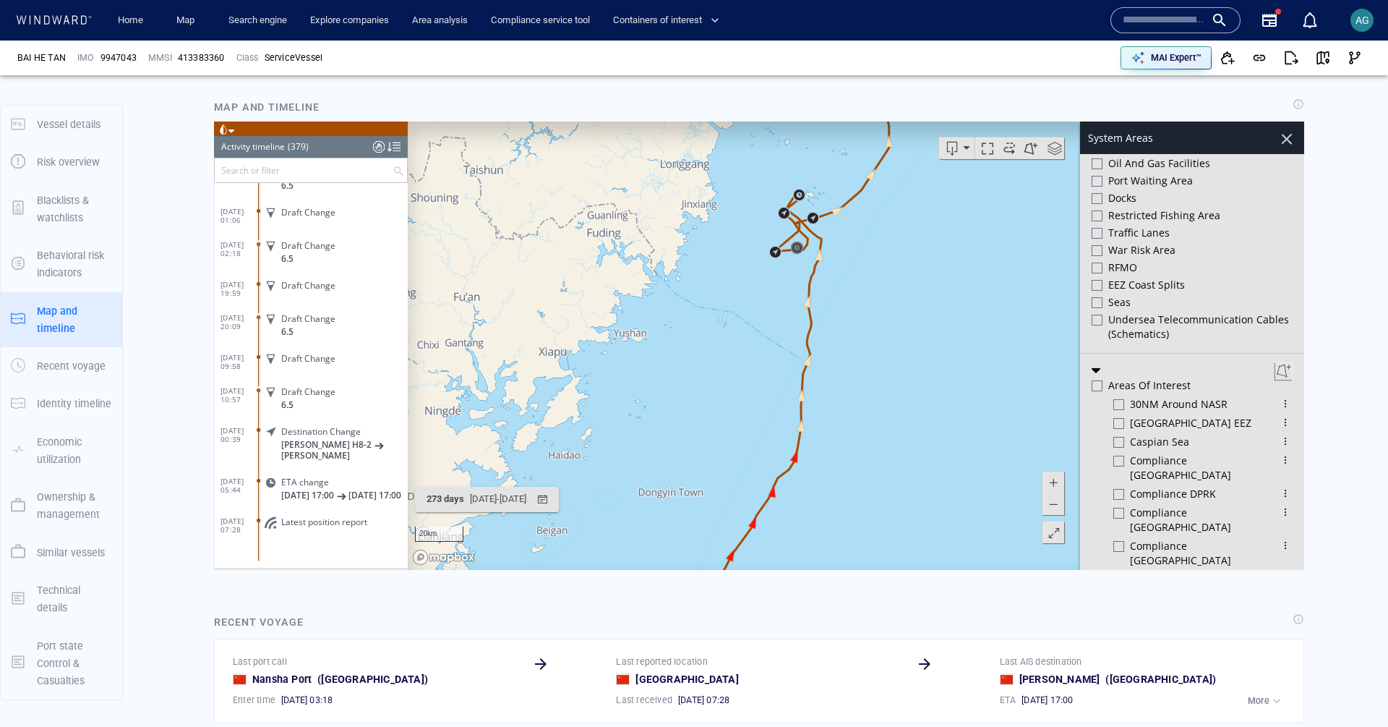
click at [1092, 317] on div at bounding box center [1097, 319] width 11 height 11
click at [1275, 132] on div at bounding box center [1286, 138] width 25 height 25
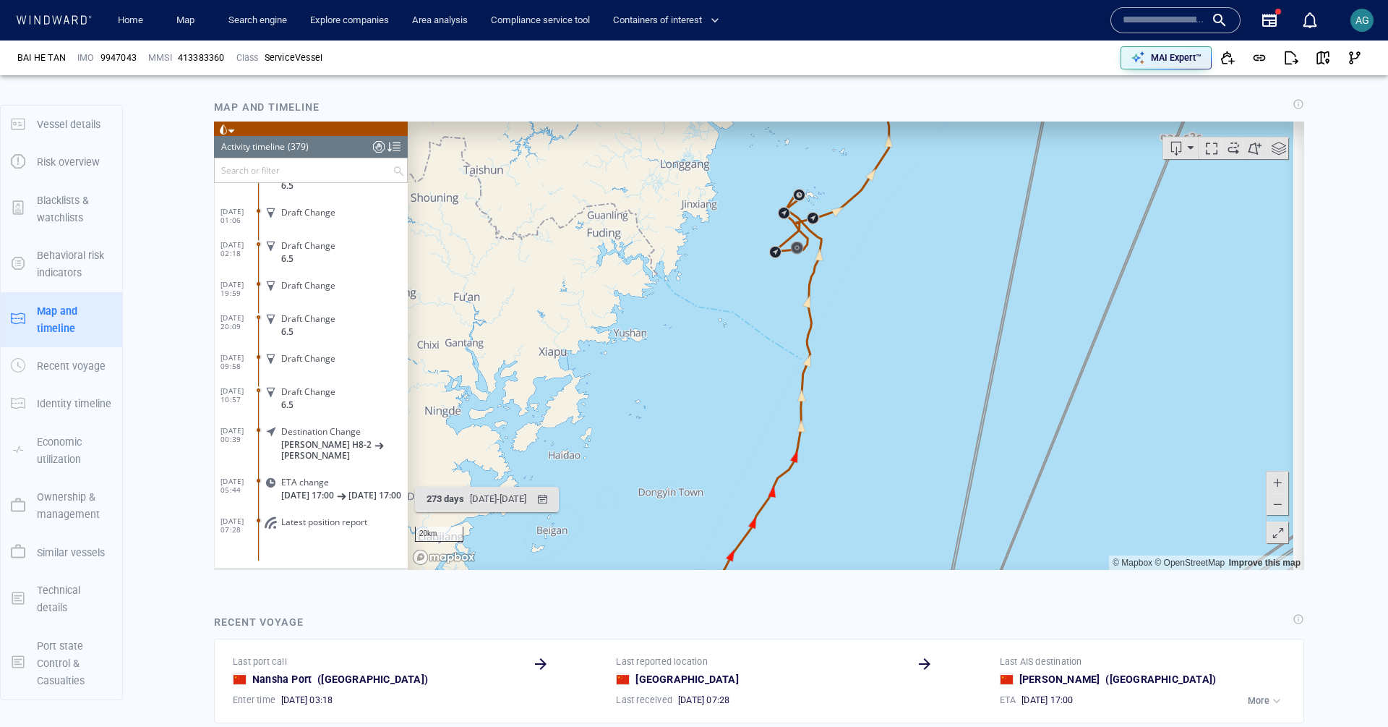
click at [1271, 528] on span at bounding box center [1278, 532] width 14 height 22
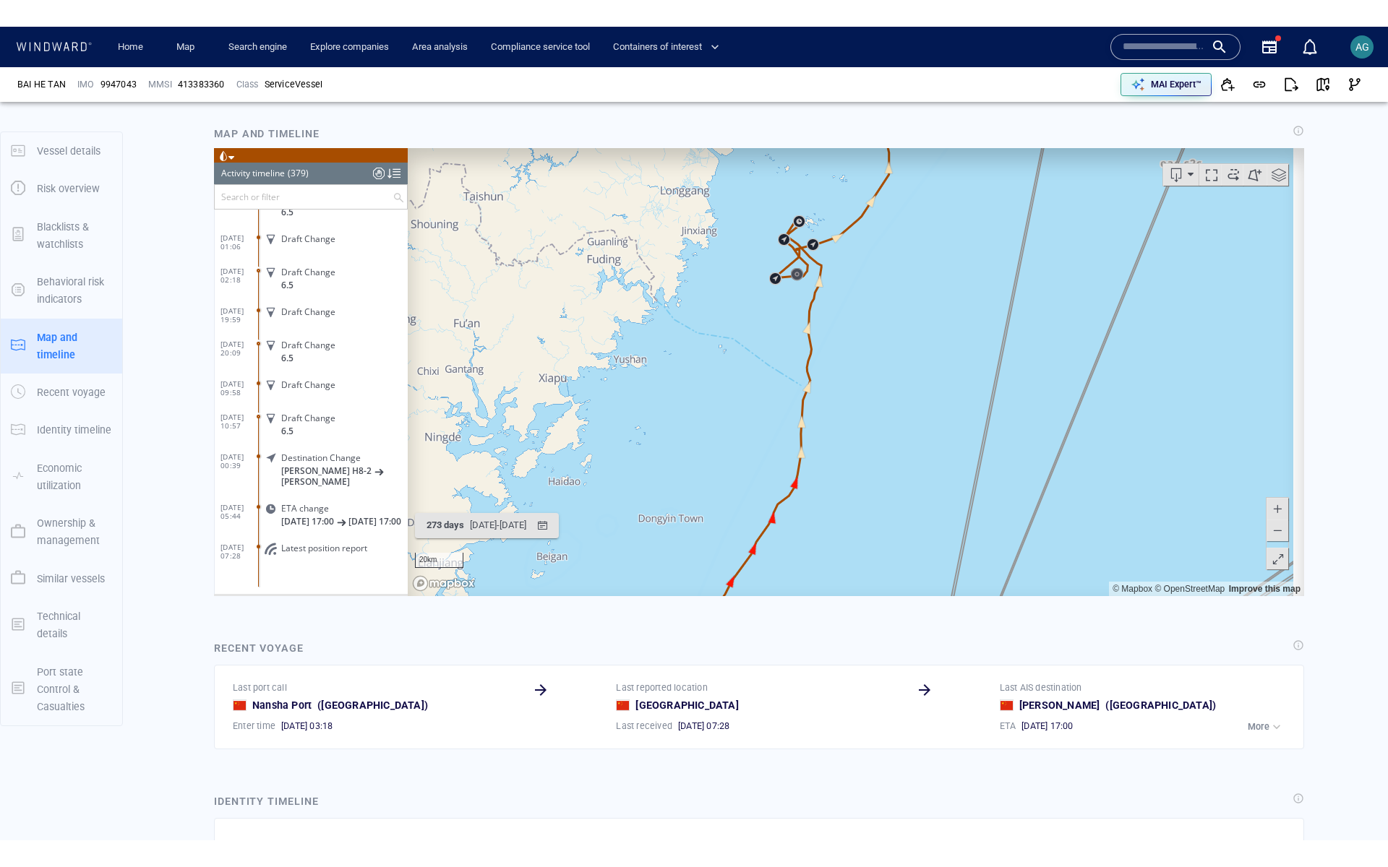
scroll to position [14265, 0]
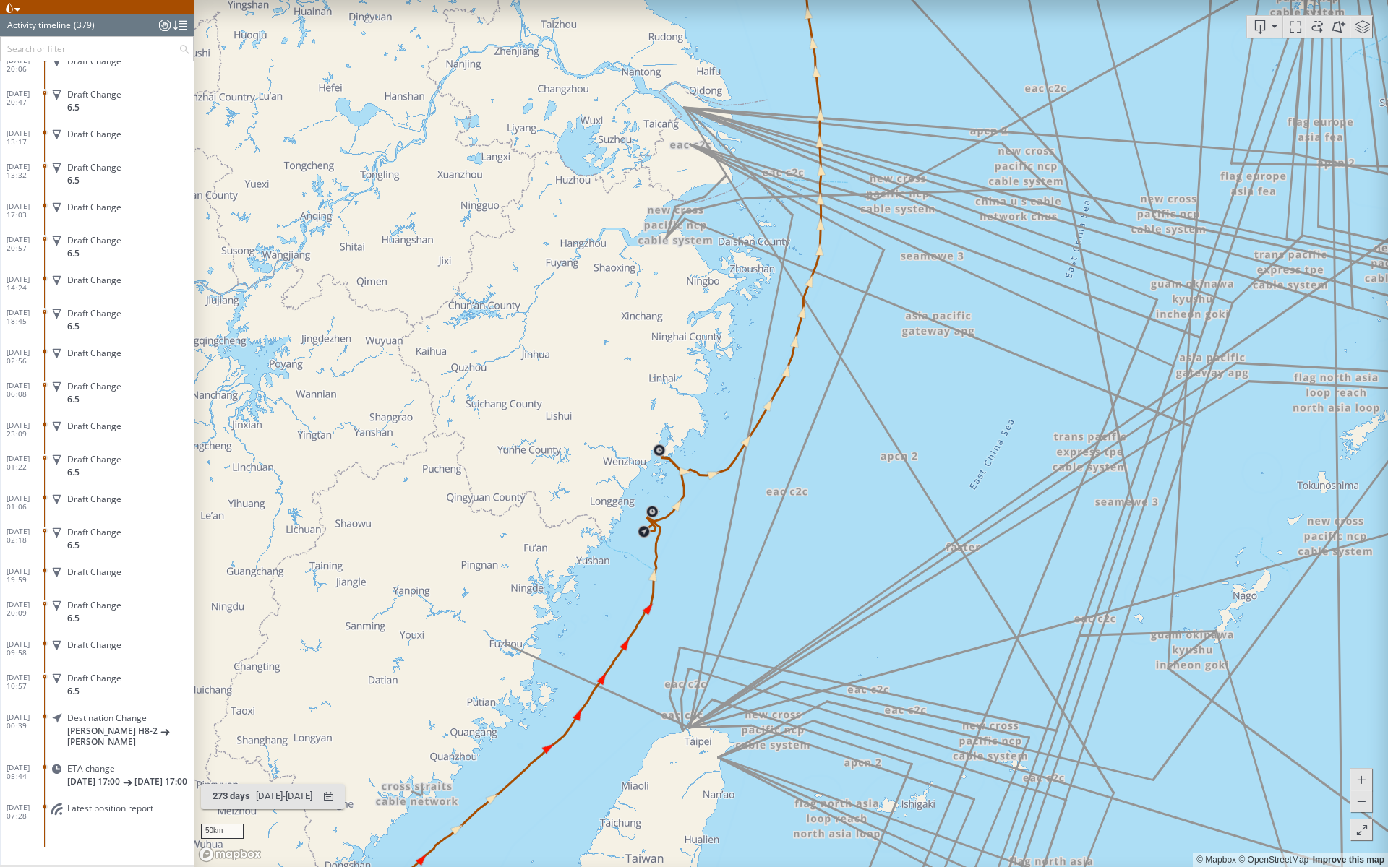
drag, startPoint x: 643, startPoint y: 692, endPoint x: 677, endPoint y: 553, distance: 142.9
click at [723, 573] on canvas "Map" at bounding box center [791, 433] width 1194 height 867
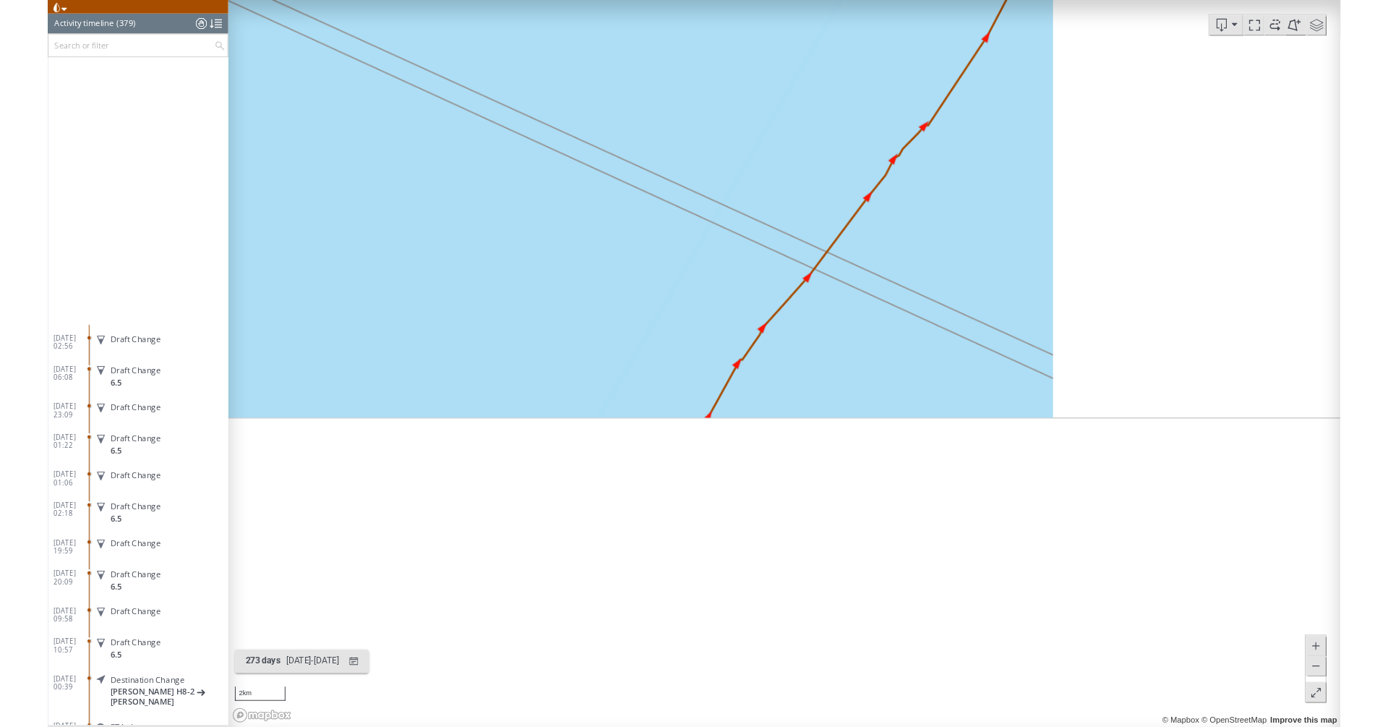
scroll to position [14684, 0]
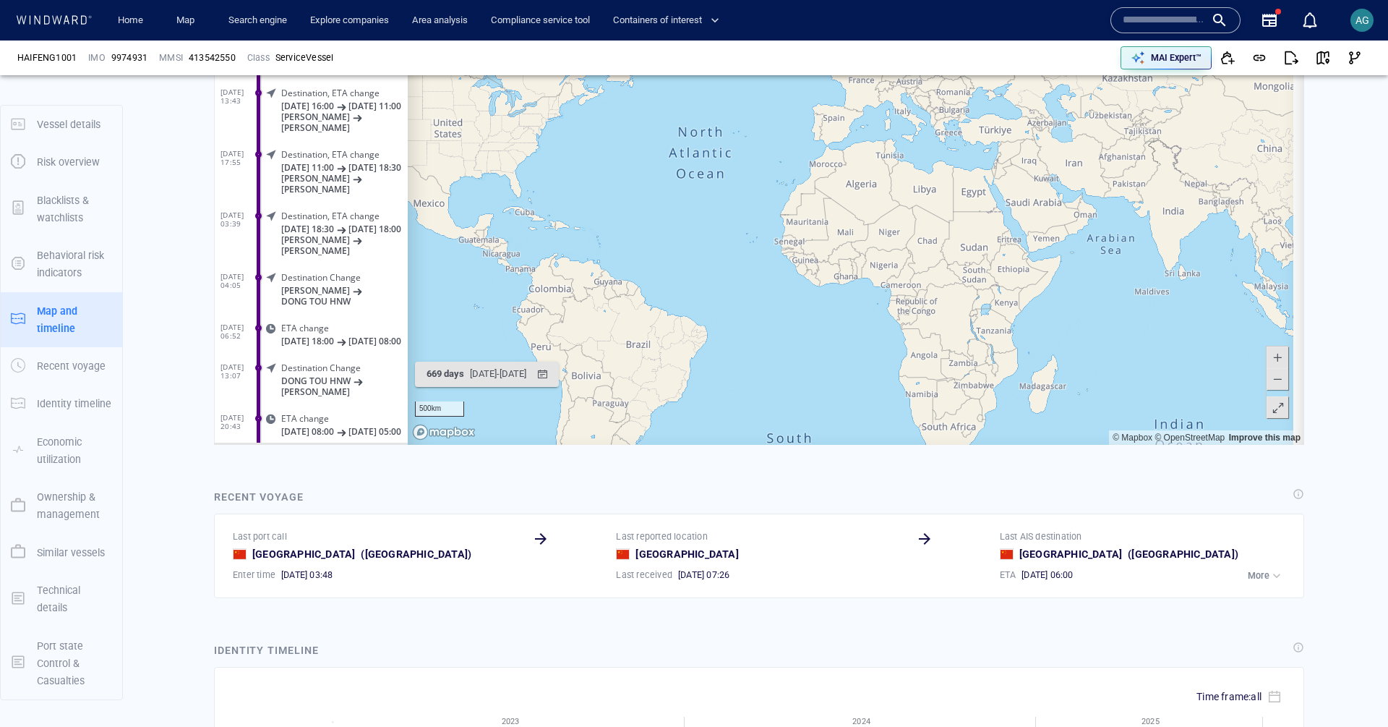
scroll to position [839, 0]
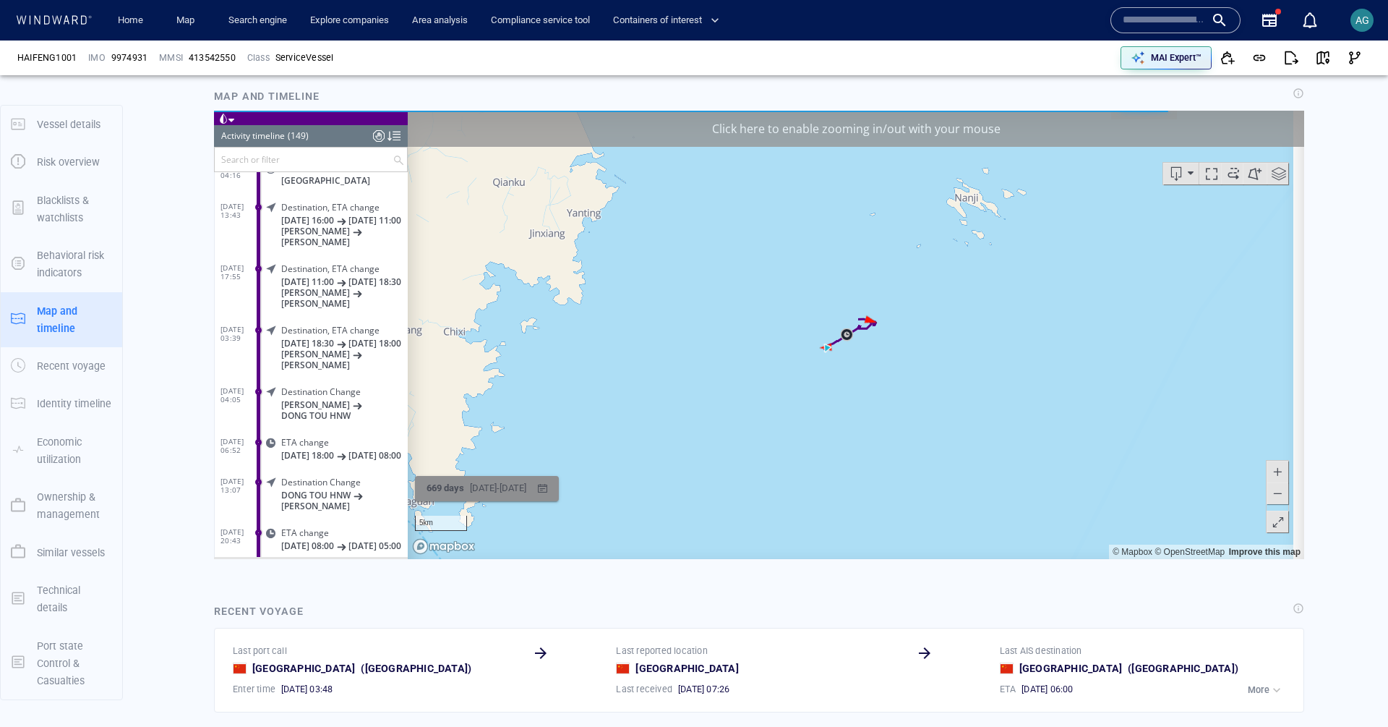
click at [510, 487] on div "26/10/2023 - 25/08/2025" at bounding box center [498, 487] width 62 height 22
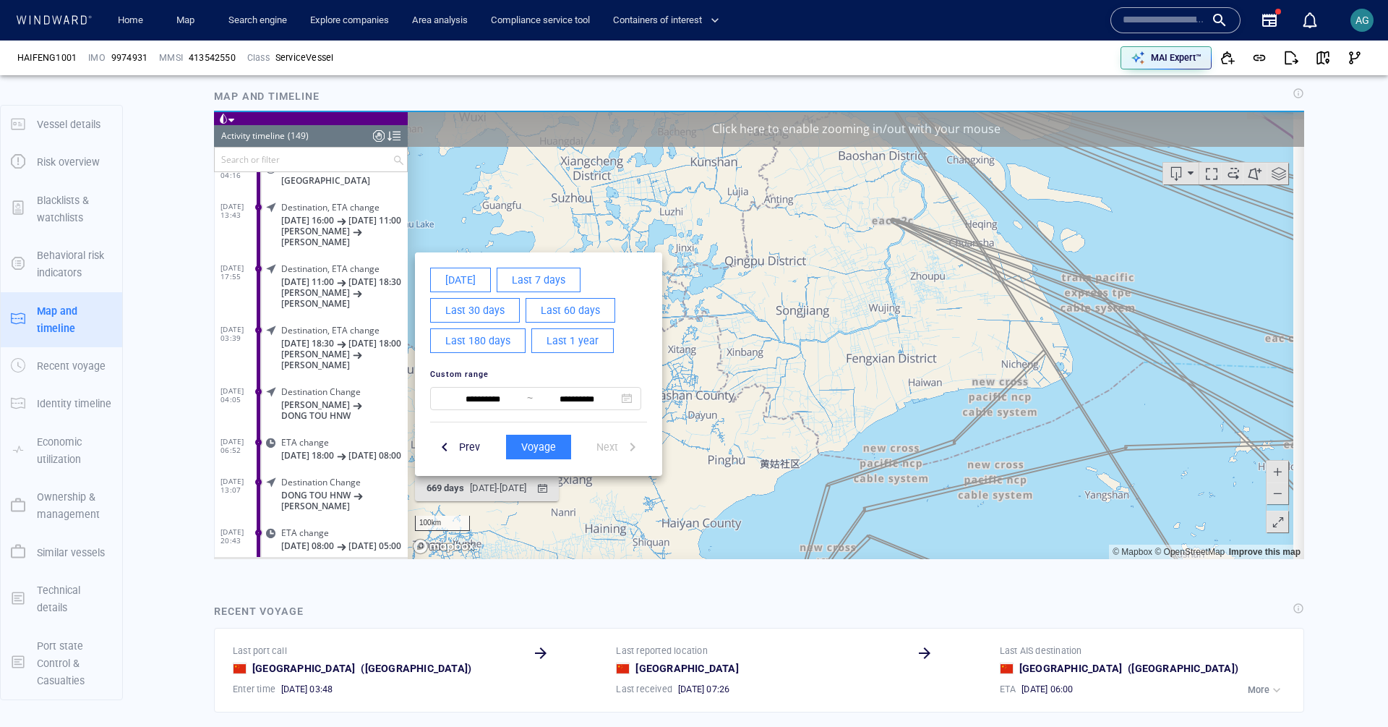
click at [930, 476] on div at bounding box center [759, 334] width 1090 height 448
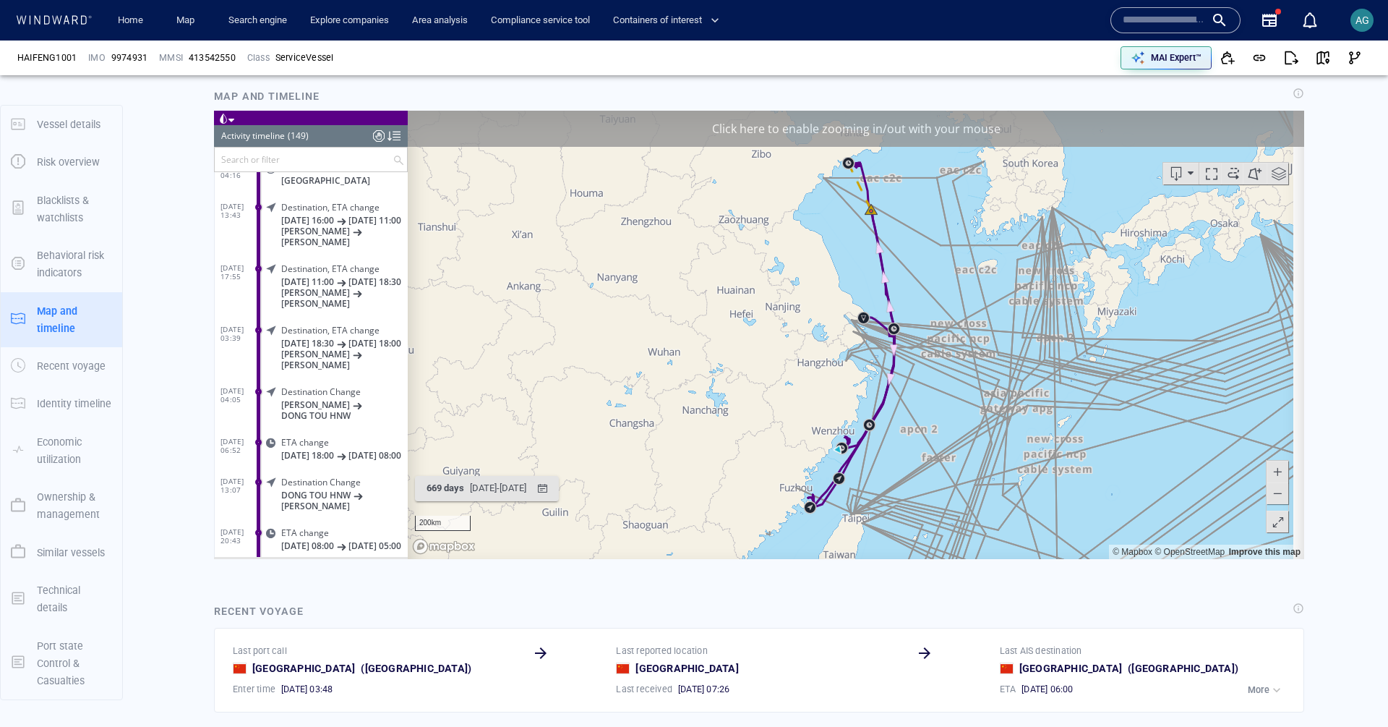
click at [931, 405] on div "**********" at bounding box center [759, 334] width 1090 height 448
click at [951, 425] on div "**********" at bounding box center [759, 334] width 1090 height 448
click at [904, 490] on div "**********" at bounding box center [759, 334] width 1090 height 448
click at [871, 117] on div "**********" at bounding box center [759, 334] width 1090 height 448
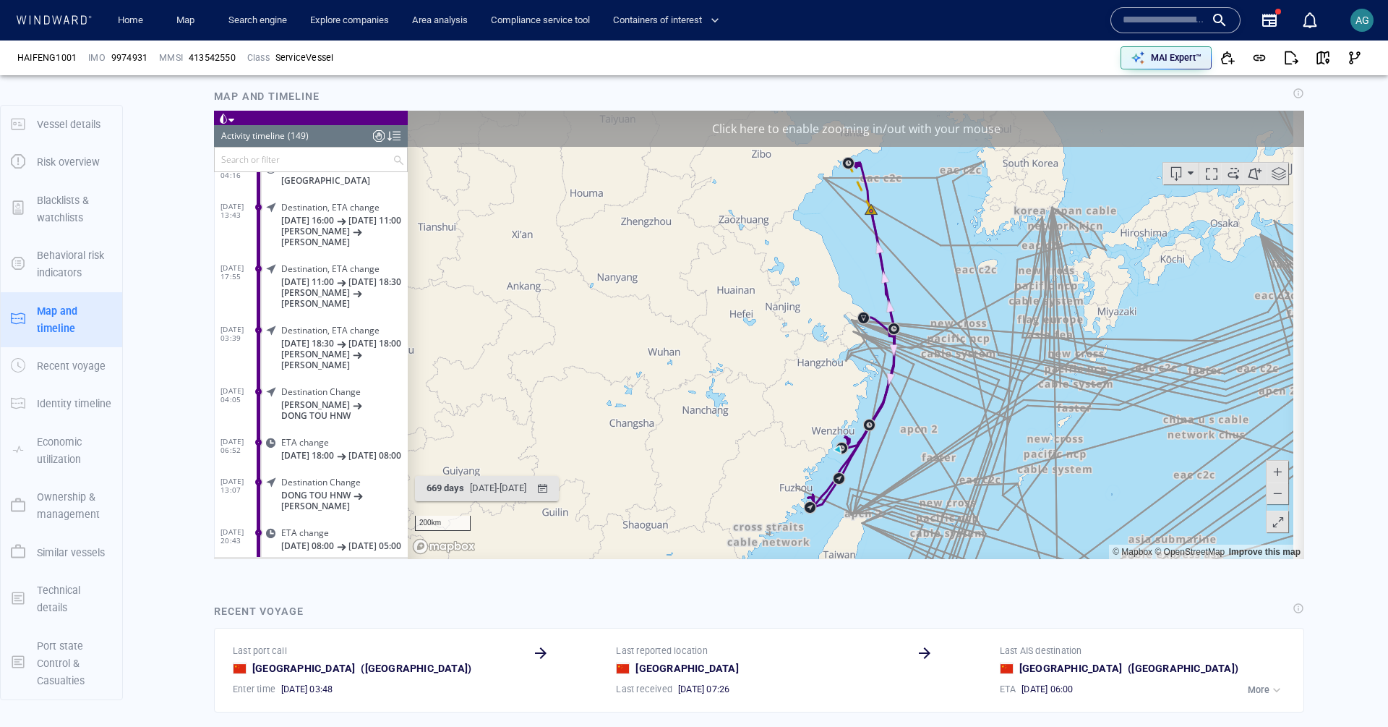
click at [872, 123] on div "Click here to enable zooming in/out with your mouse" at bounding box center [856, 128] width 896 height 36
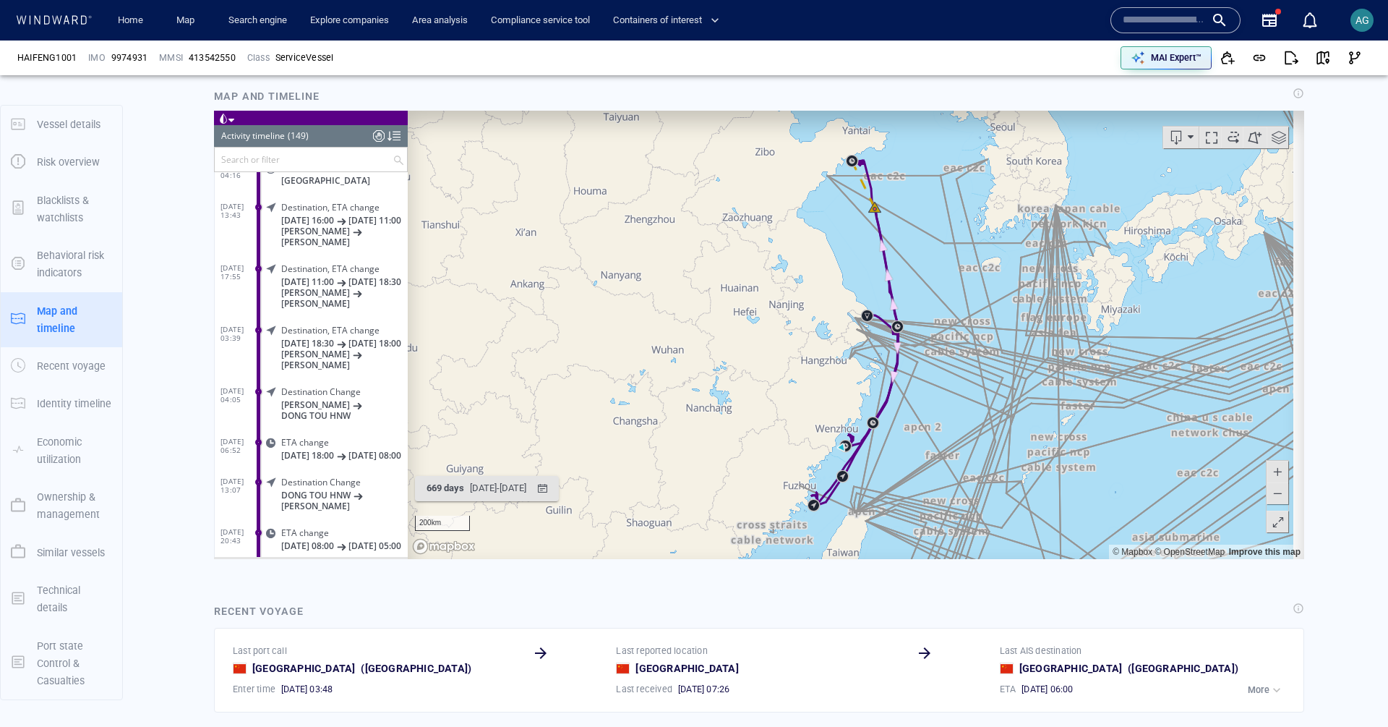
drag, startPoint x: 858, startPoint y: 500, endPoint x: 903, endPoint y: 458, distance: 61.4
click at [903, 458] on canvas "Map" at bounding box center [851, 334] width 886 height 448
click at [874, 484] on canvas "Map" at bounding box center [851, 334] width 886 height 448
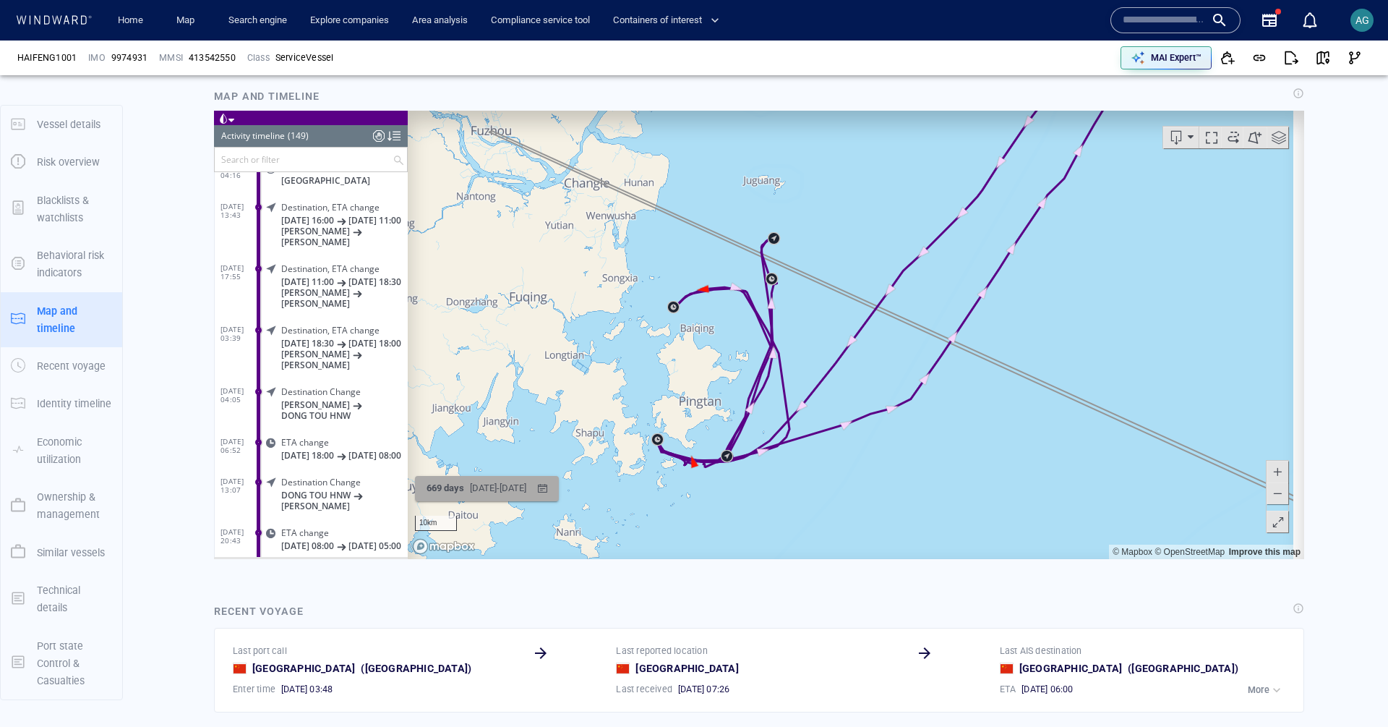
drag, startPoint x: 888, startPoint y: 341, endPoint x: 544, endPoint y: 497, distance: 377.6
click at [544, 497] on div "10km © Mapbox © OpenStreetMap Improve this map 669 days 26/10/2023 - 25/08/2025…" at bounding box center [759, 334] width 1090 height 448
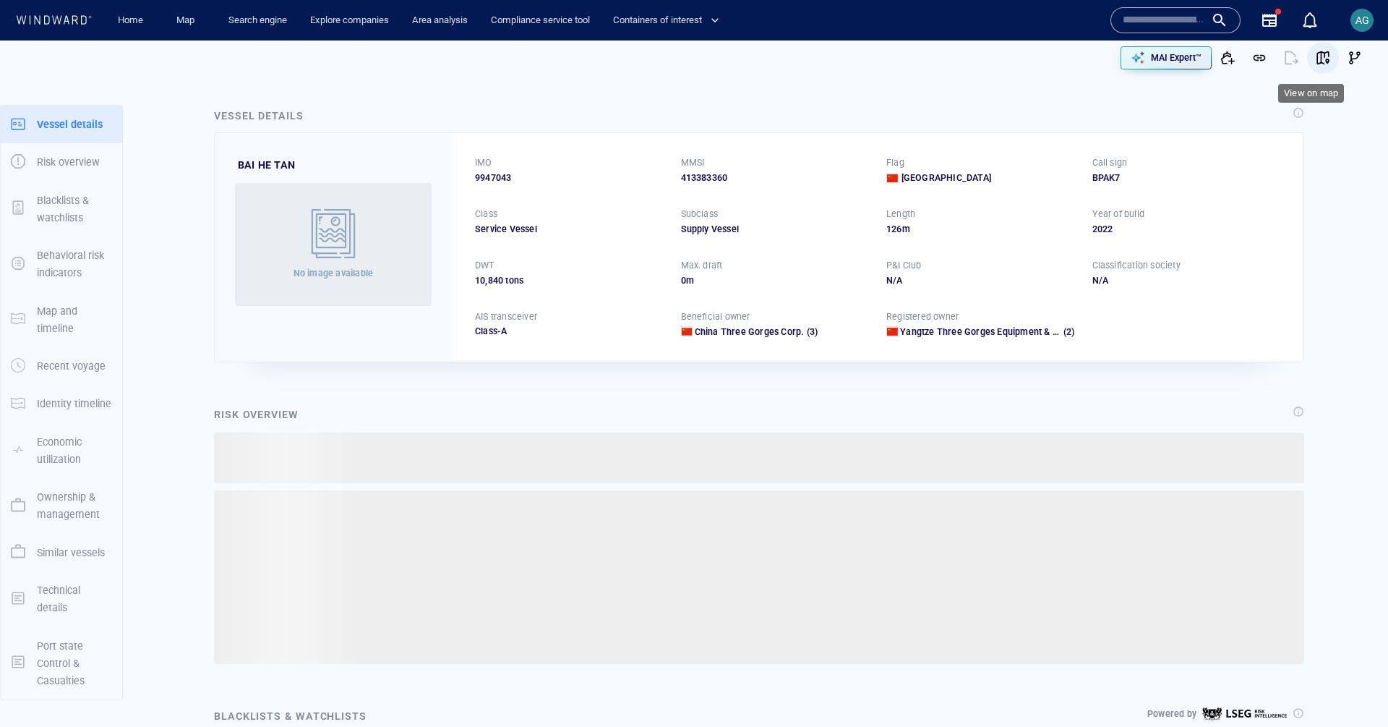
click at [1316, 60] on span "button" at bounding box center [1323, 58] width 14 height 14
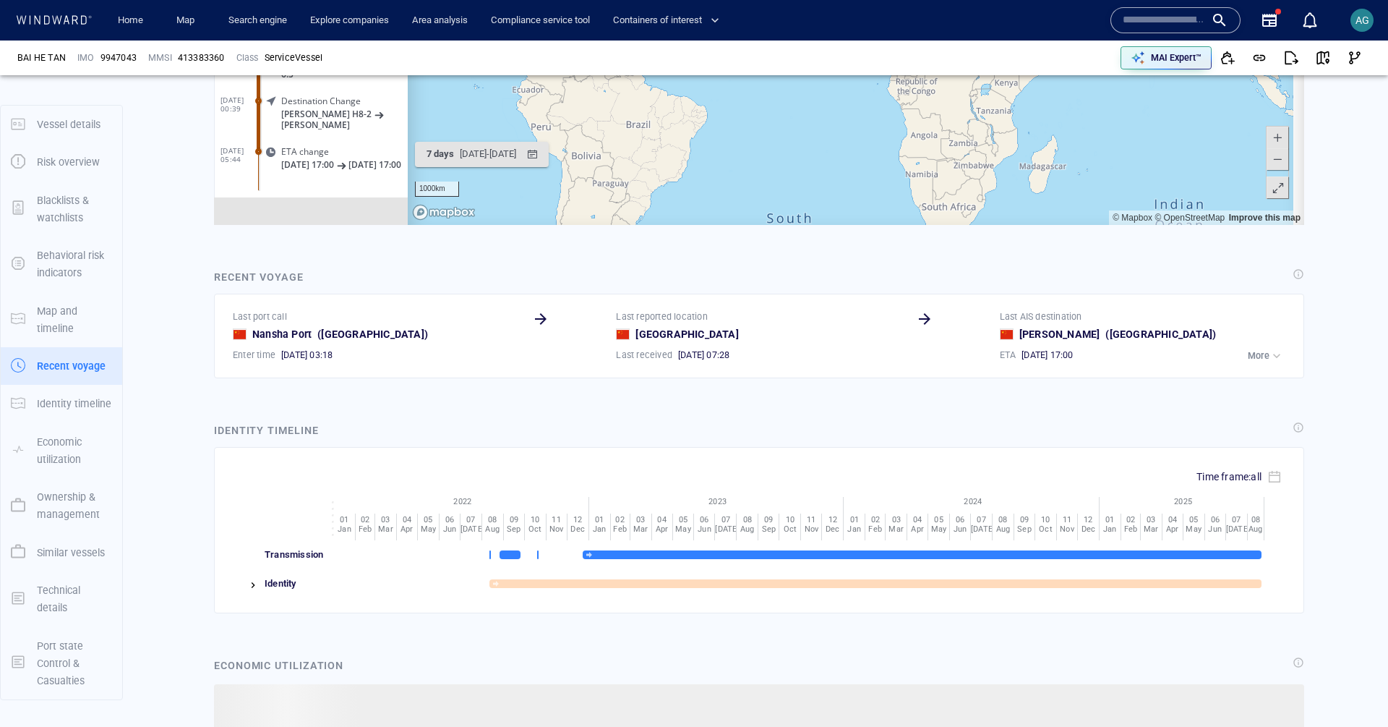
scroll to position [137, 0]
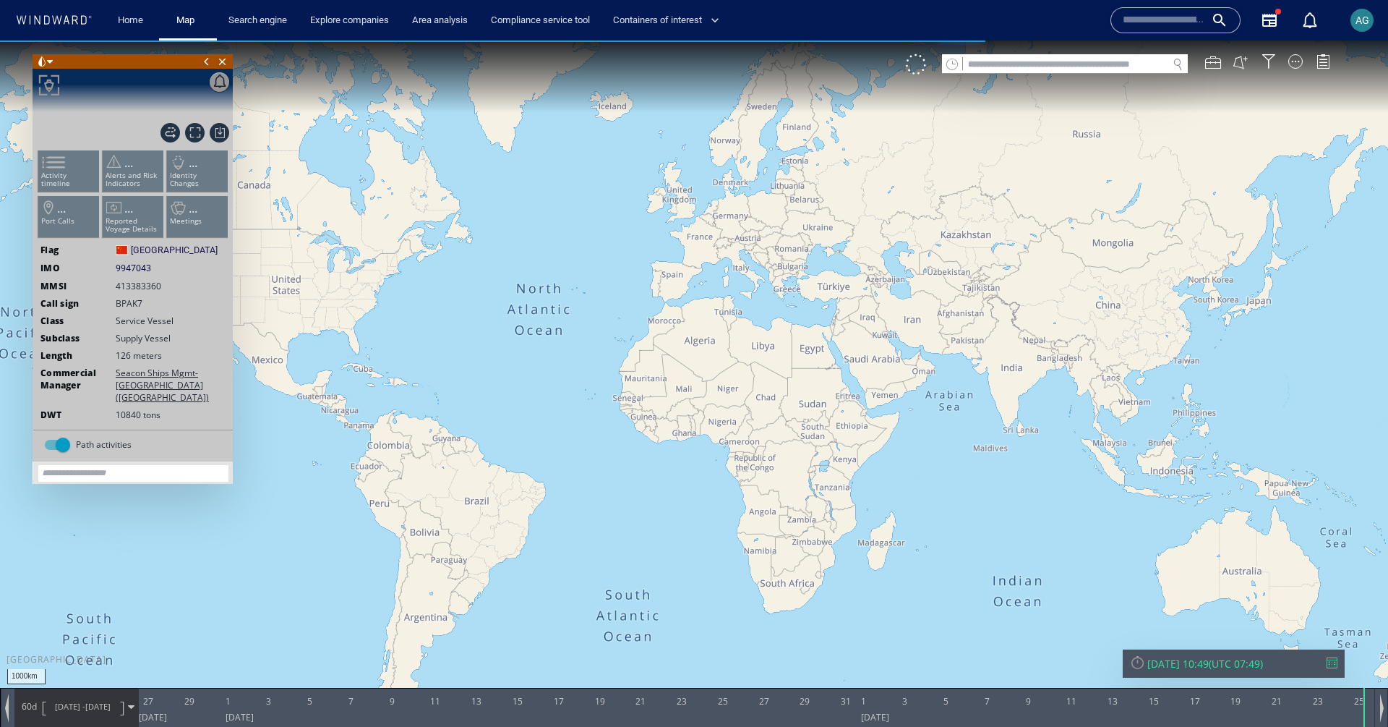
drag, startPoint x: 741, startPoint y: 342, endPoint x: 426, endPoint y: 325, distance: 315.6
click at [426, 325] on canvas "Map" at bounding box center [694, 376] width 1388 height 672
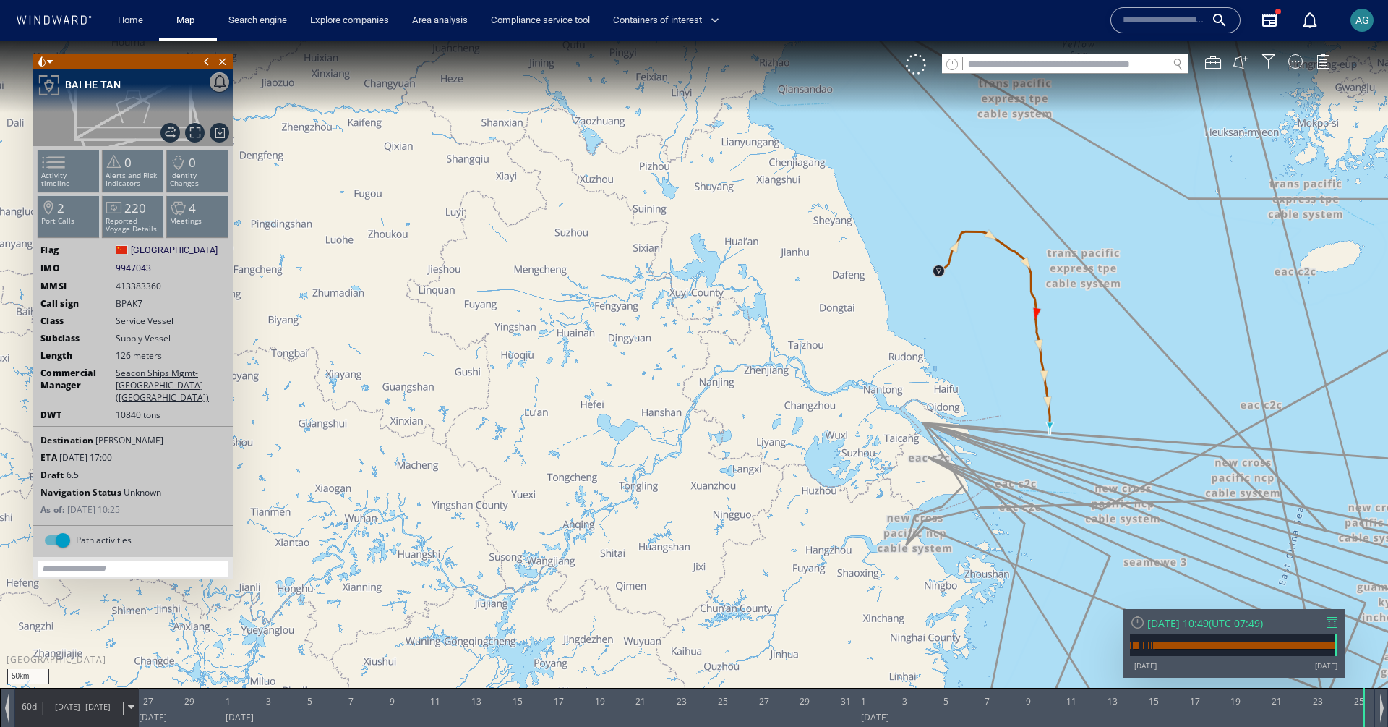
click at [1329, 620] on div at bounding box center [1332, 622] width 11 height 11
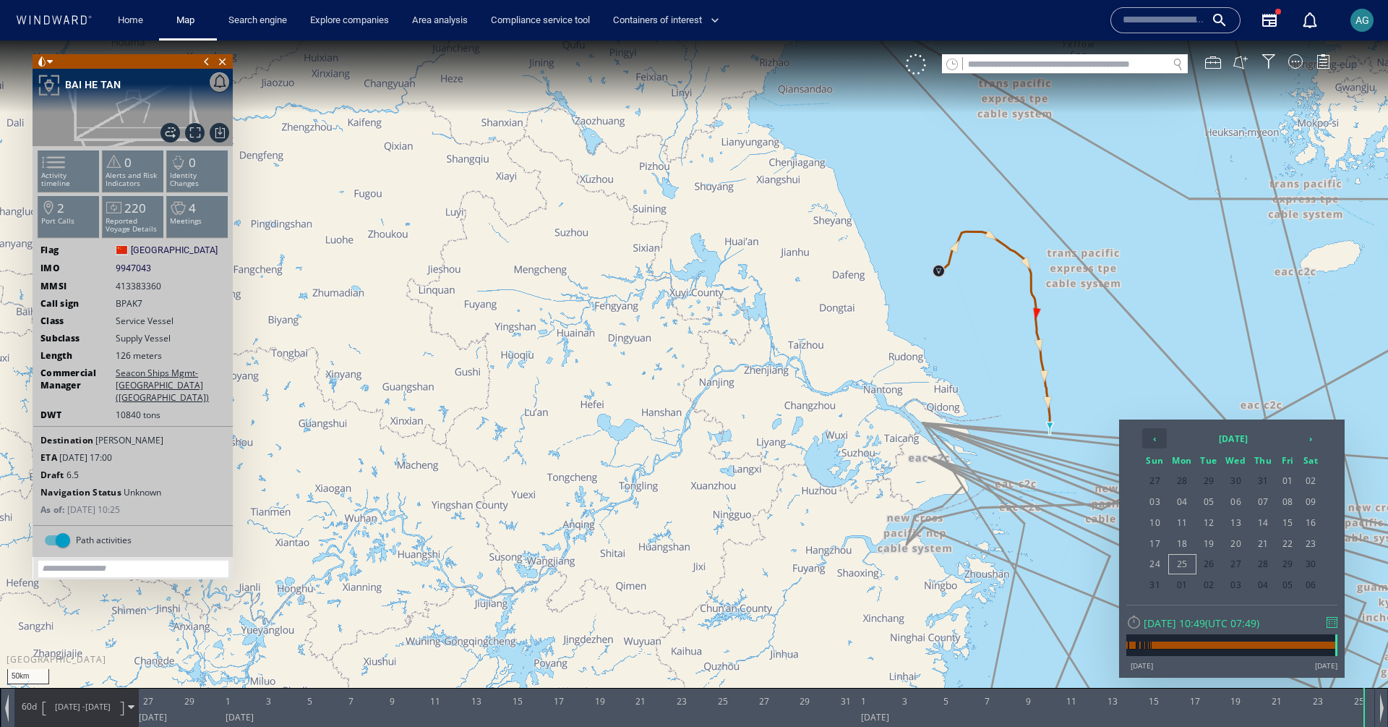
click at [1159, 434] on th "‹" at bounding box center [1154, 438] width 25 height 20
click at [1188, 437] on th "[DATE]" at bounding box center [1233, 438] width 130 height 20
click at [1153, 437] on th "‹" at bounding box center [1157, 438] width 22 height 20
click at [1243, 520] on span "[DATE]" at bounding box center [1244, 515] width 35 height 39
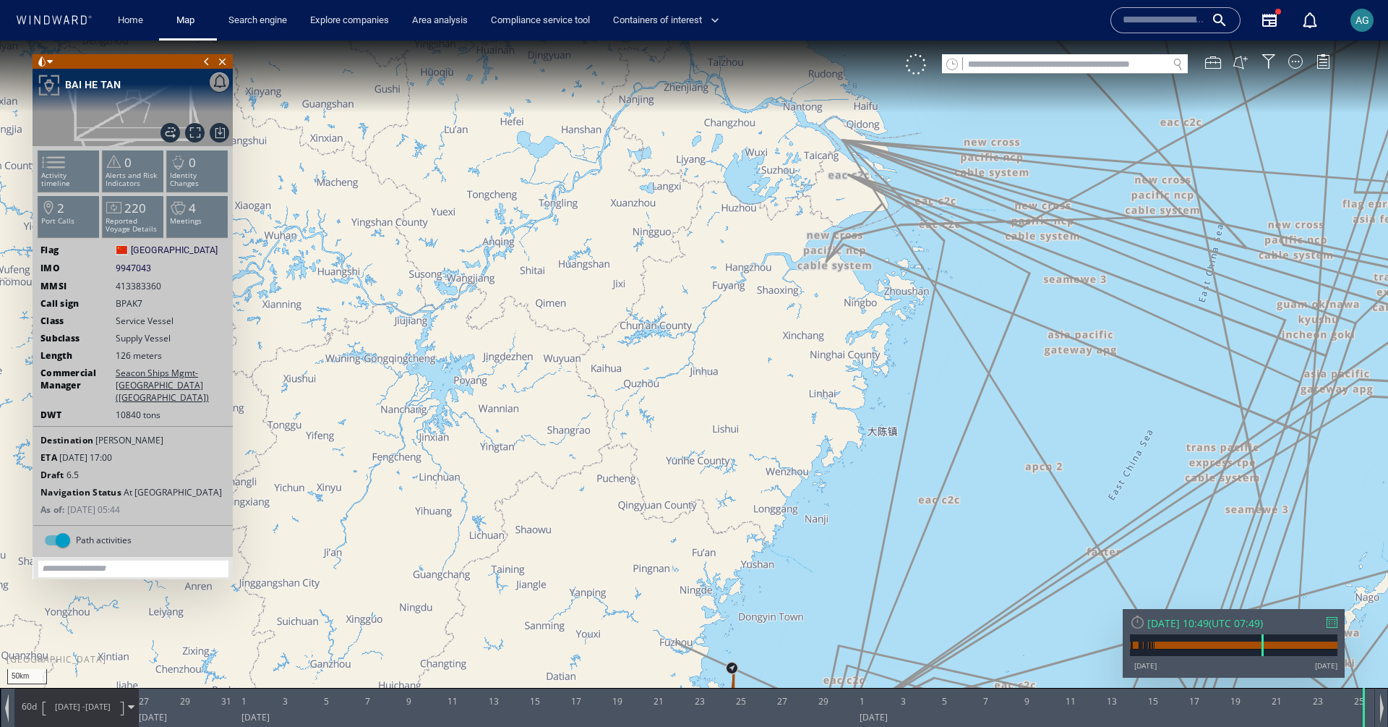
drag, startPoint x: 900, startPoint y: 521, endPoint x: 886, endPoint y: 168, distance: 353.8
click at [886, 168] on canvas "Map" at bounding box center [694, 376] width 1388 height 672
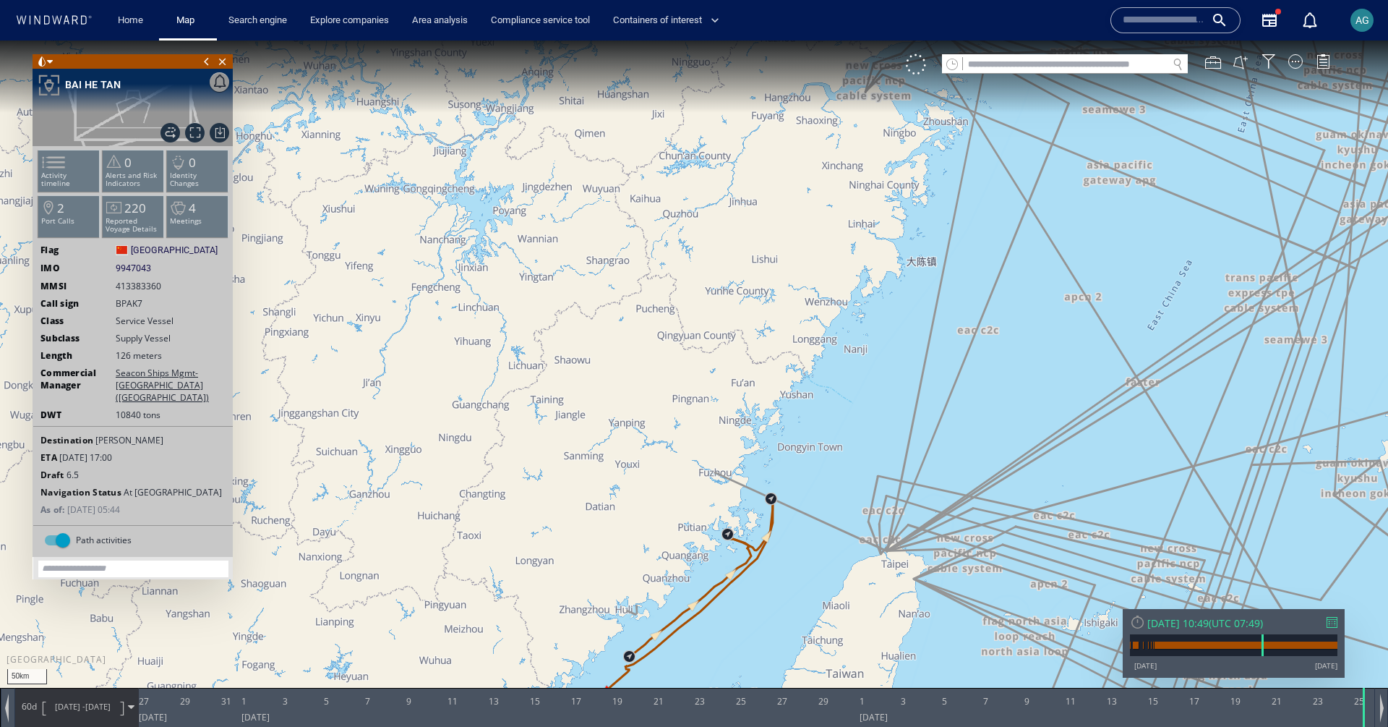
click at [698, 529] on canvas "Map" at bounding box center [694, 376] width 1388 height 672
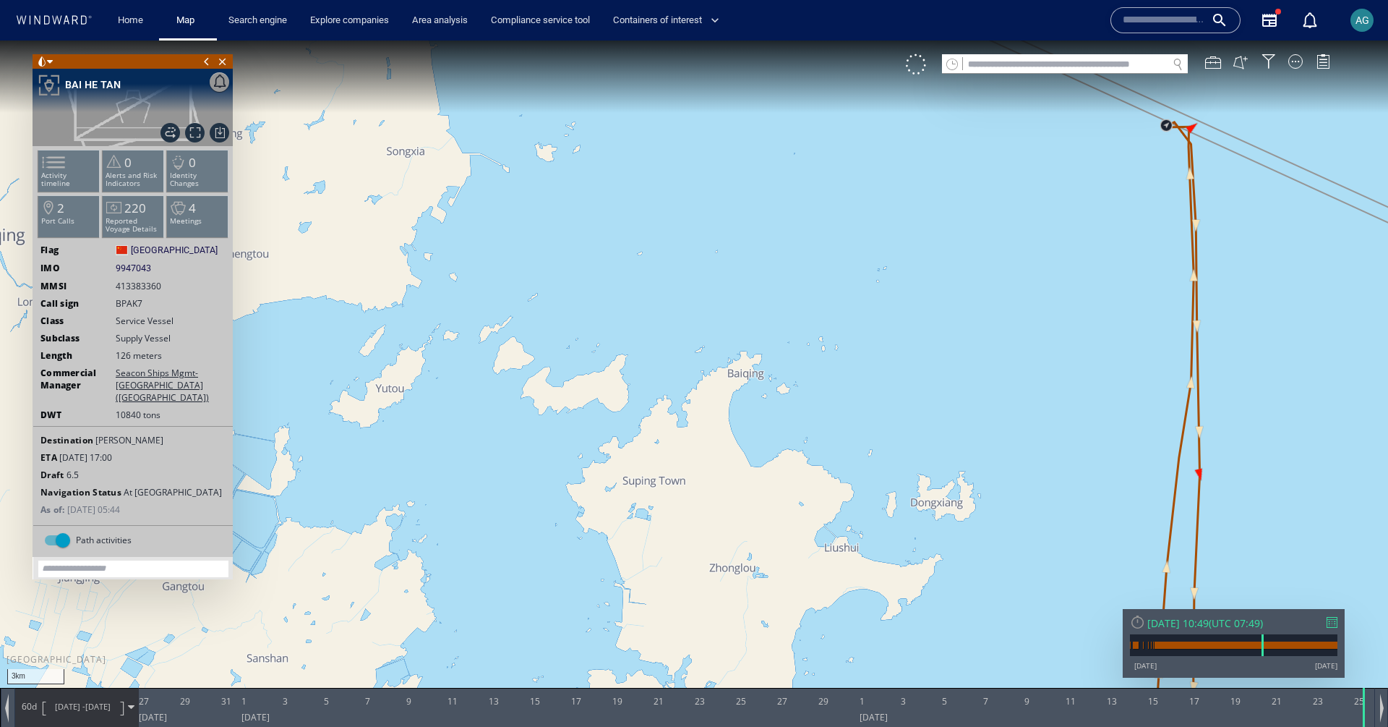
drag, startPoint x: 841, startPoint y: 518, endPoint x: 664, endPoint y: 458, distance: 187.7
click at [664, 459] on canvas "Map" at bounding box center [694, 376] width 1388 height 672
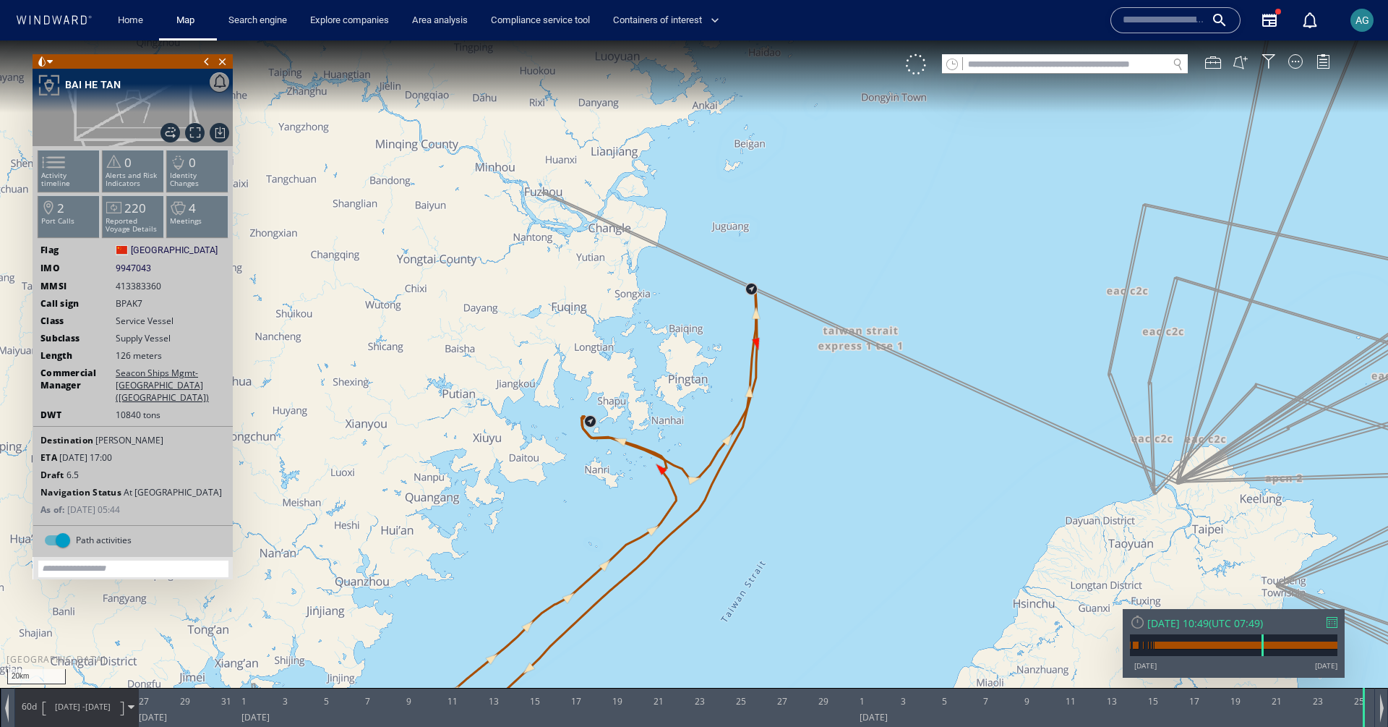
drag, startPoint x: 623, startPoint y: 471, endPoint x: 704, endPoint y: 310, distance: 179.7
click at [704, 310] on canvas "Map" at bounding box center [694, 376] width 1388 height 672
